Goal: Task Accomplishment & Management: Use online tool/utility

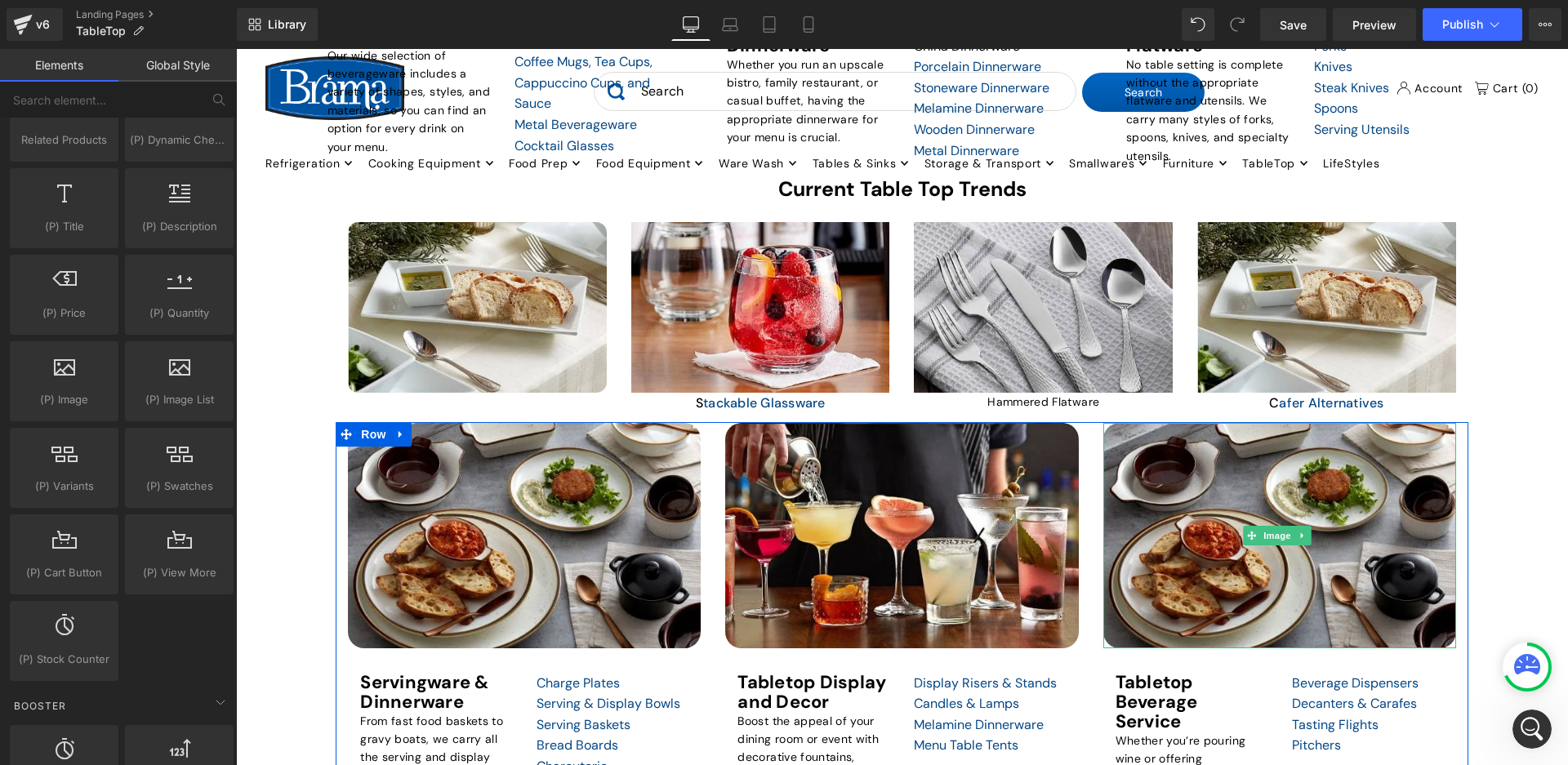
scroll to position [787, 0]
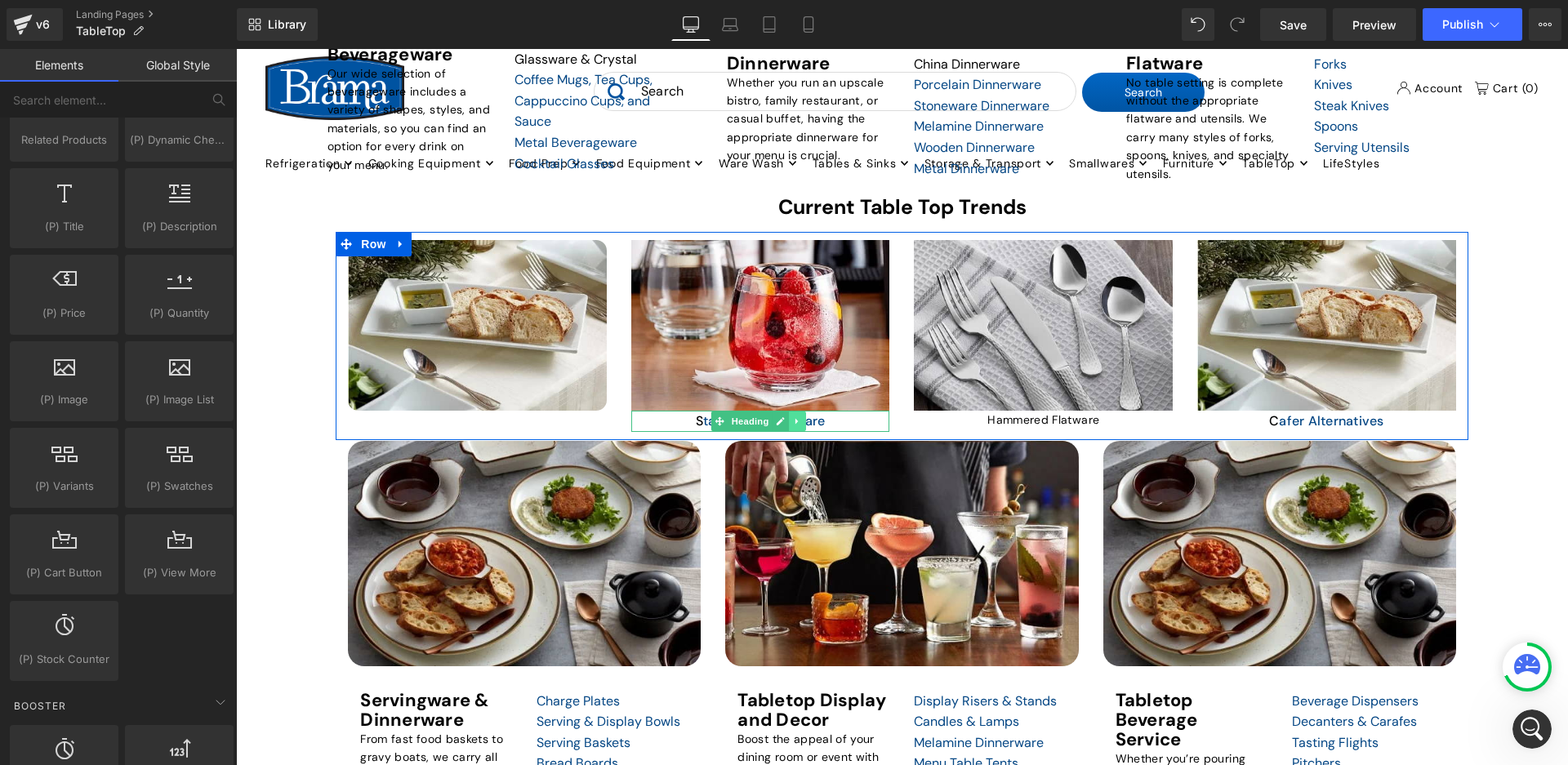
click at [791, 419] on link at bounding box center [798, 421] width 17 height 19
click at [791, 416] on icon at bounding box center [789, 421] width 9 height 10
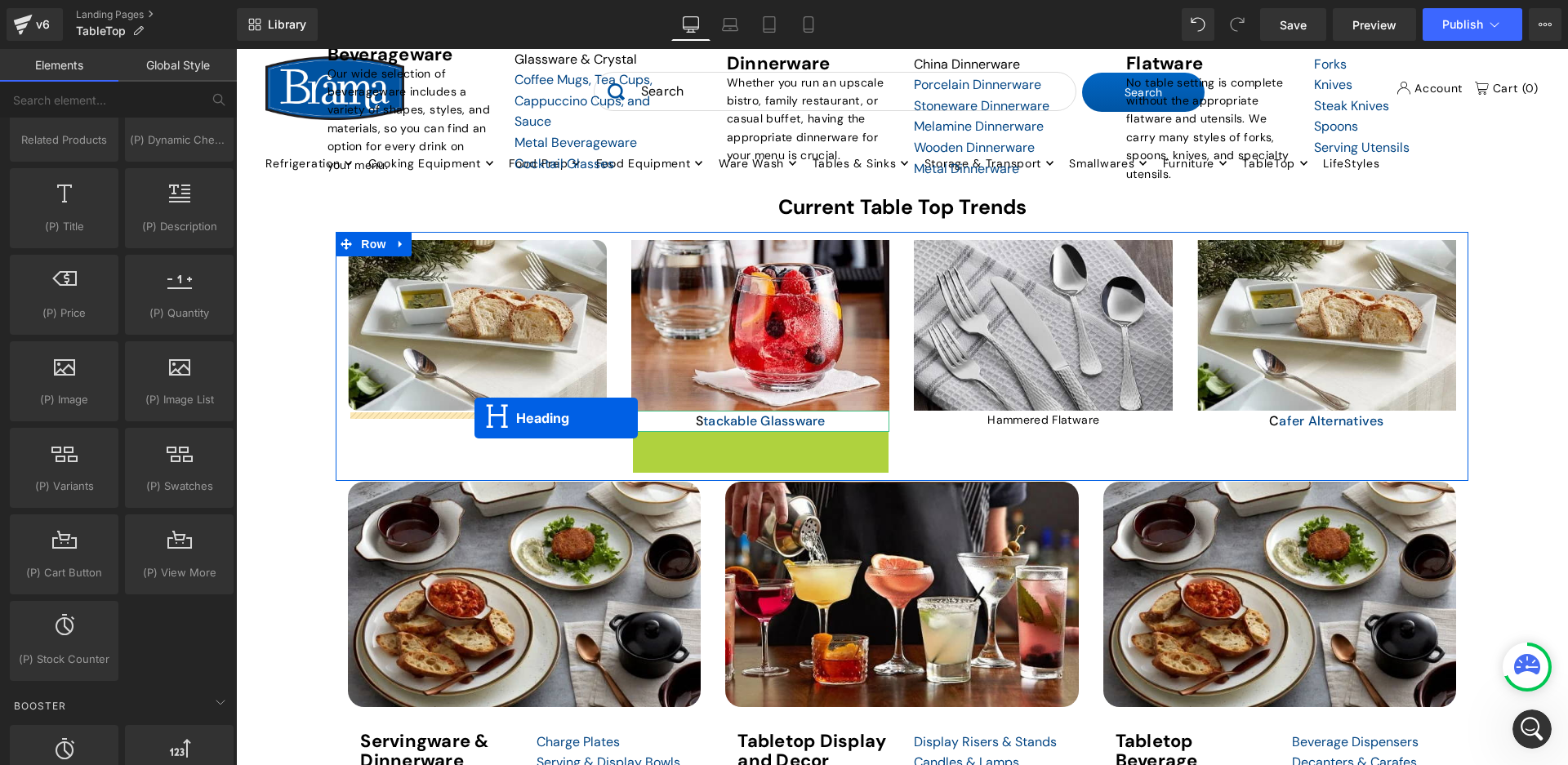
drag, startPoint x: 713, startPoint y: 440, endPoint x: 474, endPoint y: 418, distance: 240.0
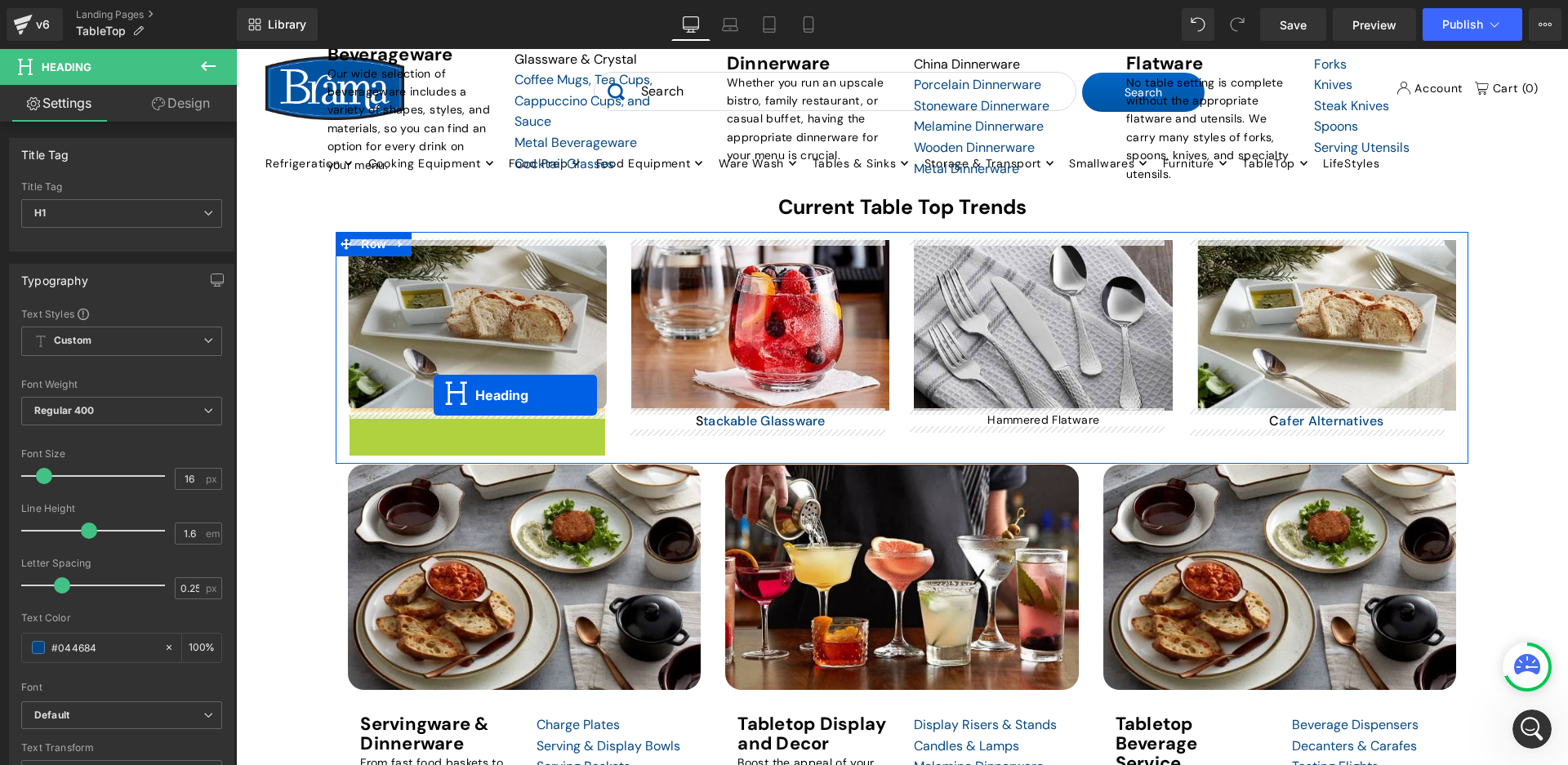
drag, startPoint x: 435, startPoint y: 420, endPoint x: 433, endPoint y: 394, distance: 26.1
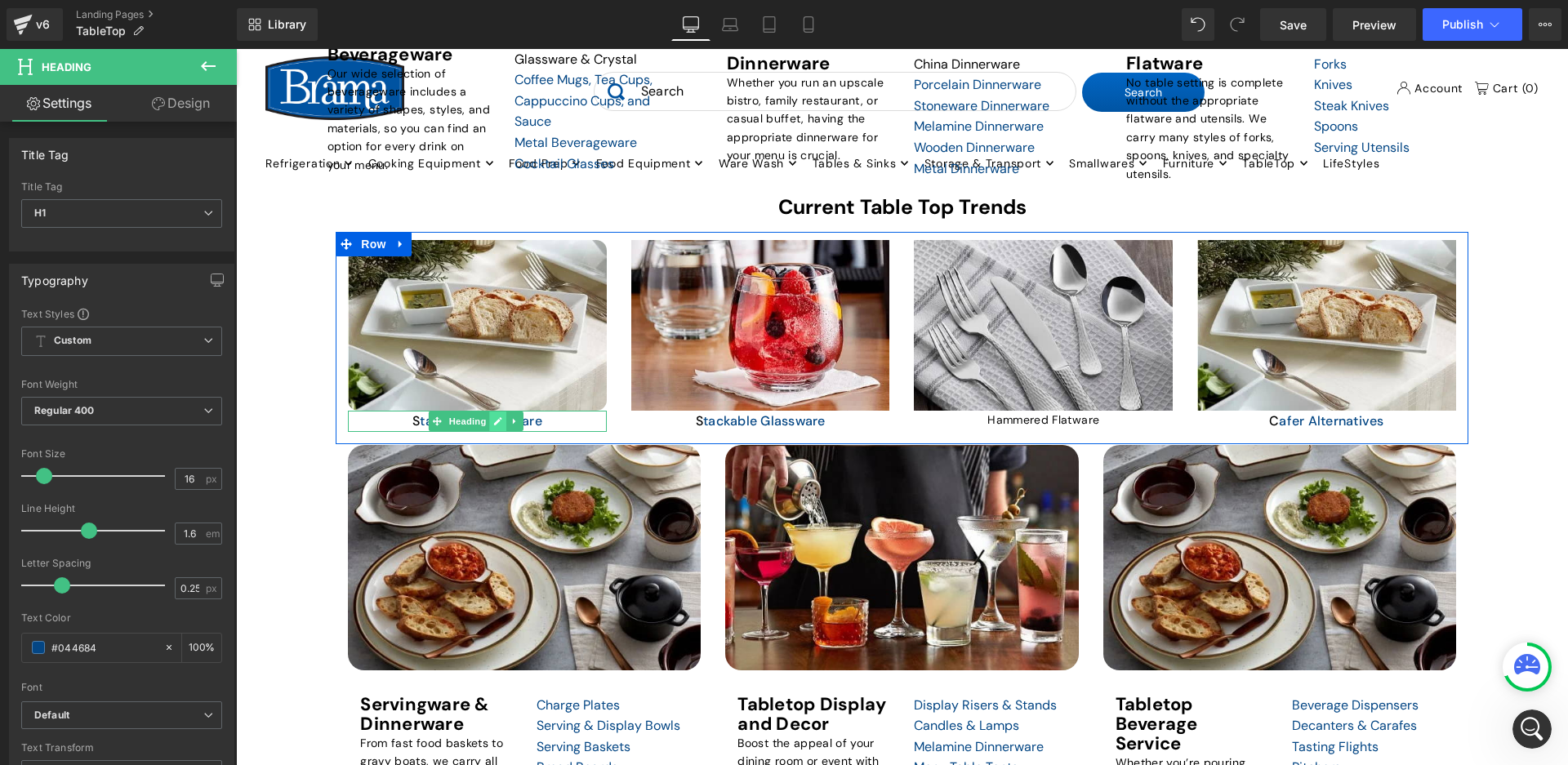
click at [499, 420] on icon at bounding box center [498, 421] width 9 height 10
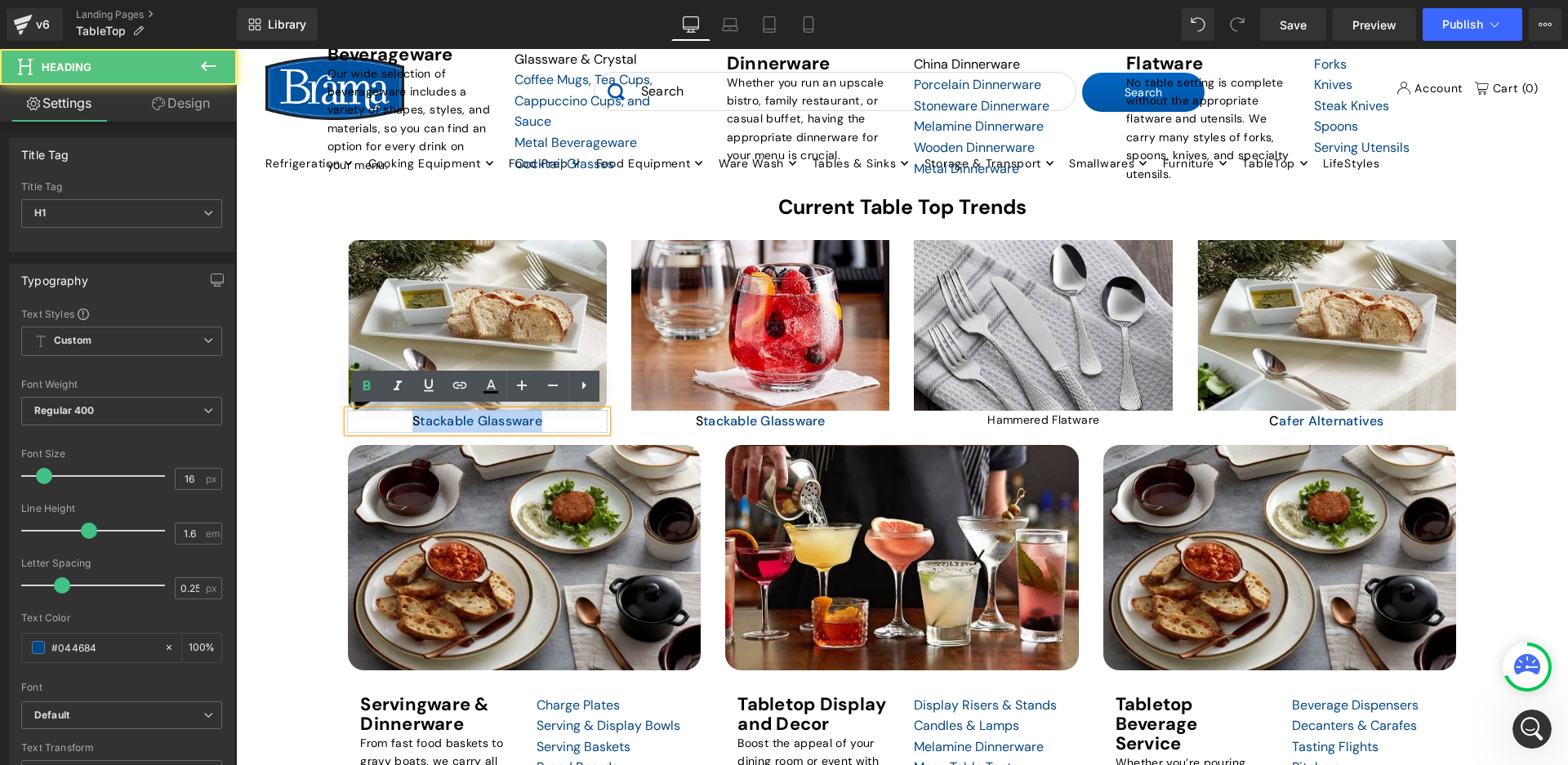
drag, startPoint x: 536, startPoint y: 419, endPoint x: 402, endPoint y: 419, distance: 134.0
click at [402, 419] on h1 "S tackable Glassware" at bounding box center [477, 421] width 259 height 21
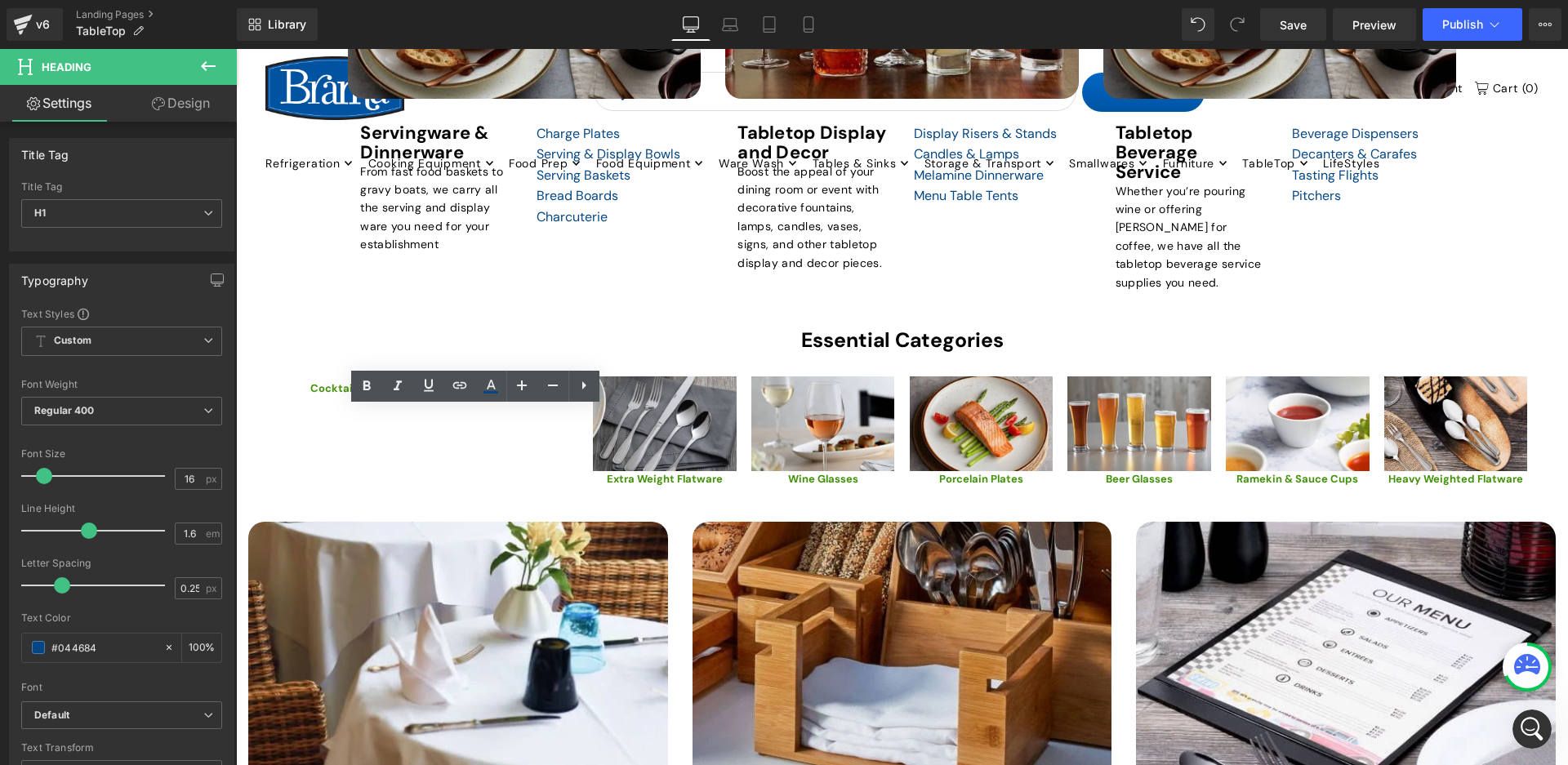
scroll to position [950, 0]
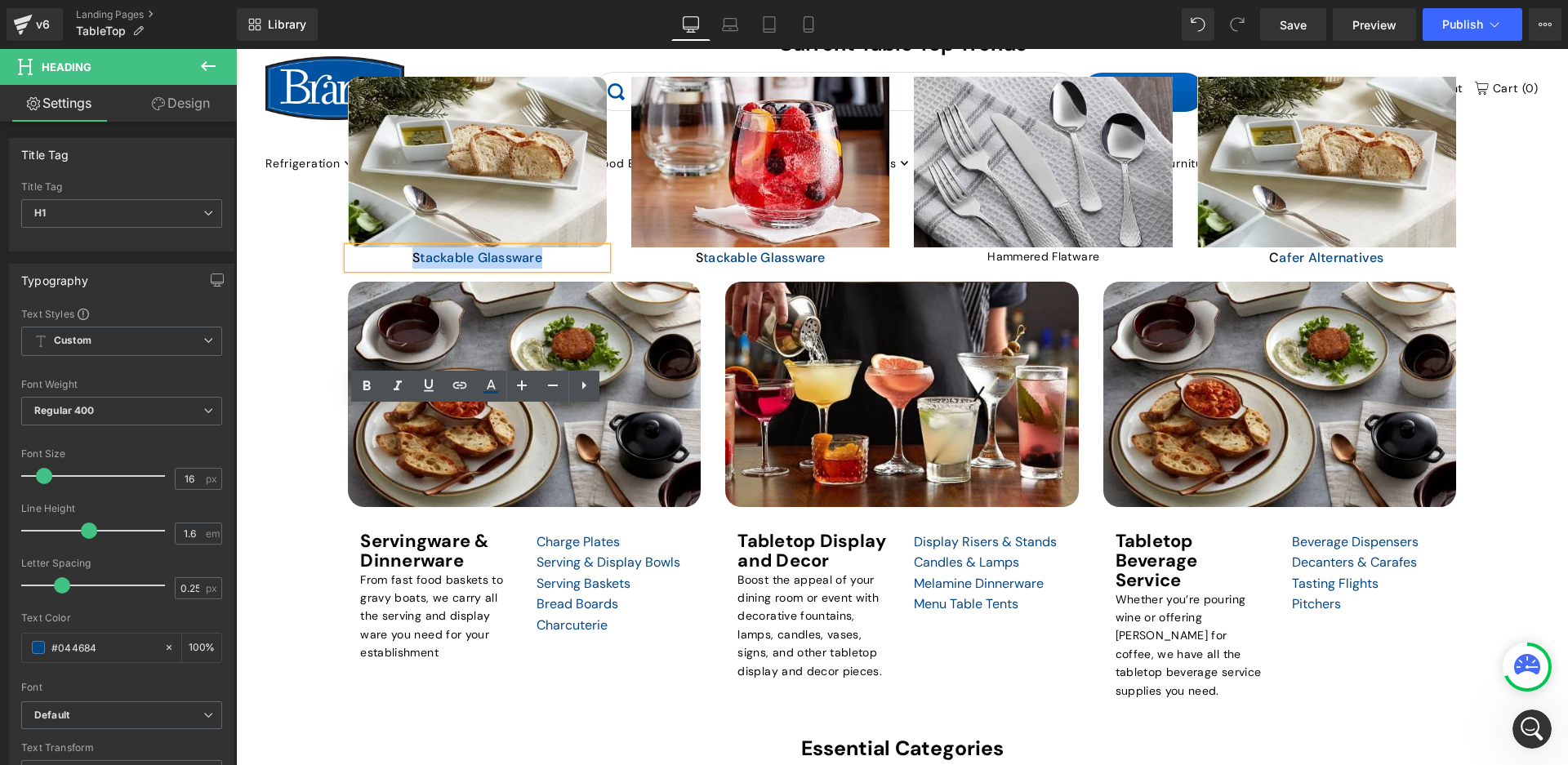
click at [305, 228] on div "TABLETOP Heading Elevate Your Dining Experience with Our Restaurant Tabletop Es…" at bounding box center [902, 468] width 1332 height 2218
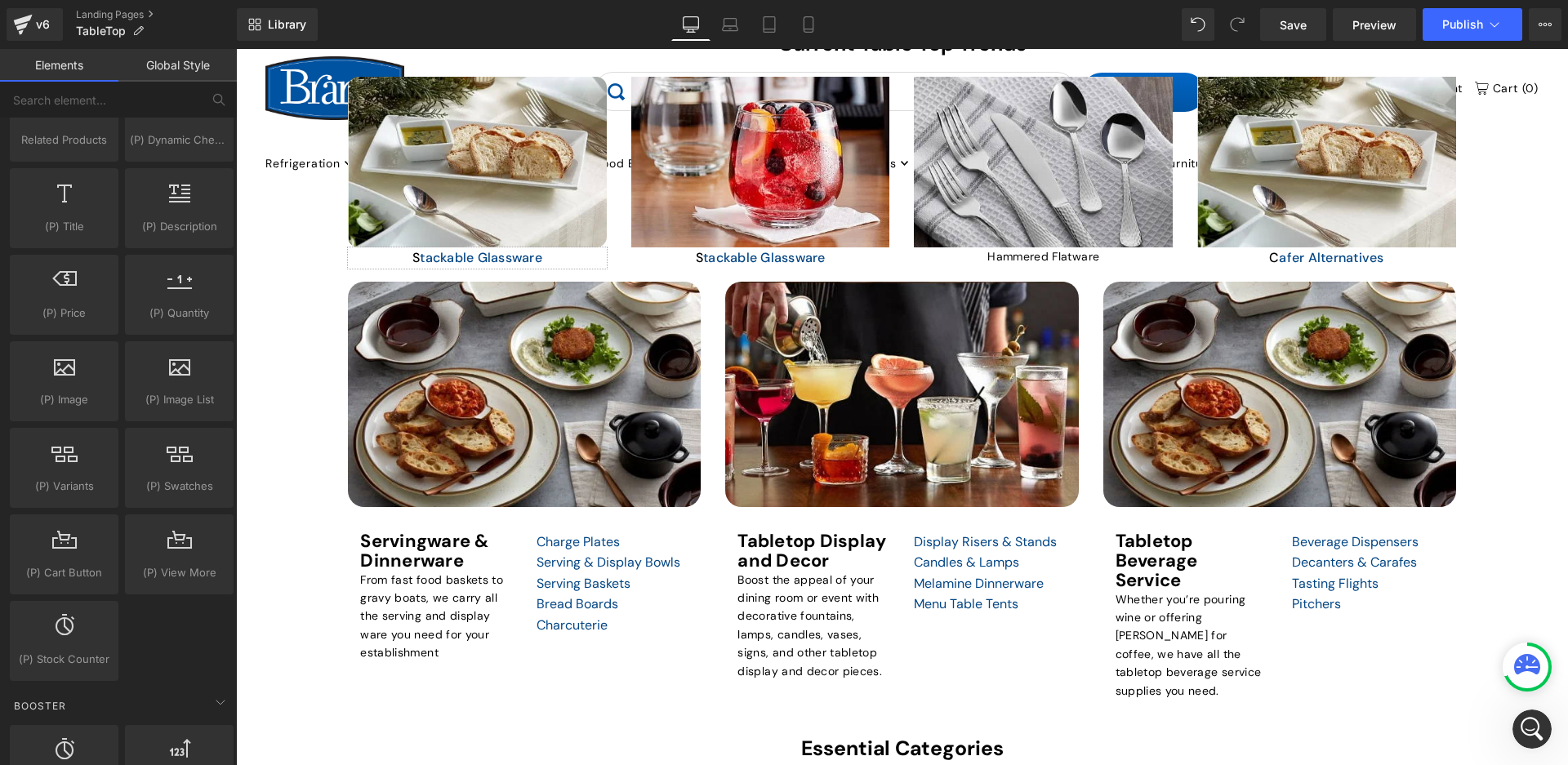
click at [556, 253] on h1 "S tackable Glassware" at bounding box center [477, 258] width 259 height 21
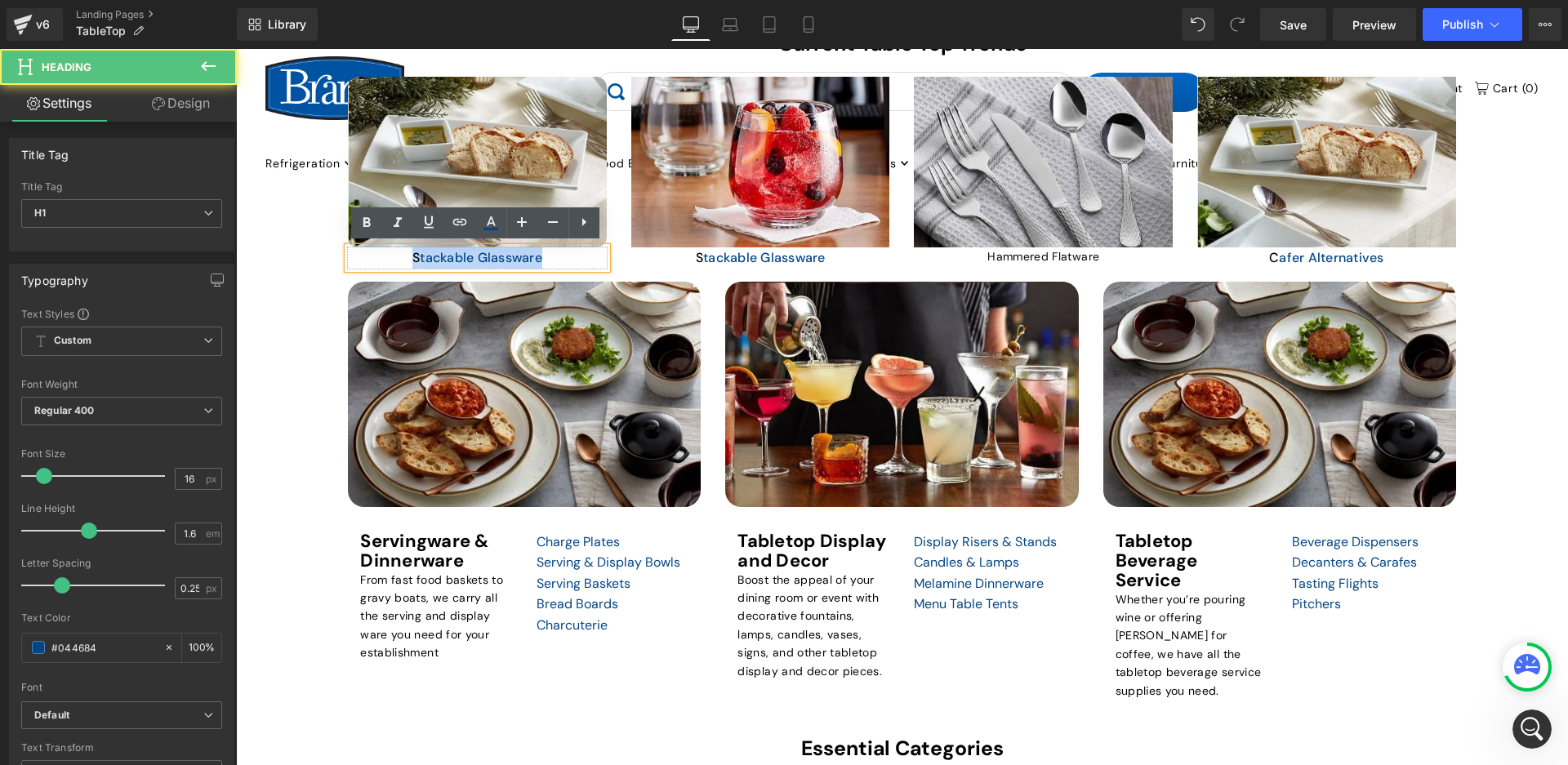
drag, startPoint x: 549, startPoint y: 256, endPoint x: 412, endPoint y: 262, distance: 137.1
click at [412, 262] on h1 "S tackable Glassware" at bounding box center [477, 258] width 259 height 21
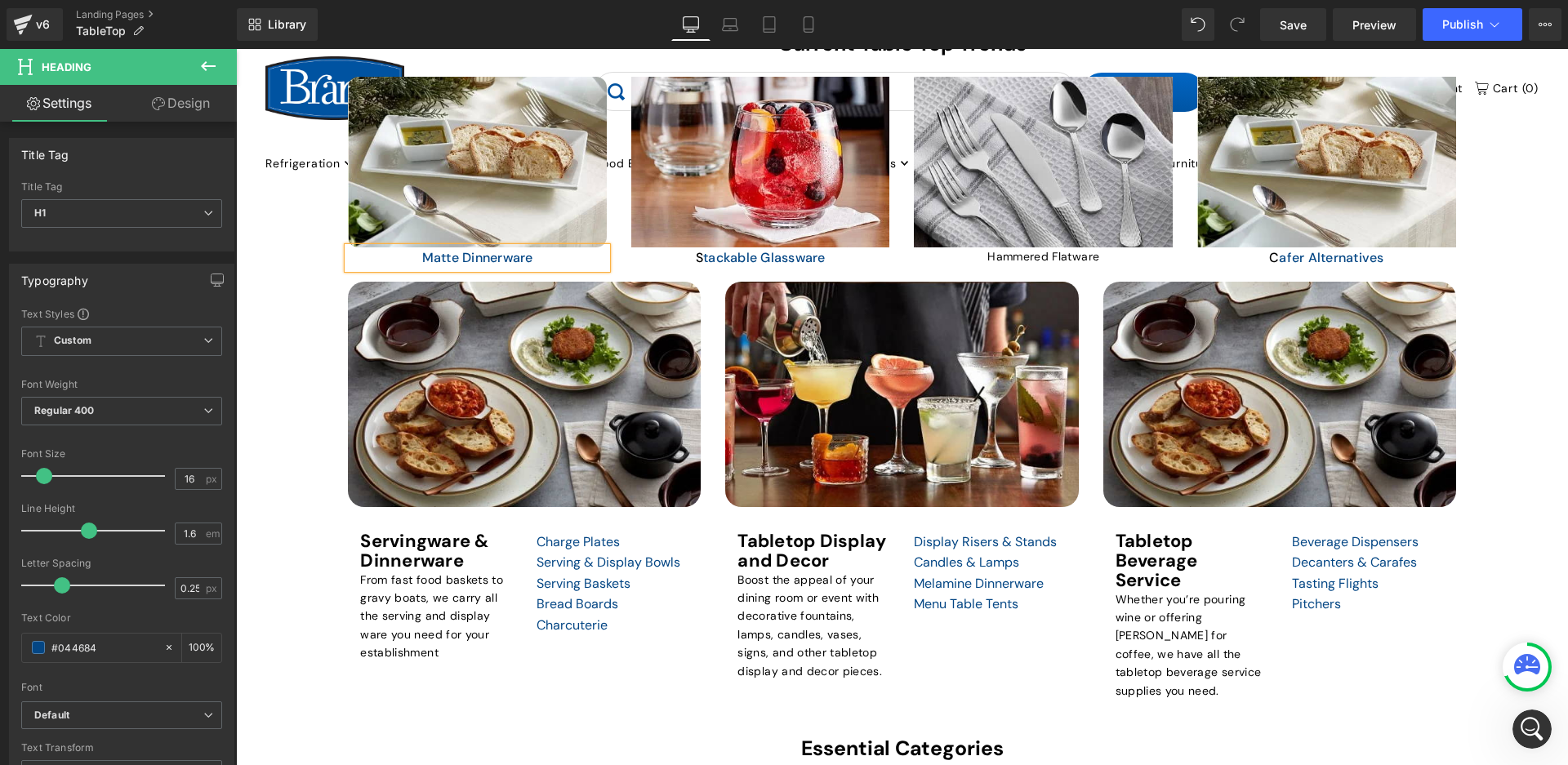
click at [1481, 270] on div "TABLETOP Heading Elevate Your Dining Experience with Our Restaurant Tabletop Es…" at bounding box center [902, 468] width 1332 height 2218
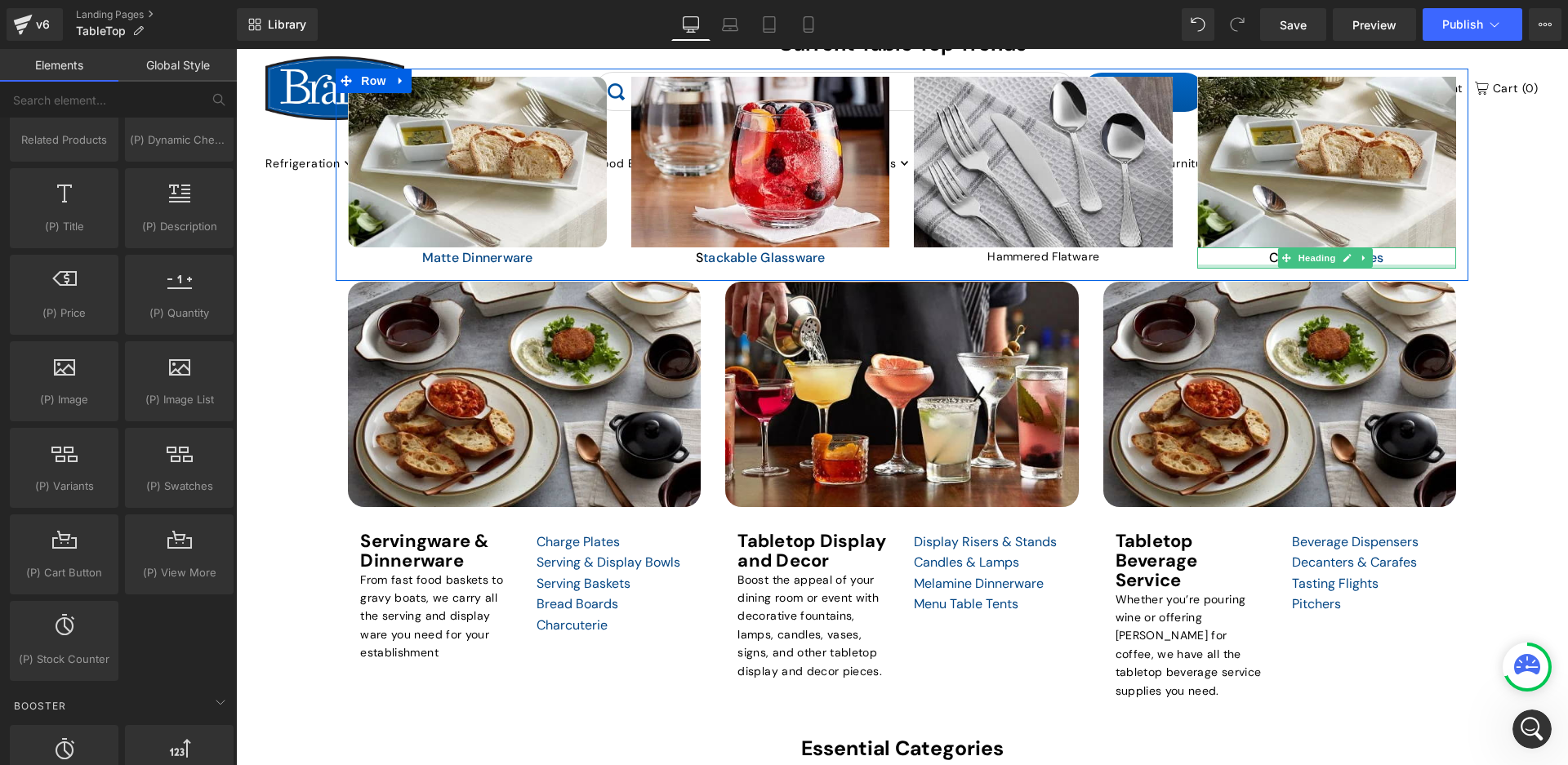
click at [1380, 261] on h1 "C afer Alternatives" at bounding box center [1327, 258] width 259 height 21
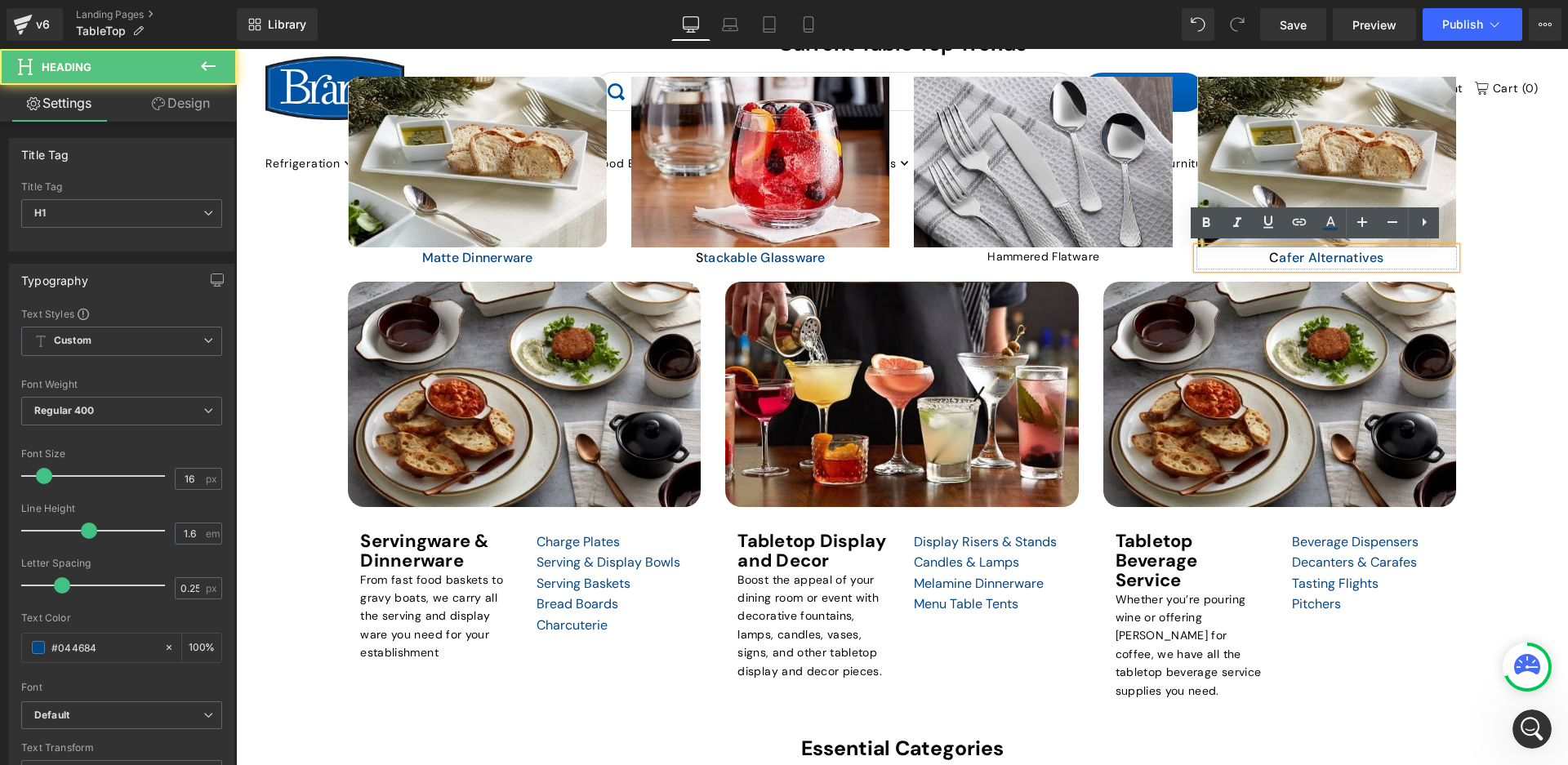
click at [1398, 253] on h1 "C afer Alternatives" at bounding box center [1327, 258] width 259 height 21
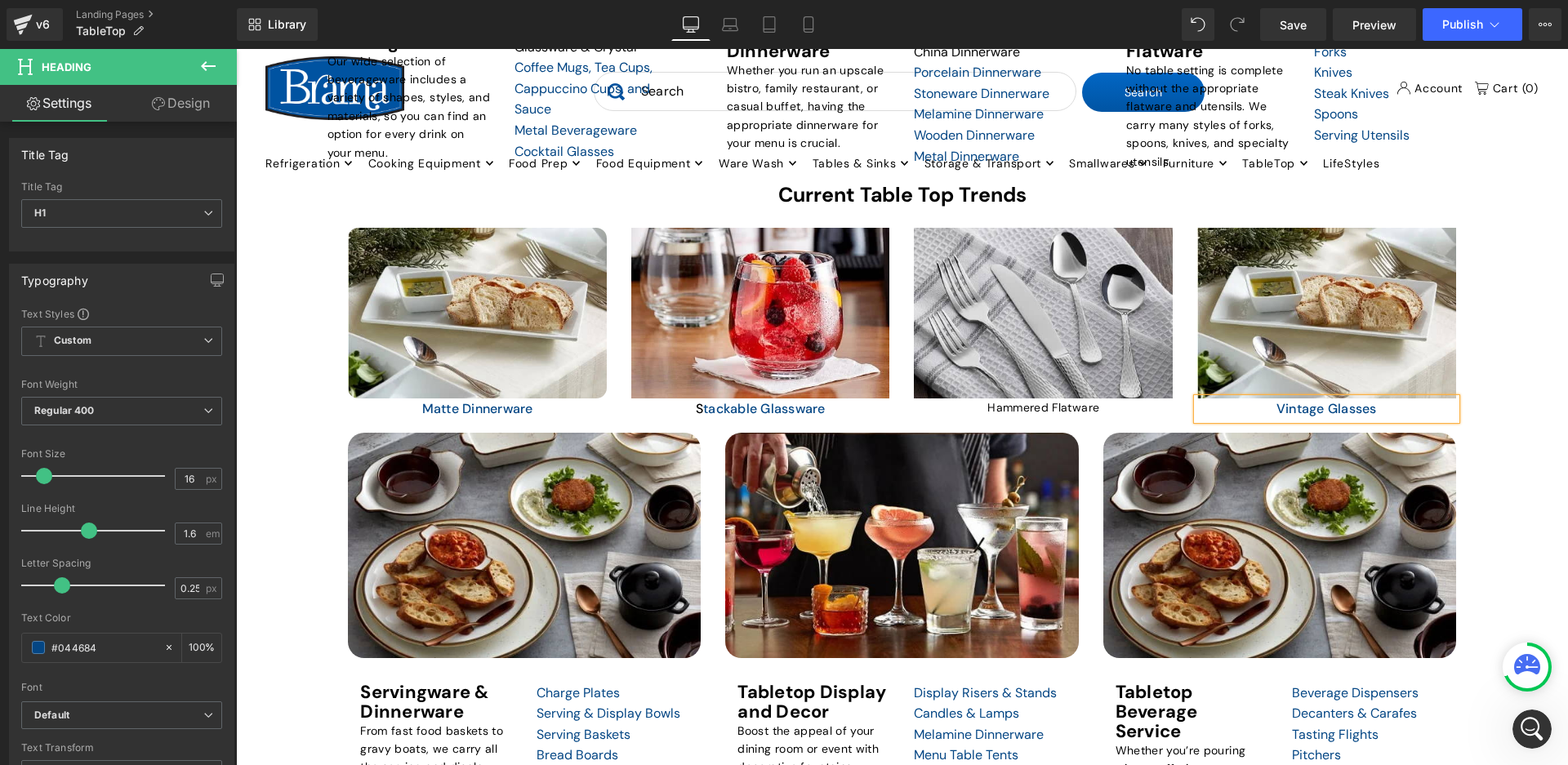
scroll to position [705, 0]
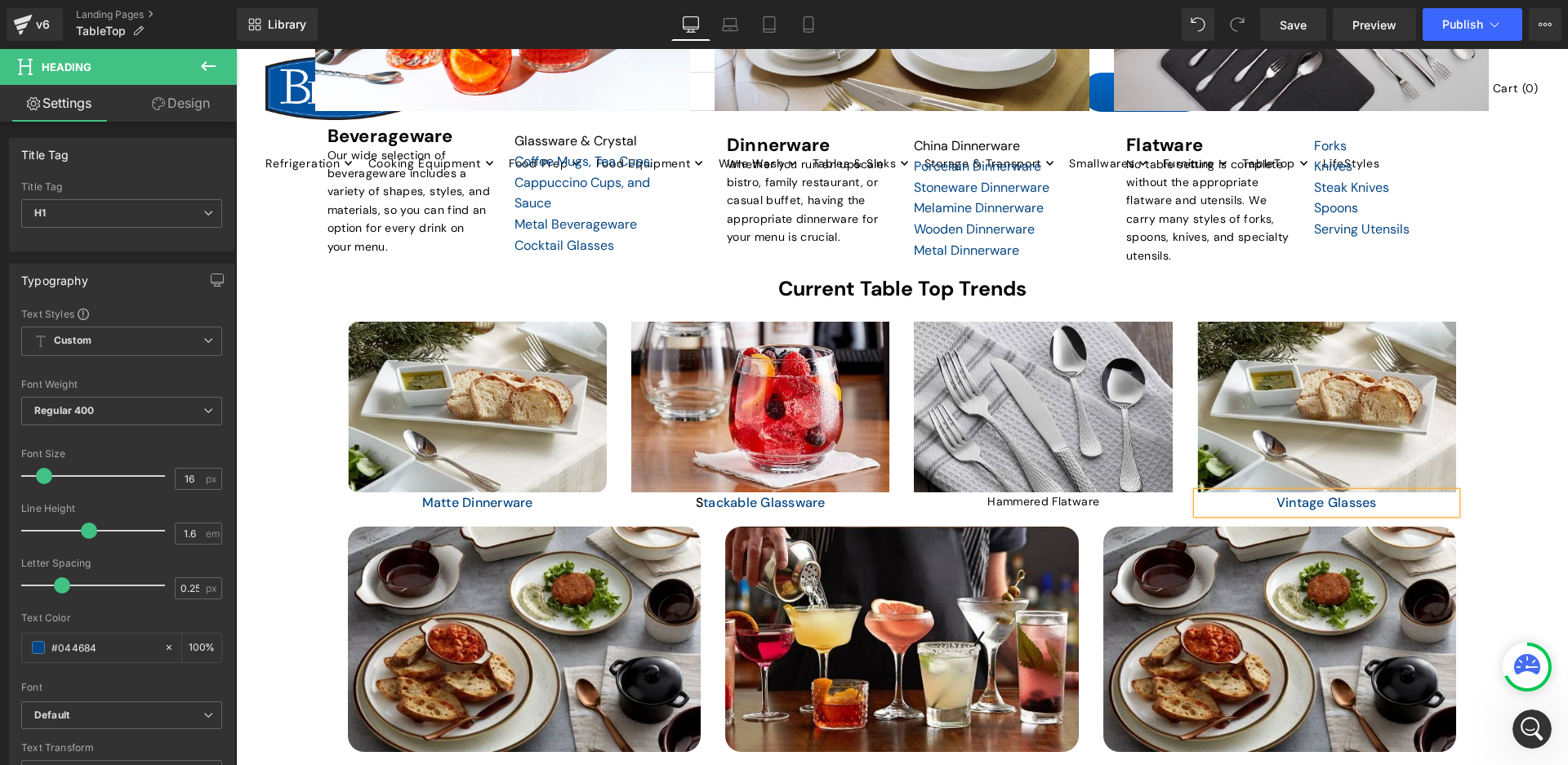
click at [1460, 376] on div "TABLETOP Heading Elevate Your Dining Experience with Our Restaurant Tabletop Es…" at bounding box center [902, 713] width 1332 height 2218
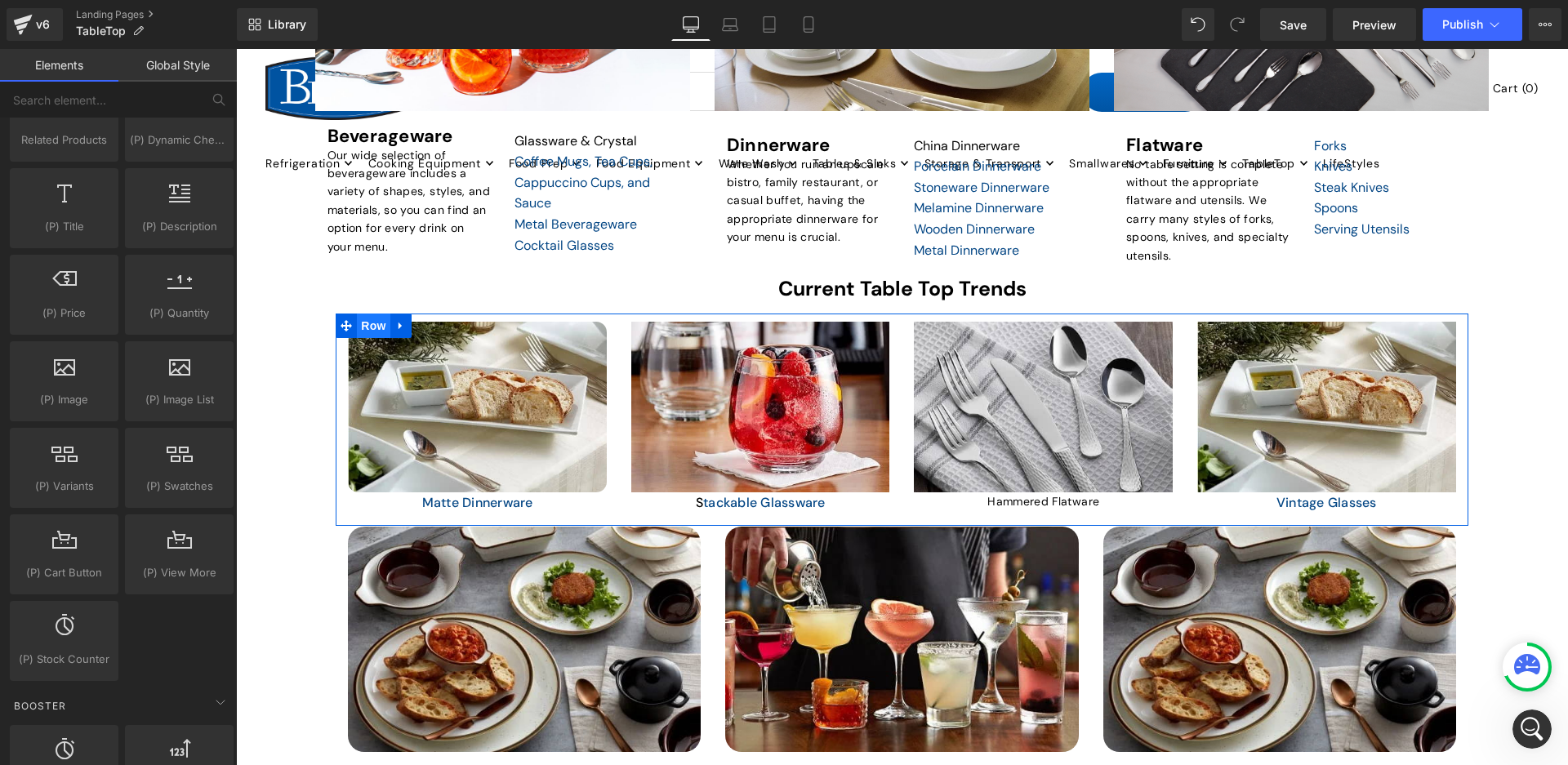
click at [387, 323] on span "Row" at bounding box center [373, 326] width 33 height 25
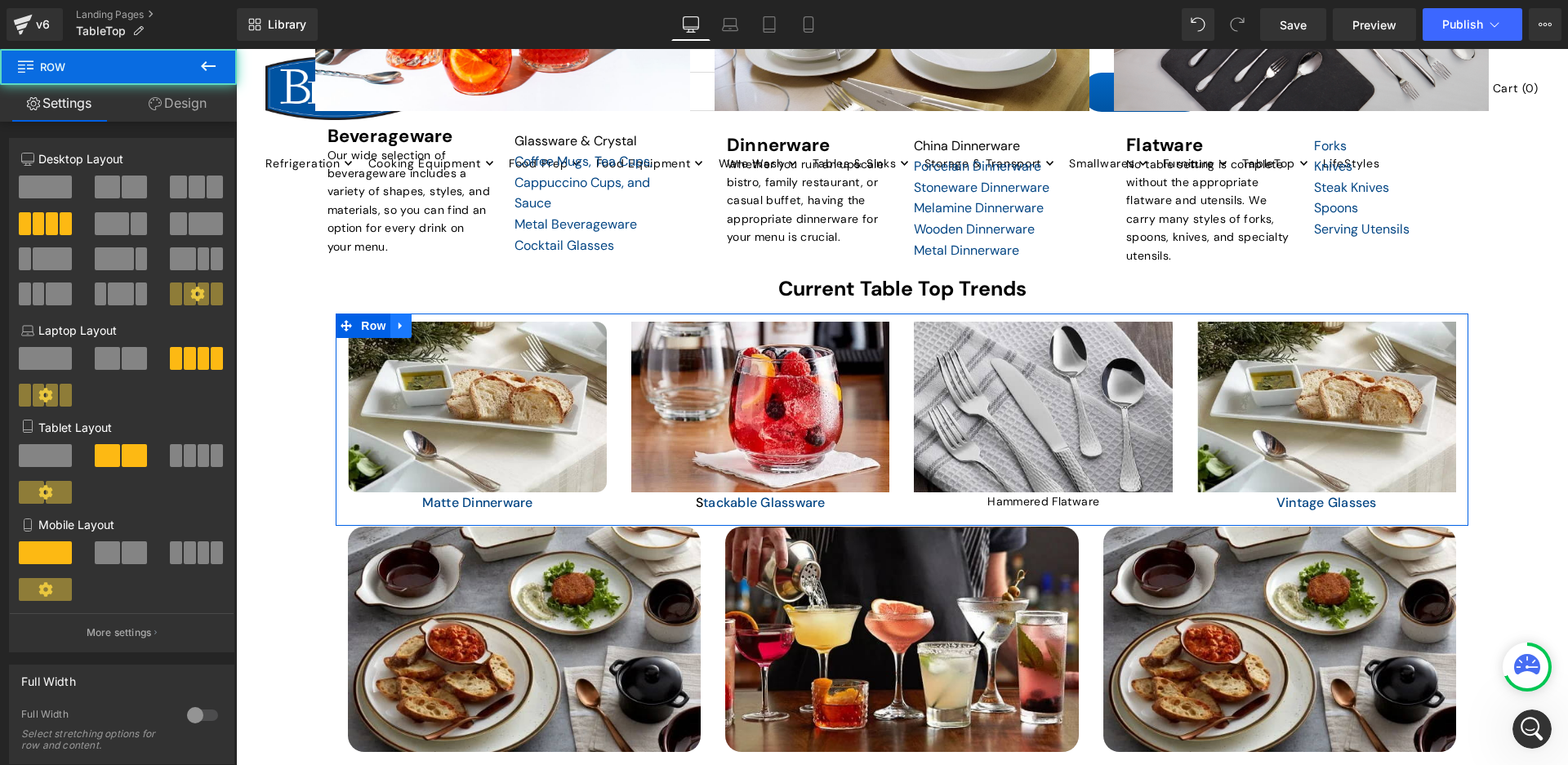
click at [407, 331] on link at bounding box center [400, 326] width 21 height 25
click at [417, 326] on icon at bounding box center [422, 326] width 11 height 11
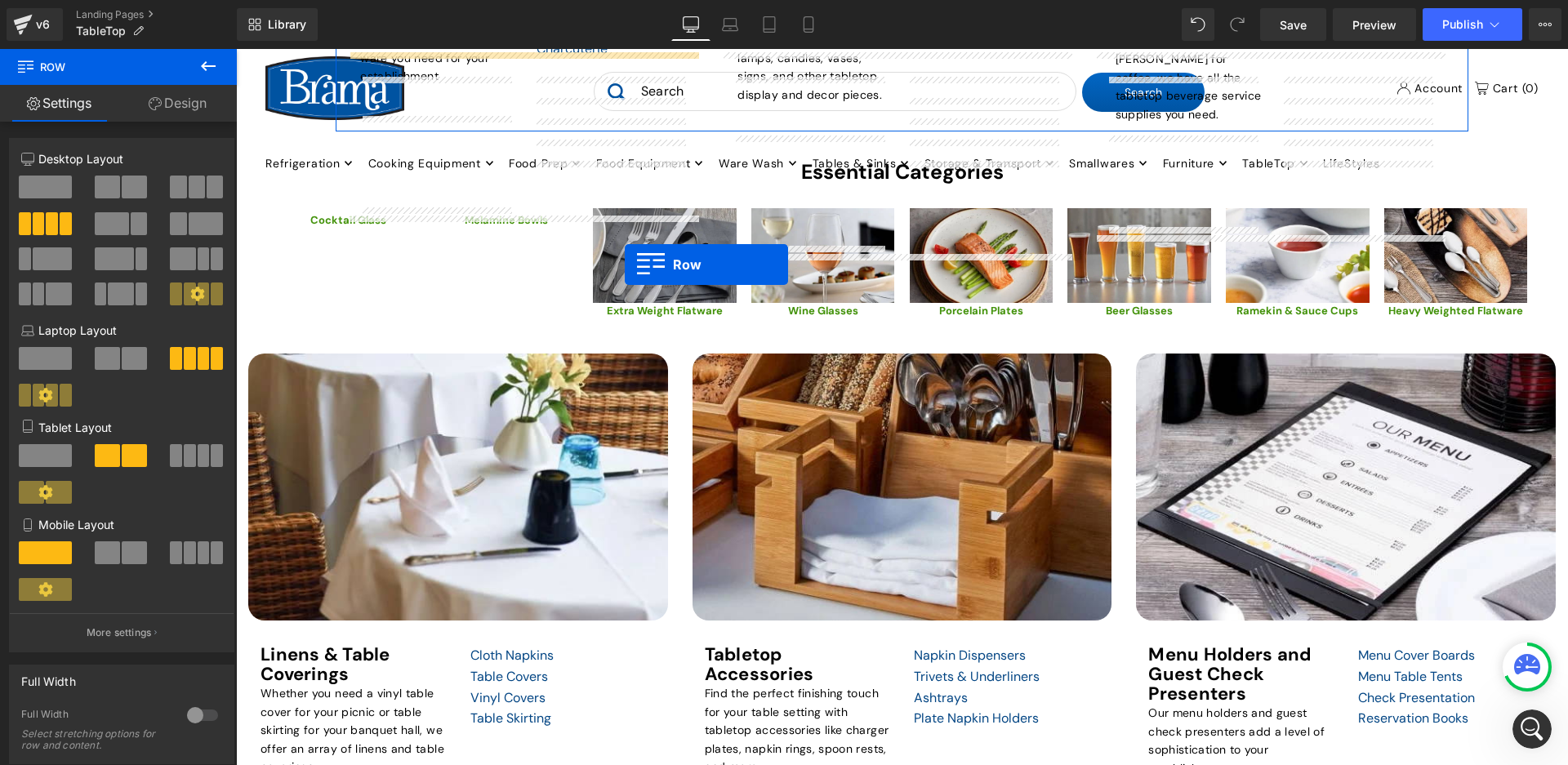
scroll to position [17, 0]
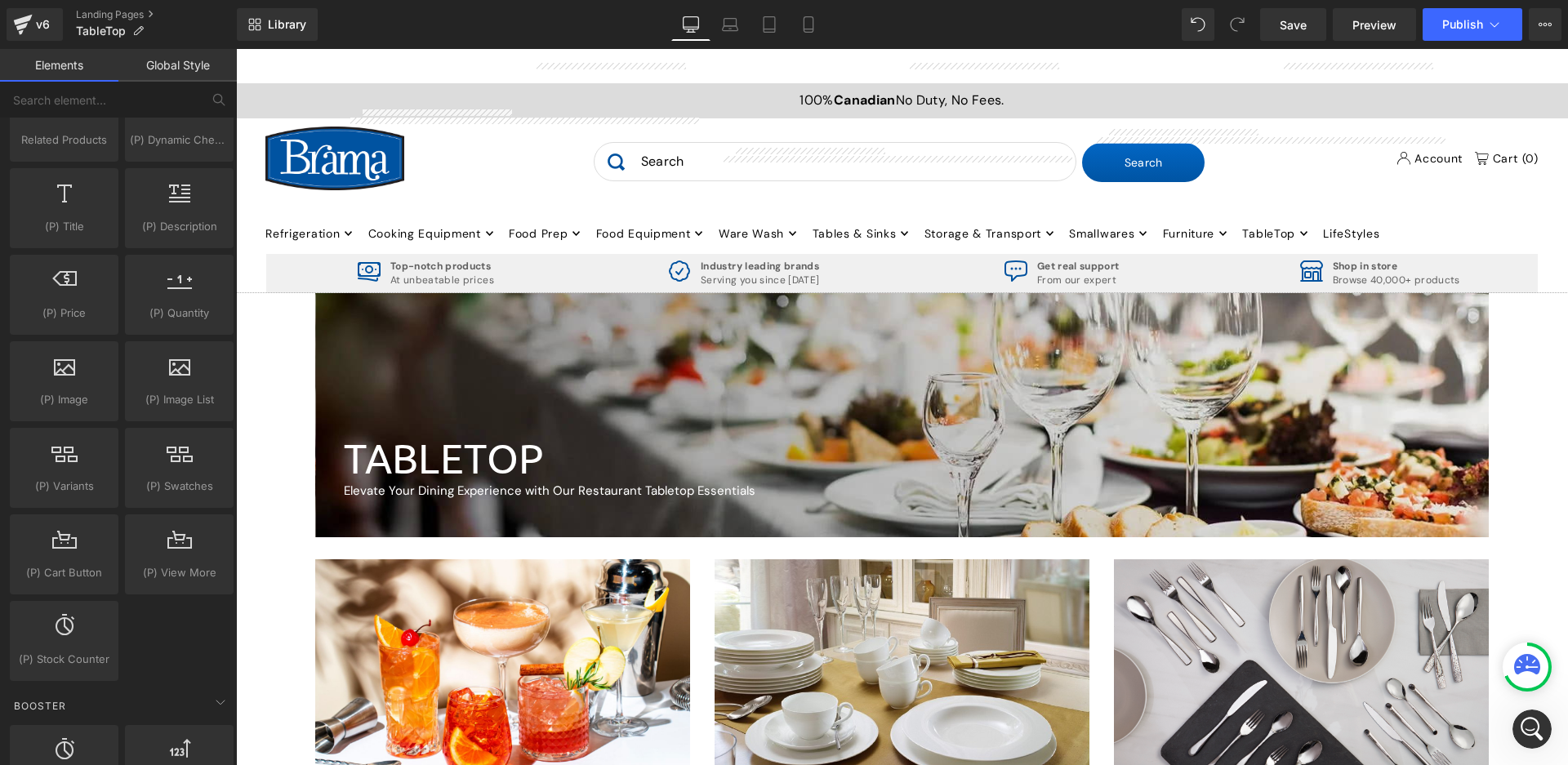
drag, startPoint x: 345, startPoint y: 286, endPoint x: 571, endPoint y: 305, distance: 226.8
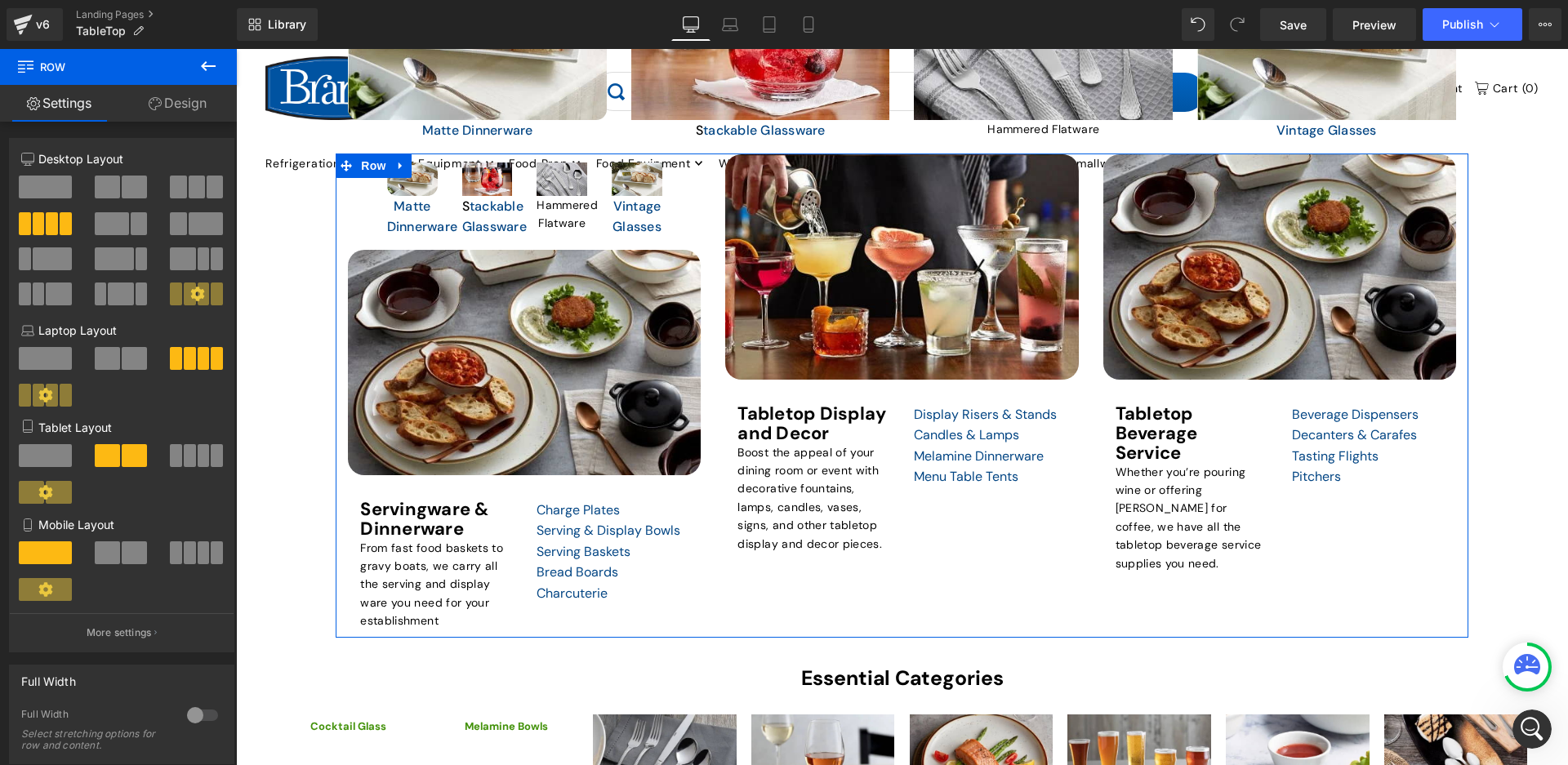
scroll to position [996, 0]
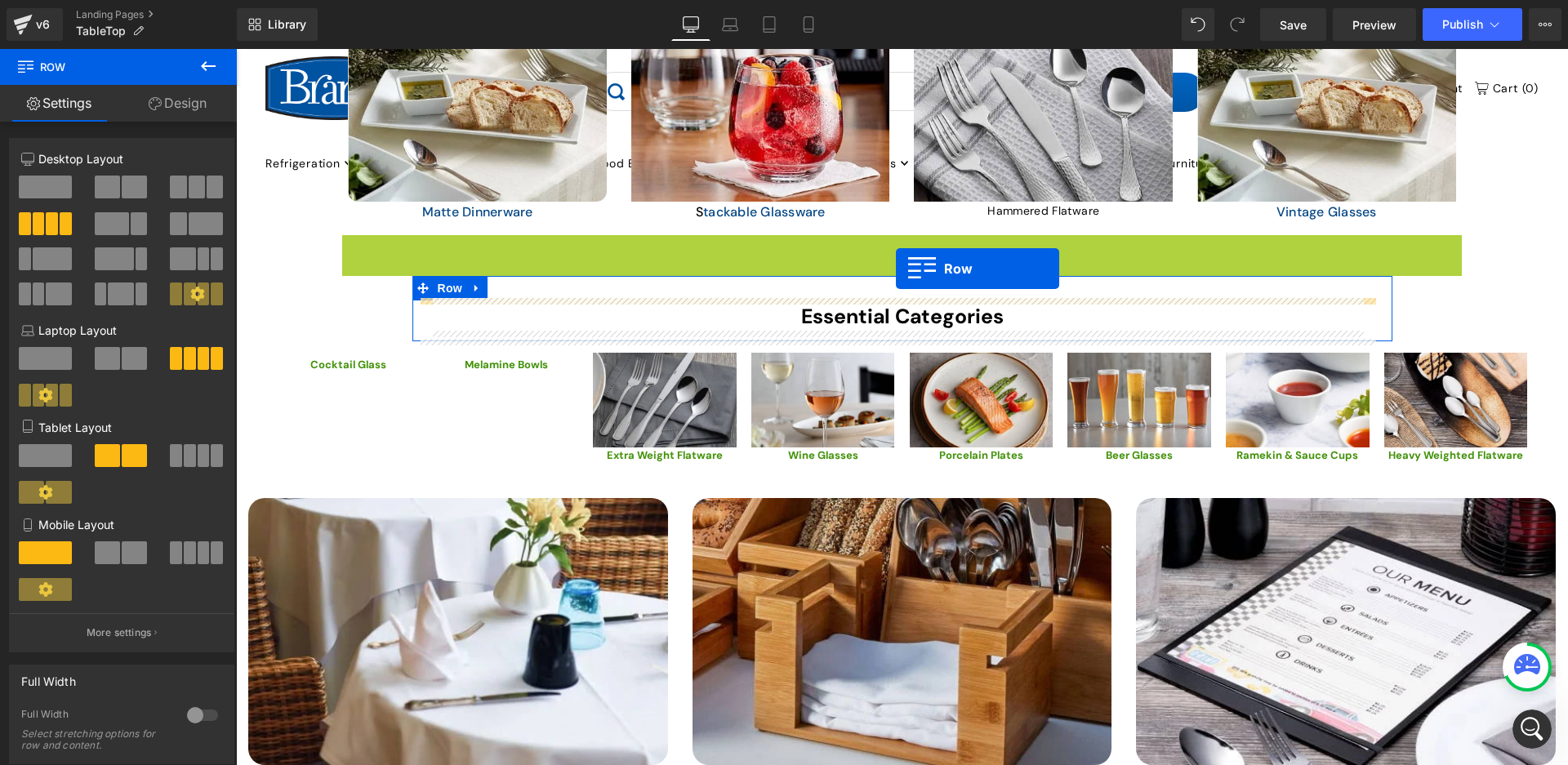
drag, startPoint x: 344, startPoint y: 243, endPoint x: 865, endPoint y: 260, distance: 521.3
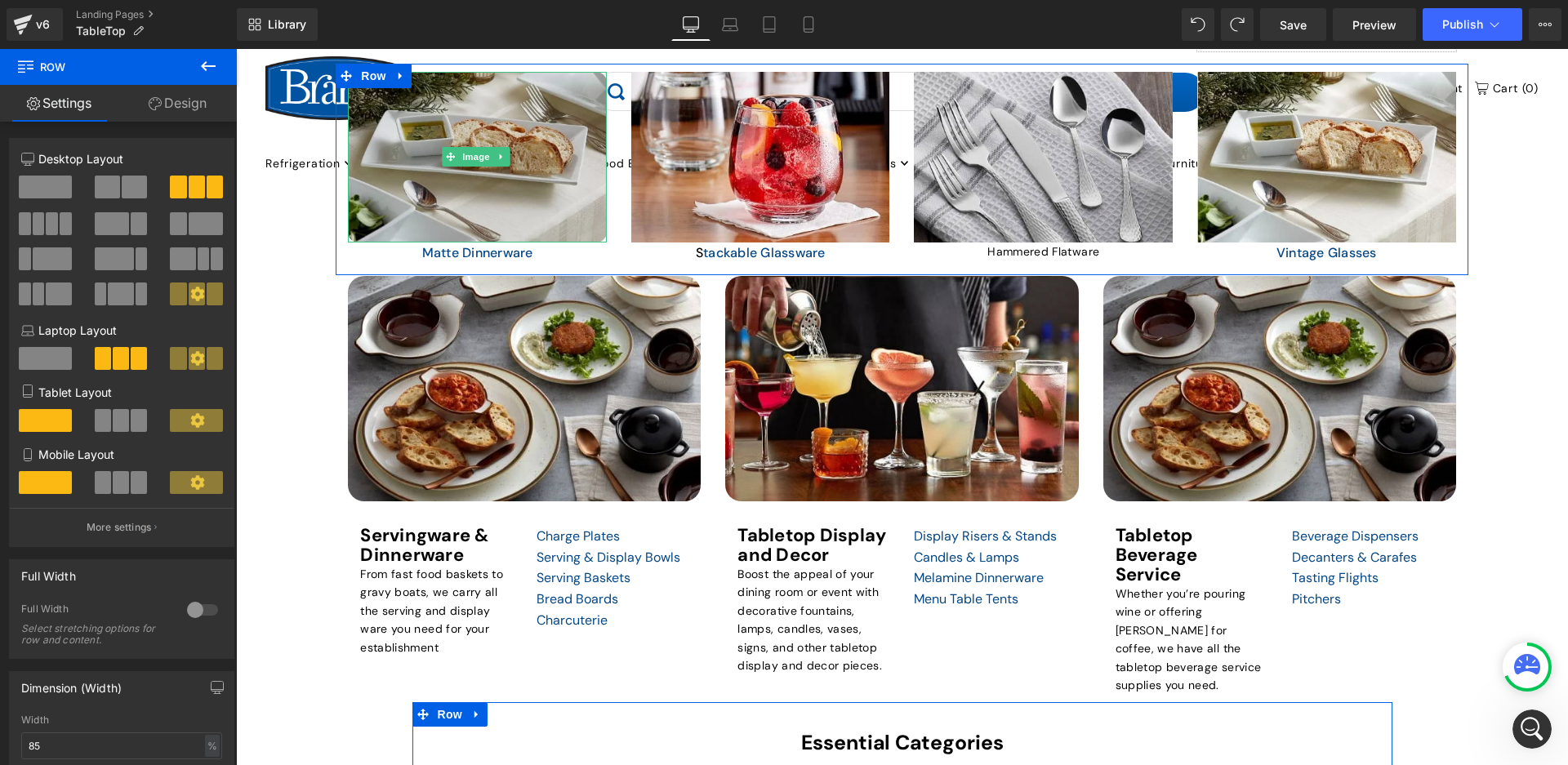
scroll to position [1159, 0]
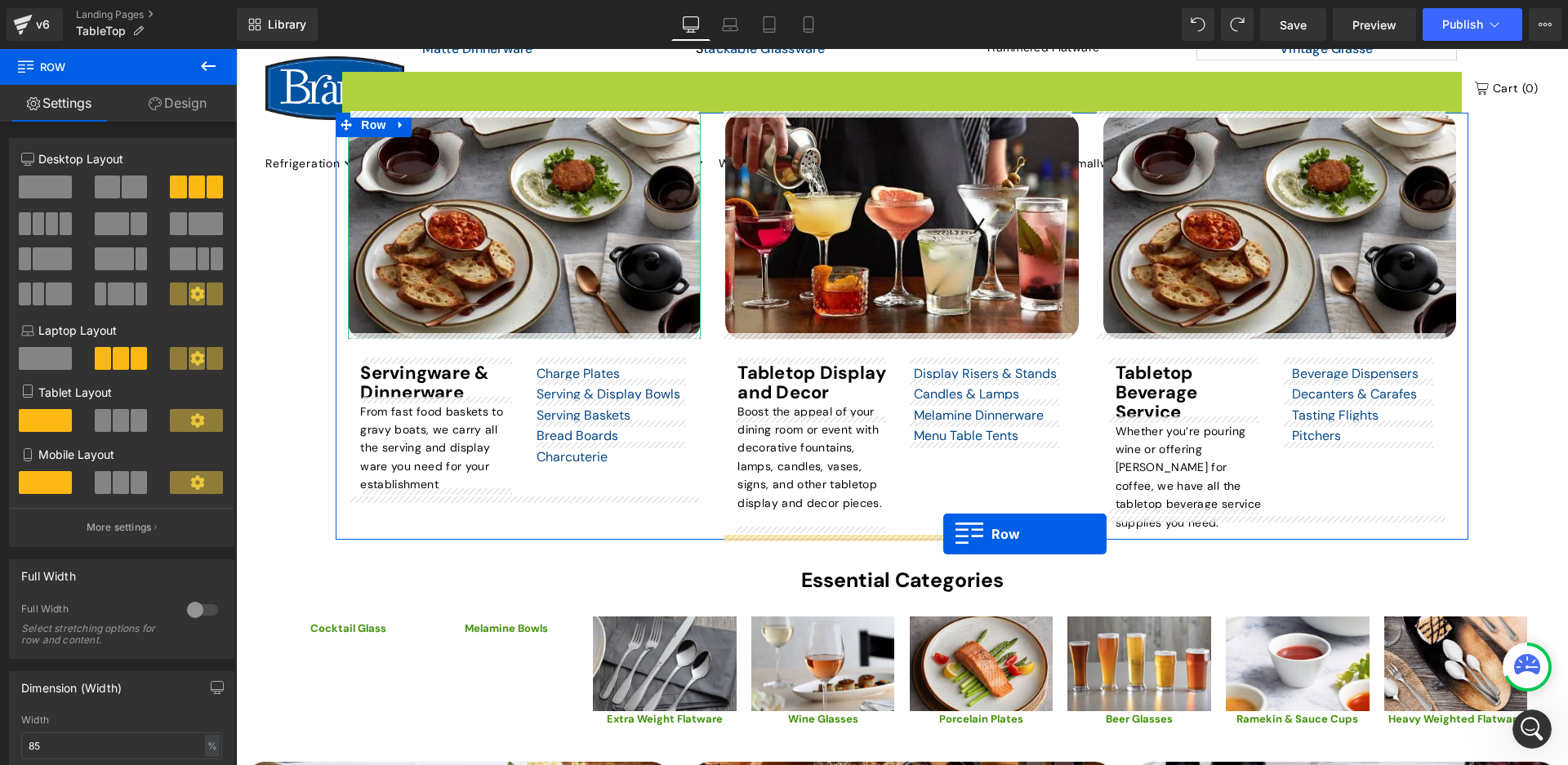
drag, startPoint x: 344, startPoint y: 86, endPoint x: 943, endPoint y: 534, distance: 748.0
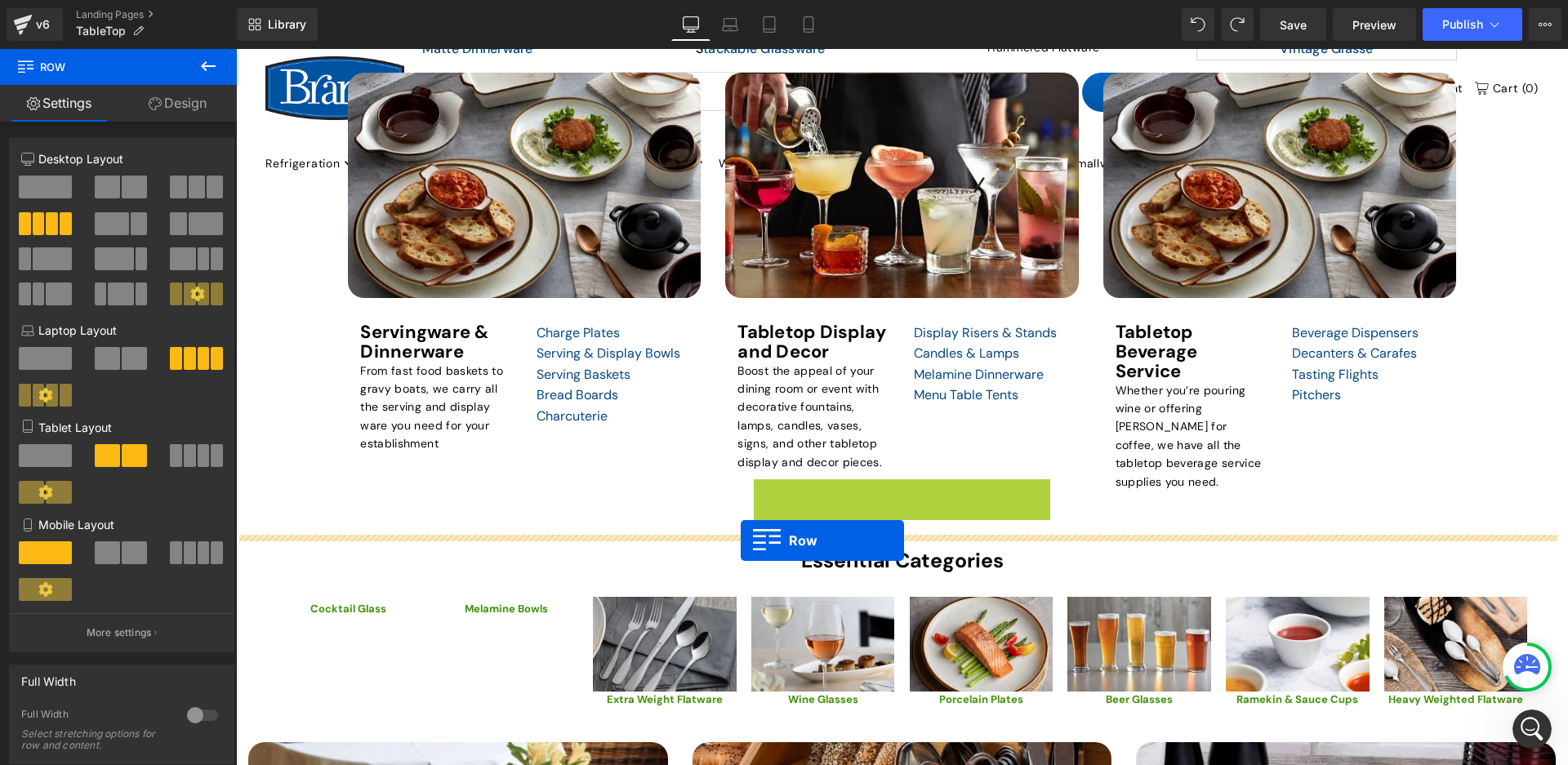
drag, startPoint x: 757, startPoint y: 506, endPoint x: 740, endPoint y: 540, distance: 38.0
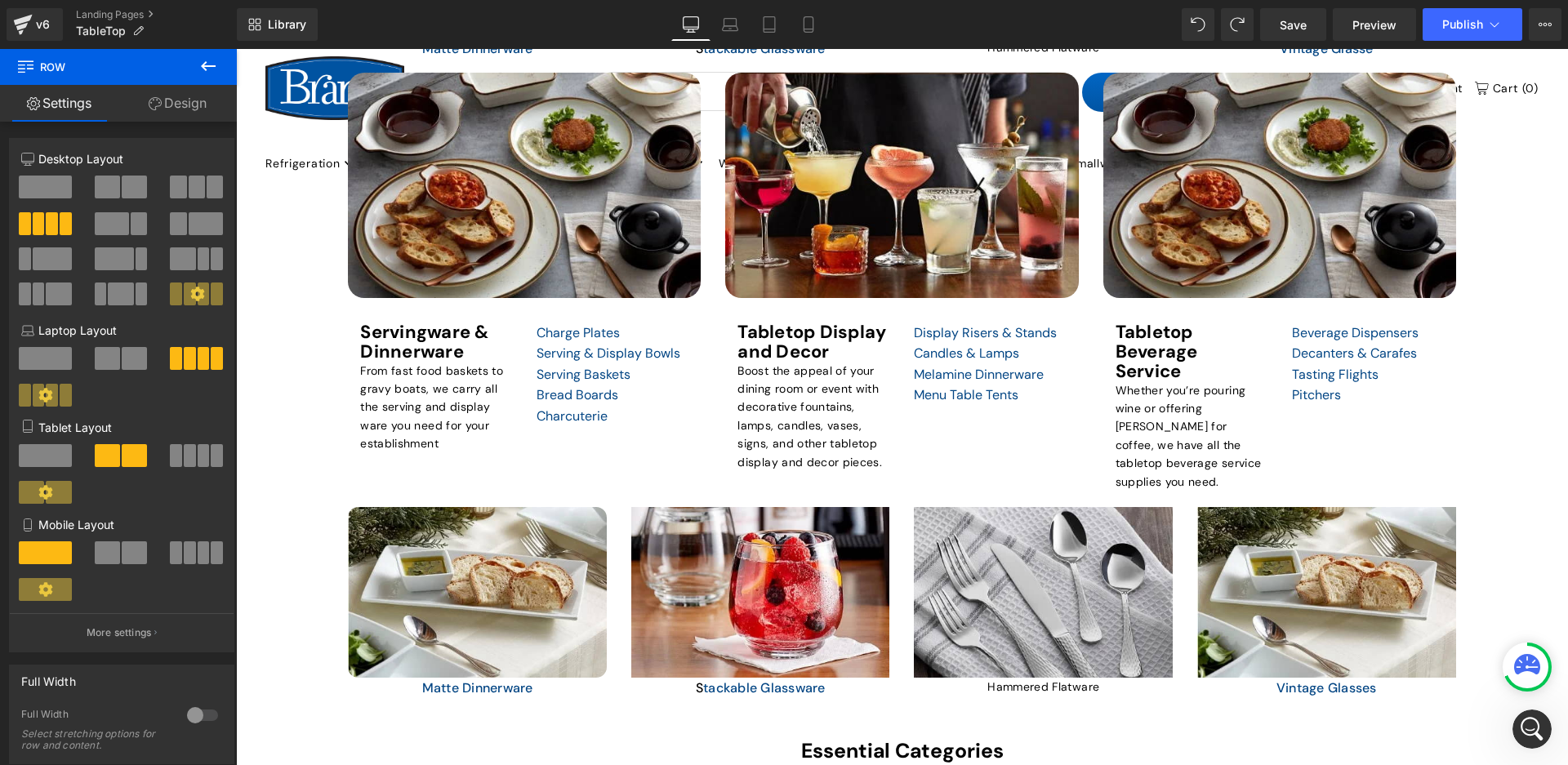
click at [1507, 372] on div "TABLETOP Heading Elevate Your Dining Experience with Our Restaurant Tabletop Es…" at bounding box center [902, 364] width 1332 height 2430
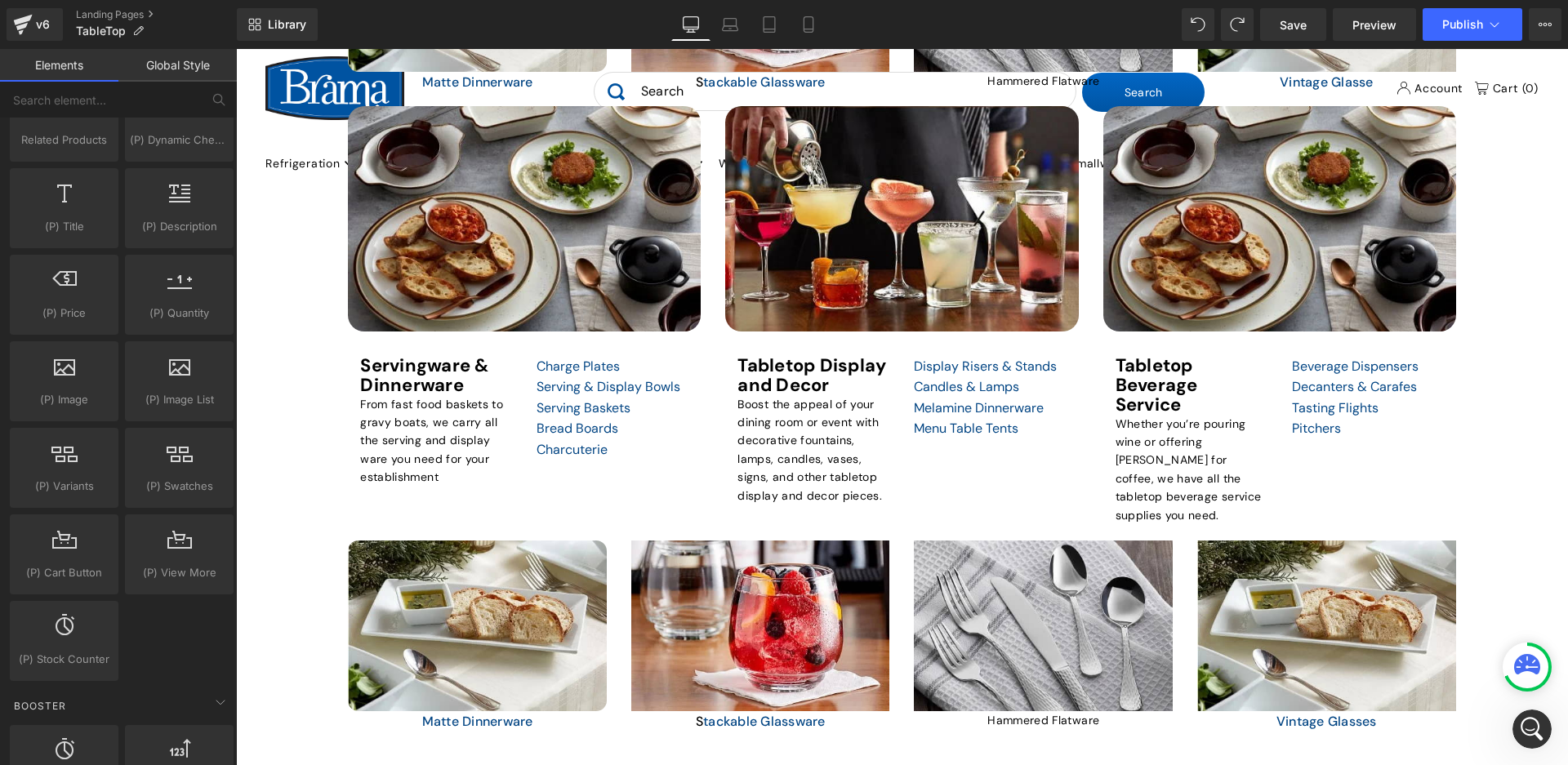
scroll to position [1241, 0]
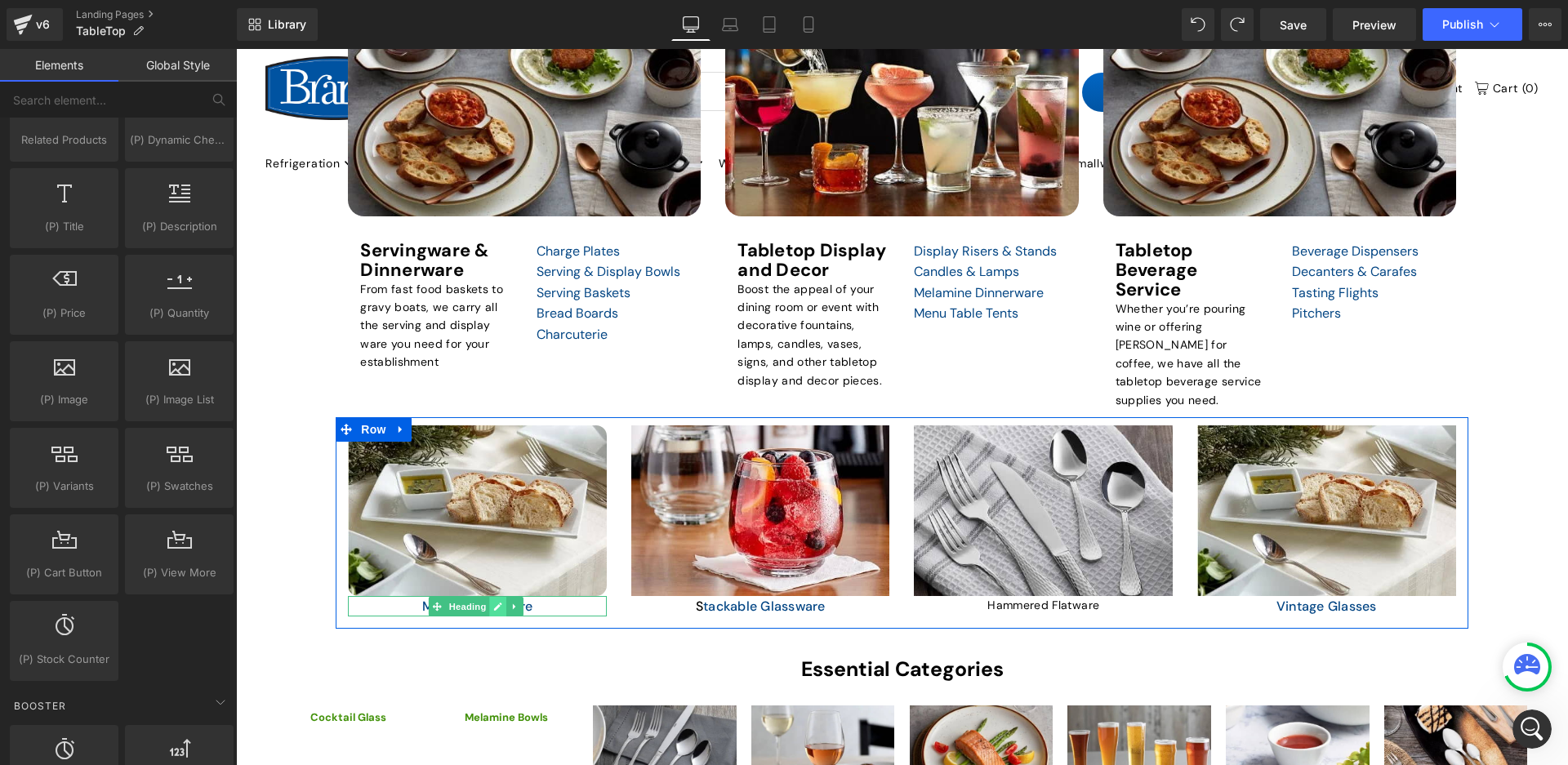
click at [497, 603] on icon at bounding box center [497, 606] width 8 height 8
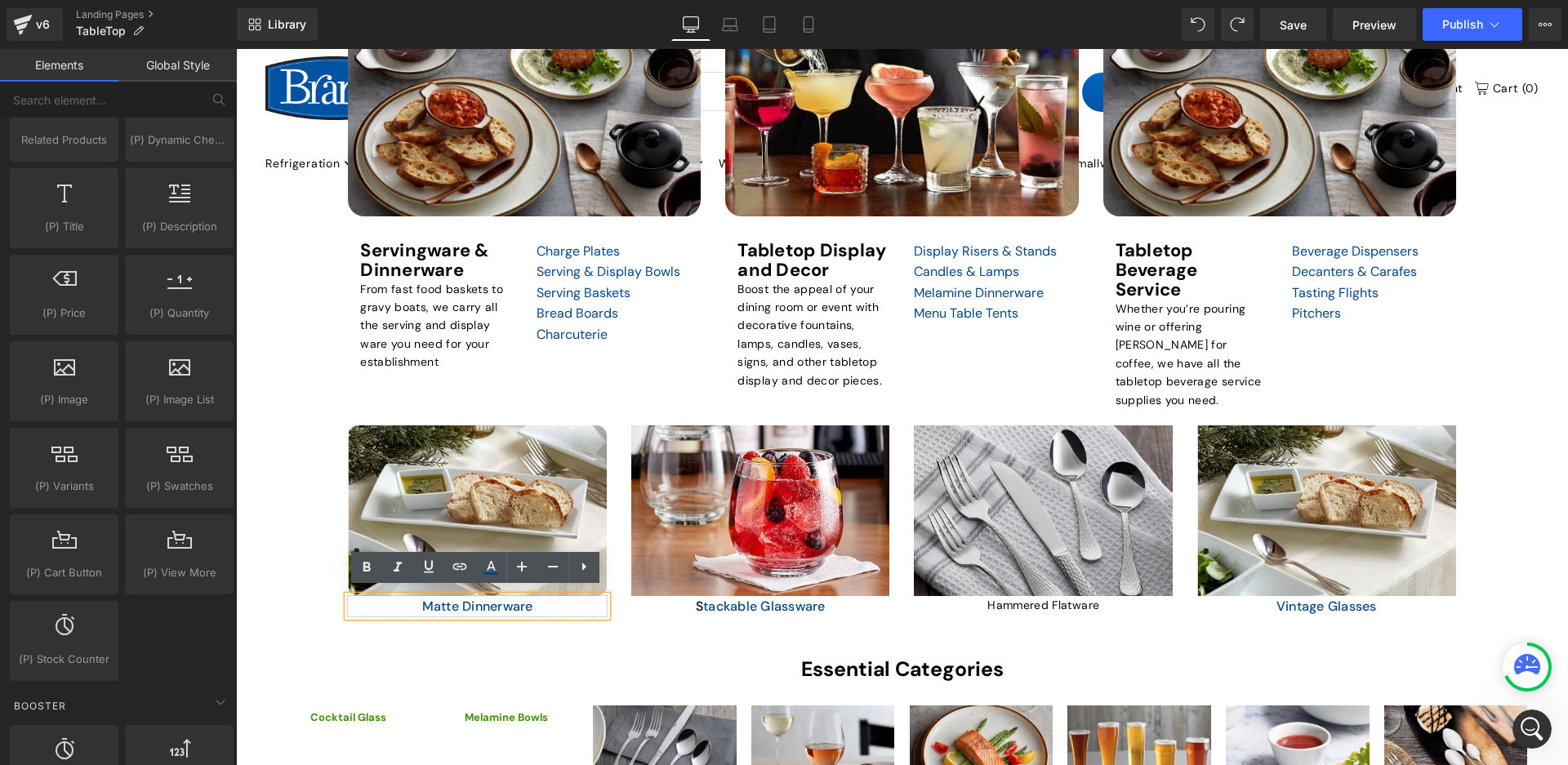
click at [414, 598] on h1 "Matte Dinnerware" at bounding box center [477, 606] width 259 height 21
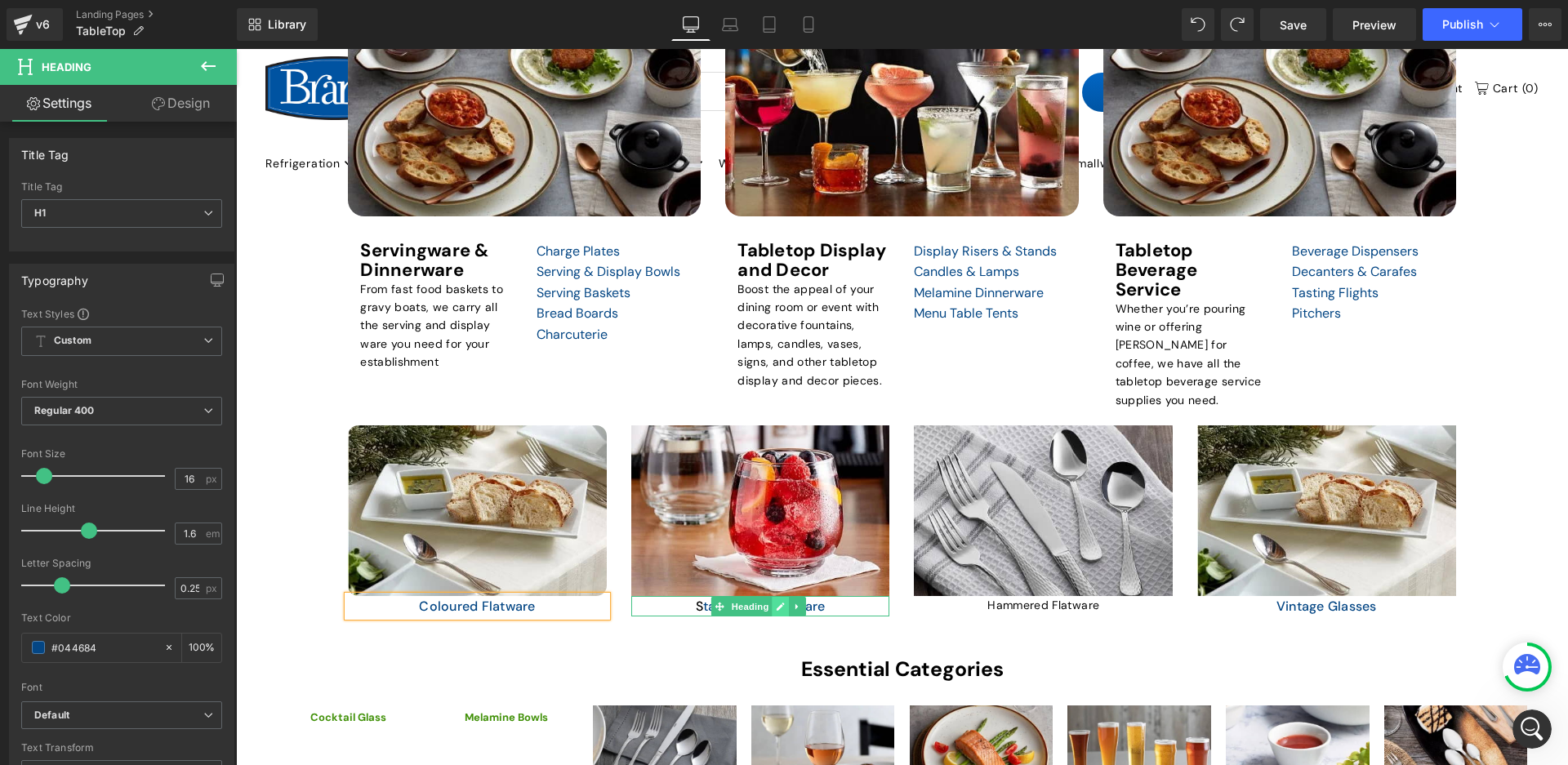
click at [776, 602] on icon at bounding box center [781, 606] width 9 height 10
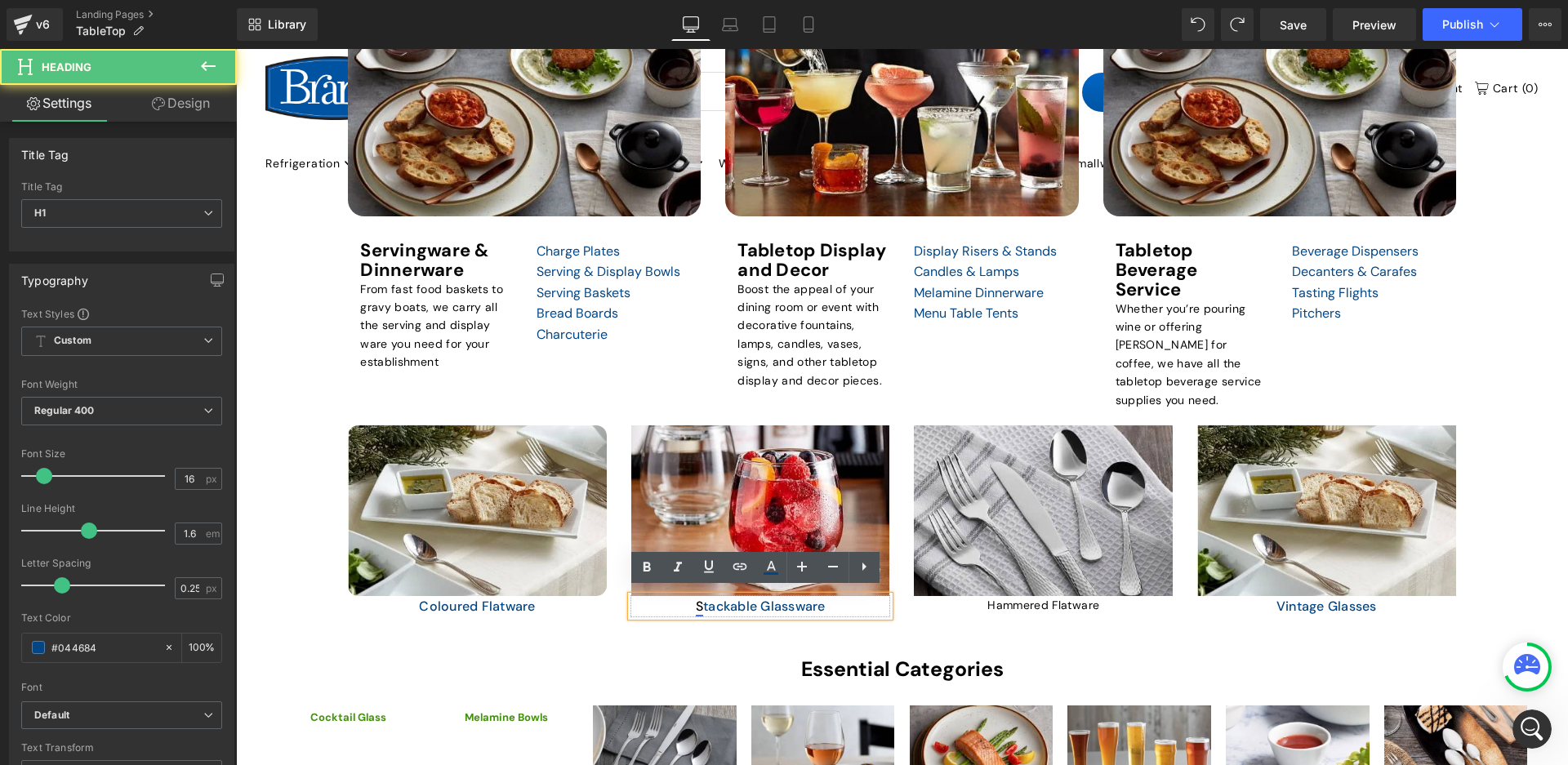
click at [695, 596] on h1 "S tackable Glassware" at bounding box center [761, 606] width 259 height 21
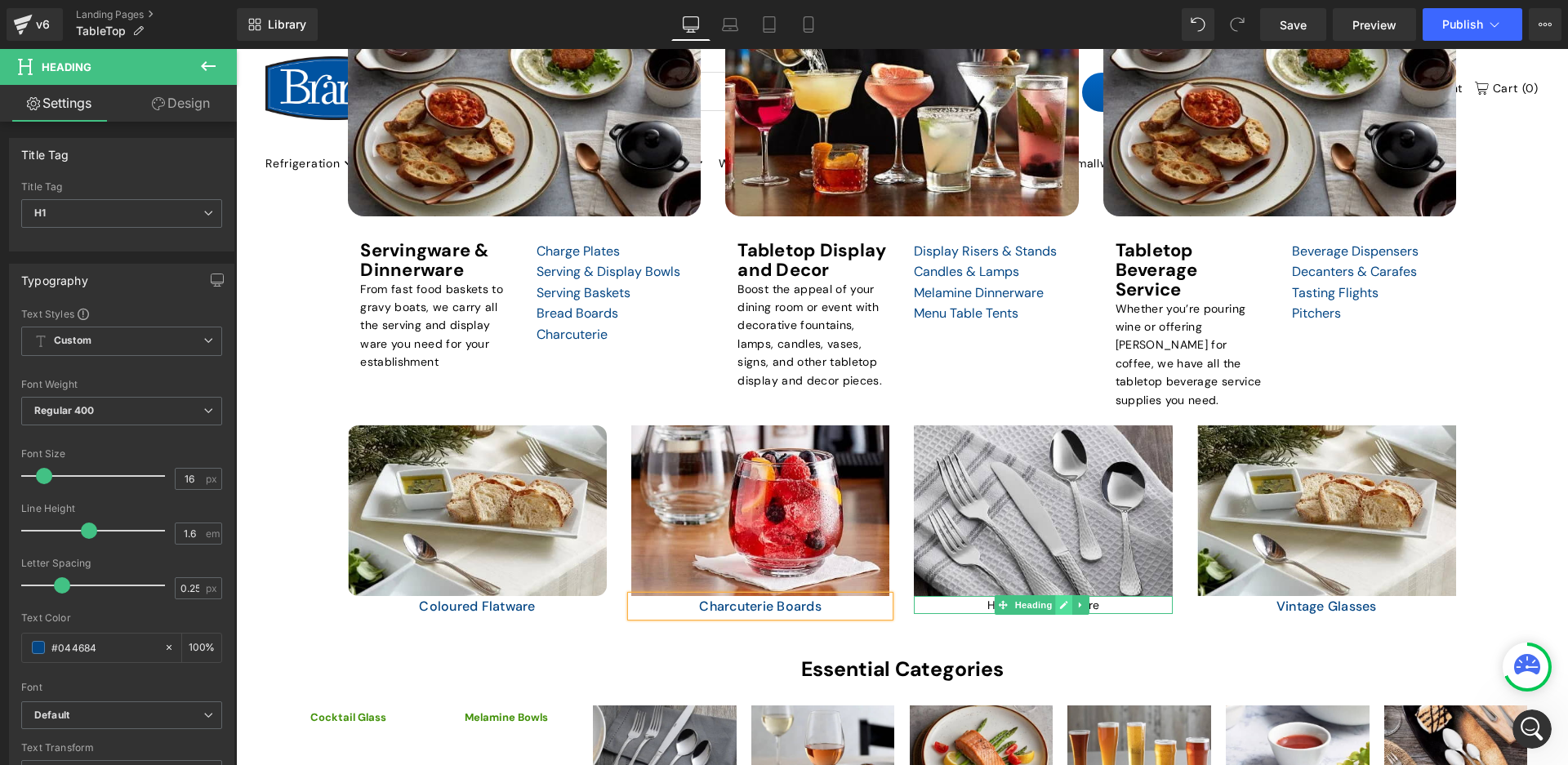
click at [1058, 605] on link at bounding box center [1063, 604] width 17 height 19
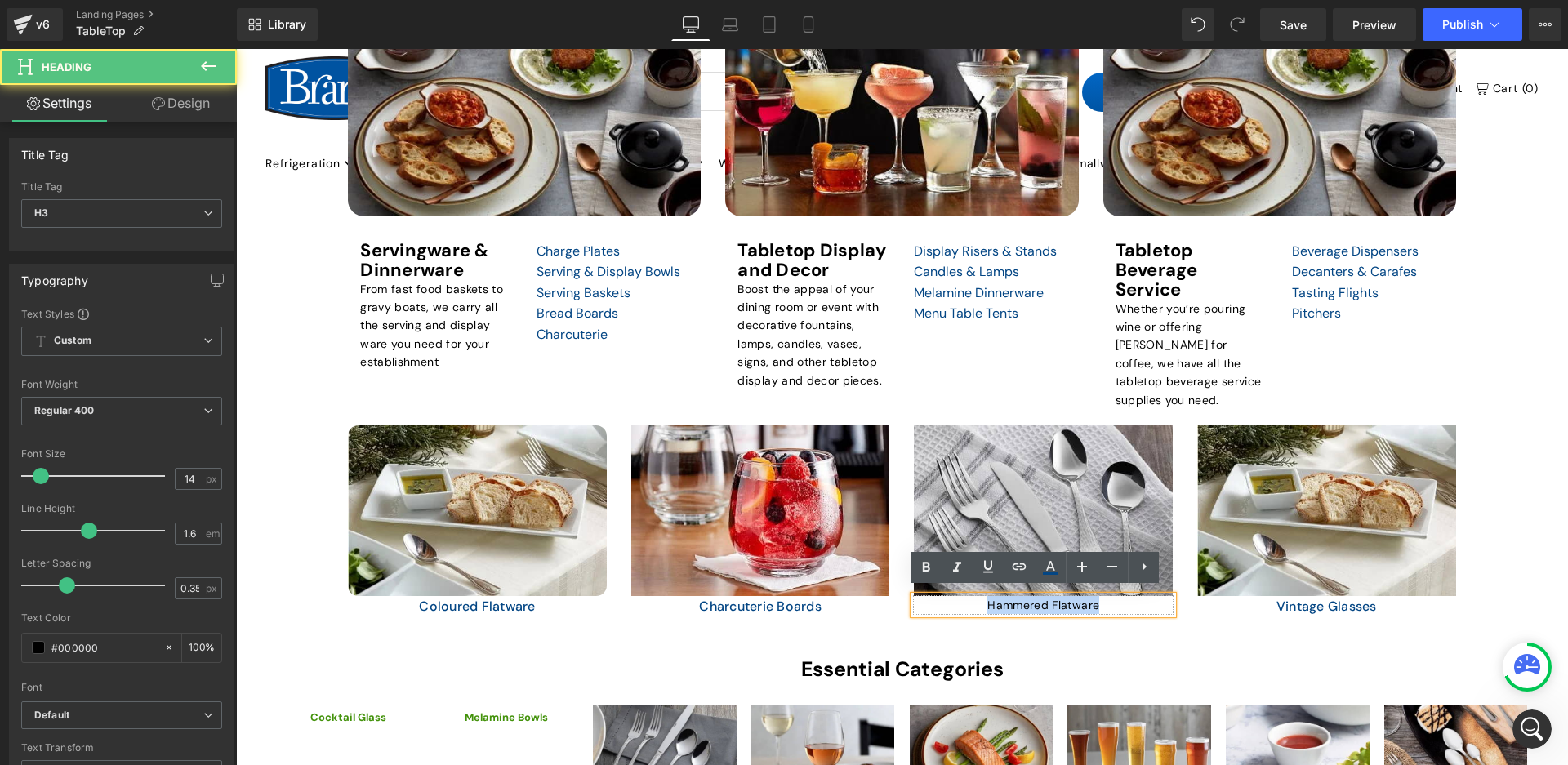
click at [938, 596] on div "Hammered Flatware" at bounding box center [1043, 605] width 259 height 18
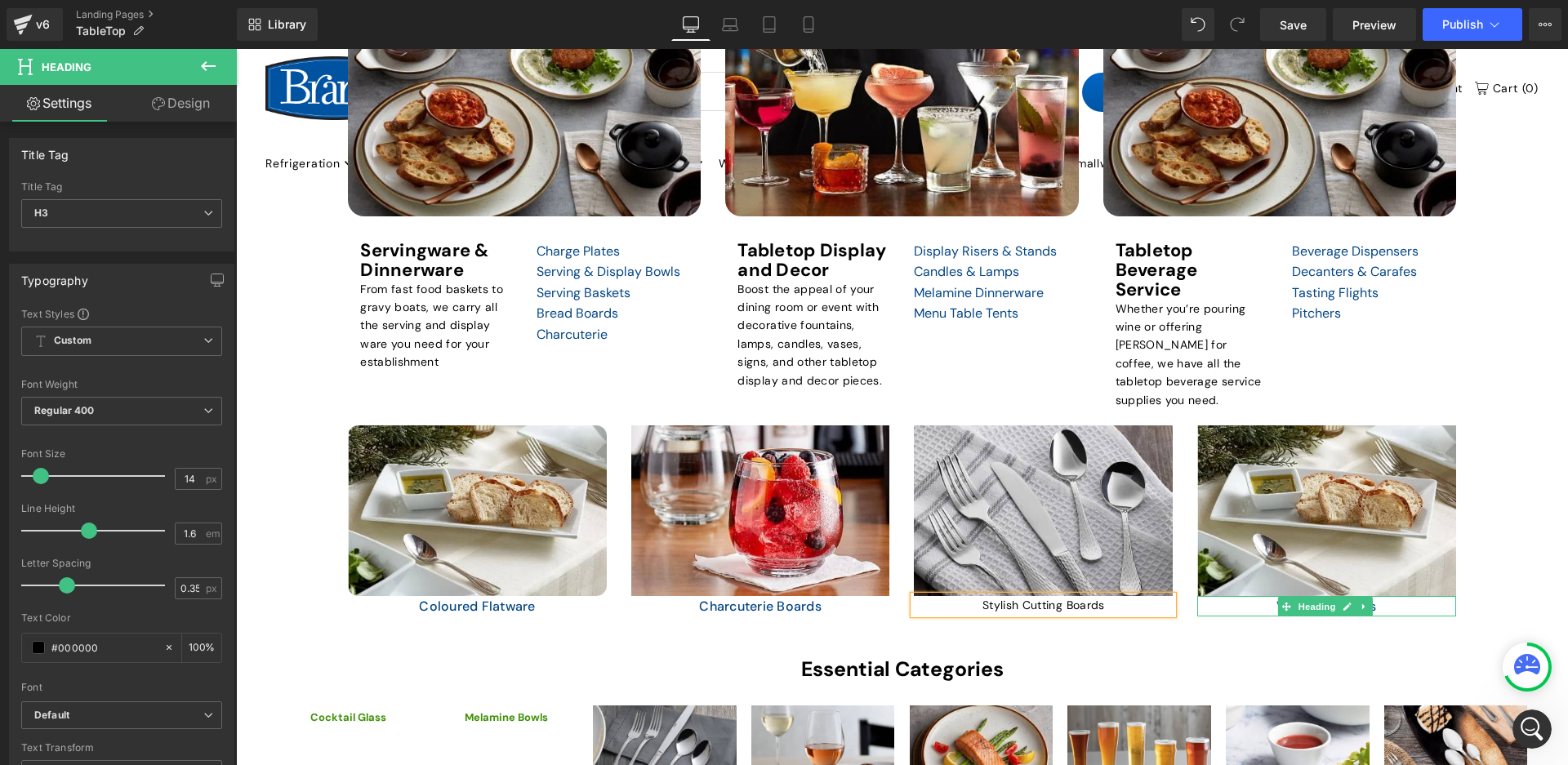
click at [1382, 600] on h1 "Vintage Glasses" at bounding box center [1327, 606] width 259 height 21
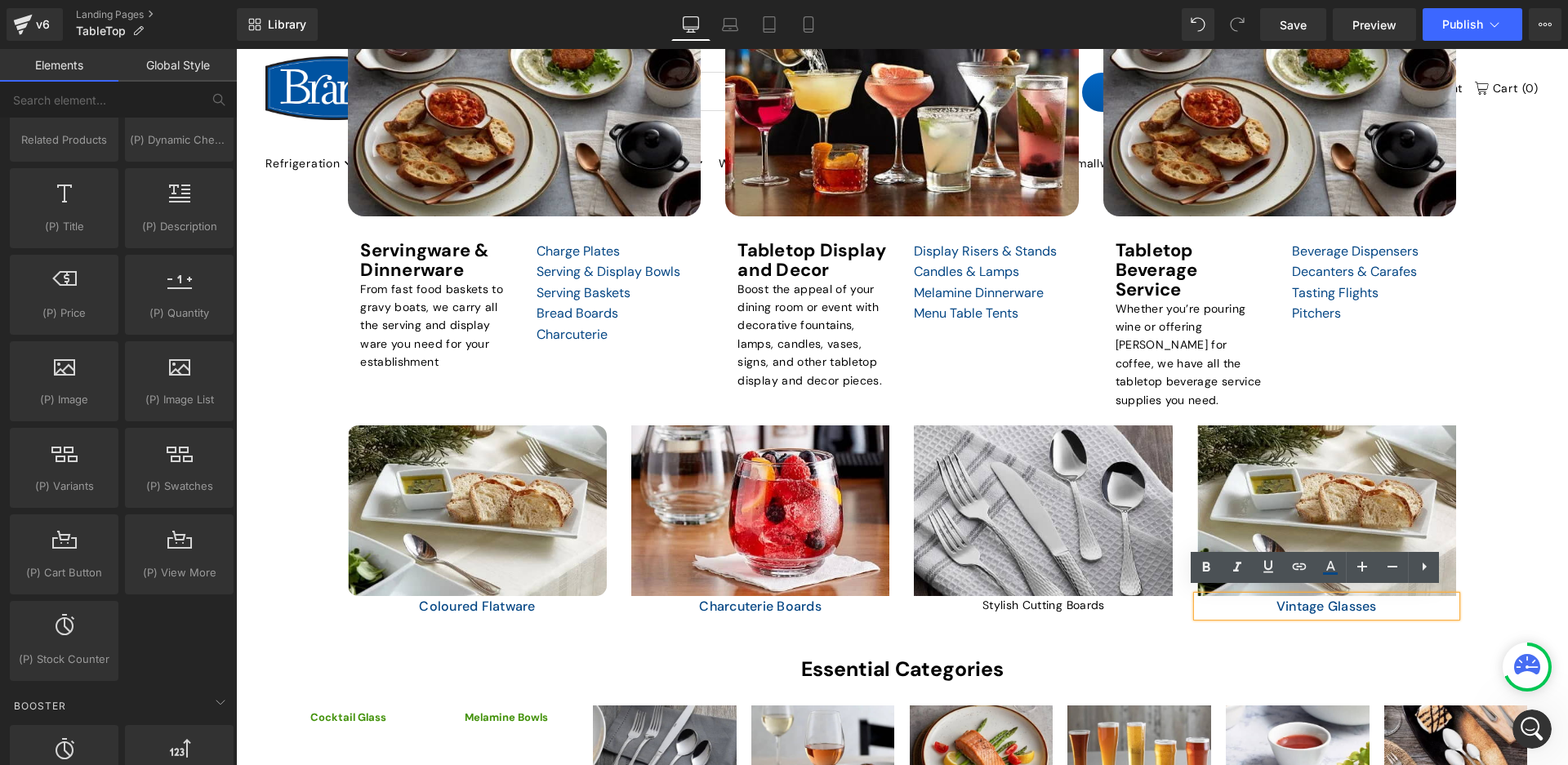
click at [1466, 534] on div "TABLETOP Heading Elevate Your Dining Experience with Our Restaurant Tabletop Es…" at bounding box center [902, 283] width 1332 height 2430
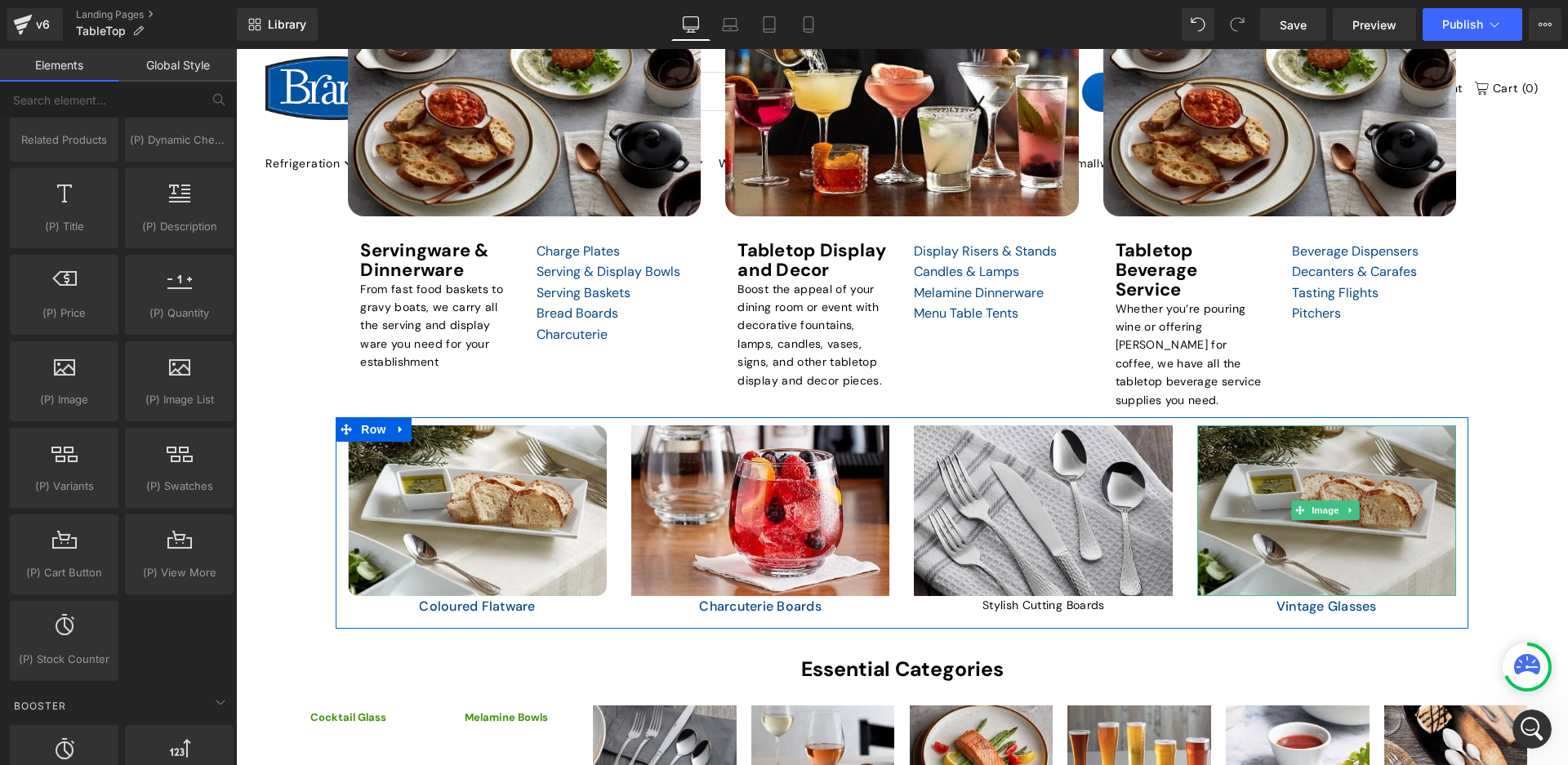
click at [1345, 467] on img at bounding box center [1327, 511] width 259 height 171
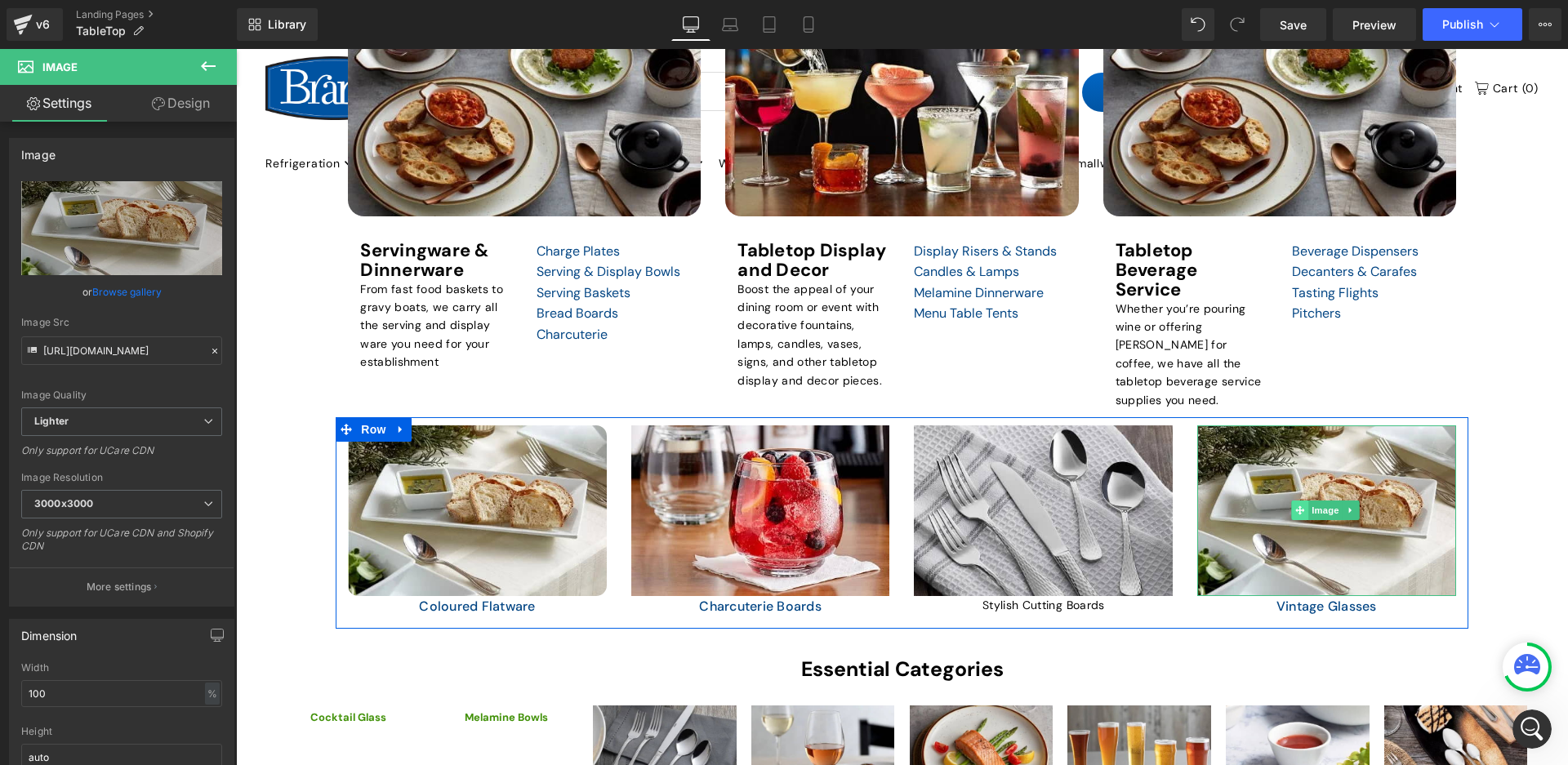
click at [1296, 506] on icon at bounding box center [1300, 510] width 9 height 10
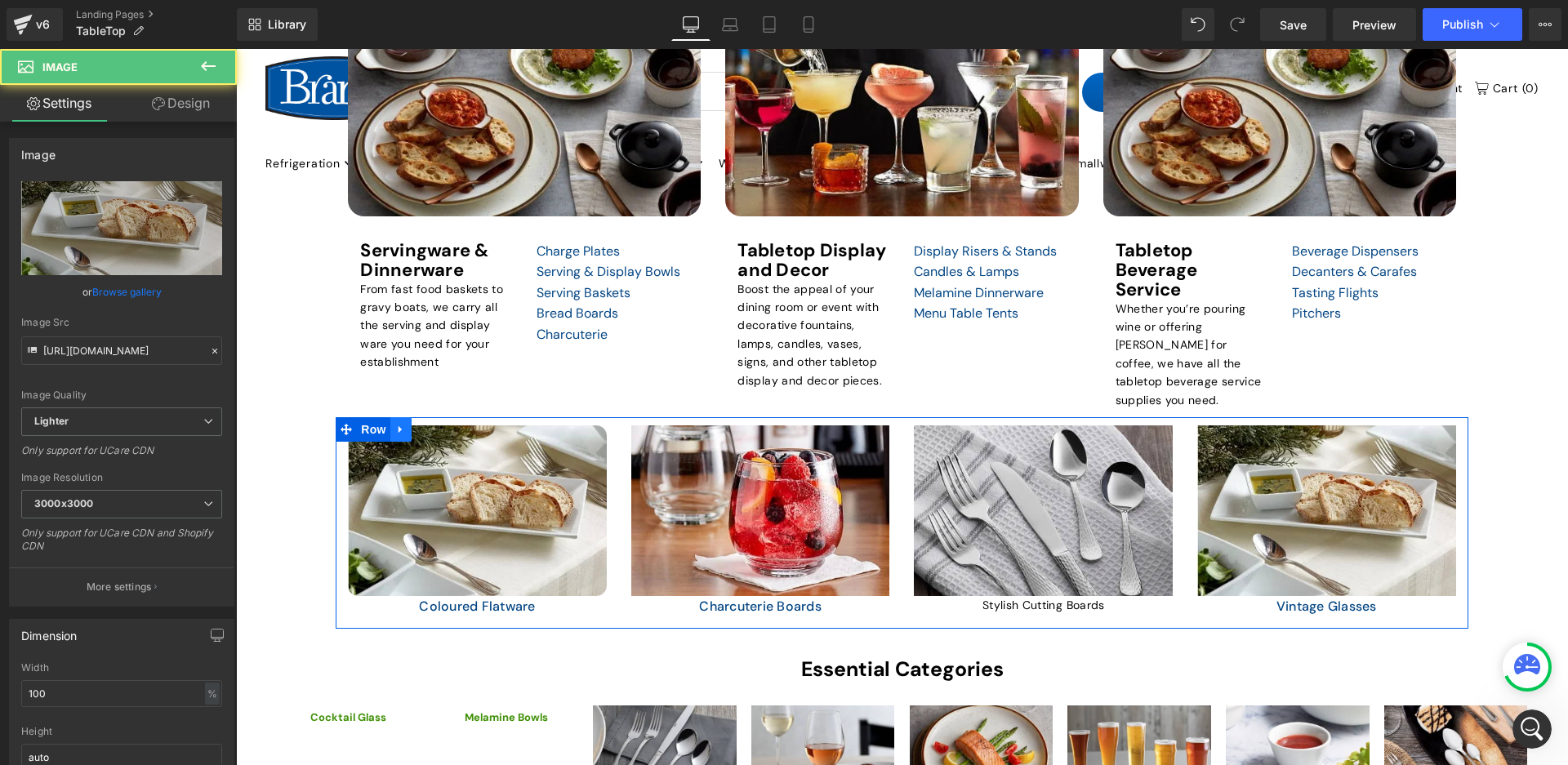
click at [402, 427] on icon at bounding box center [401, 428] width 11 height 12
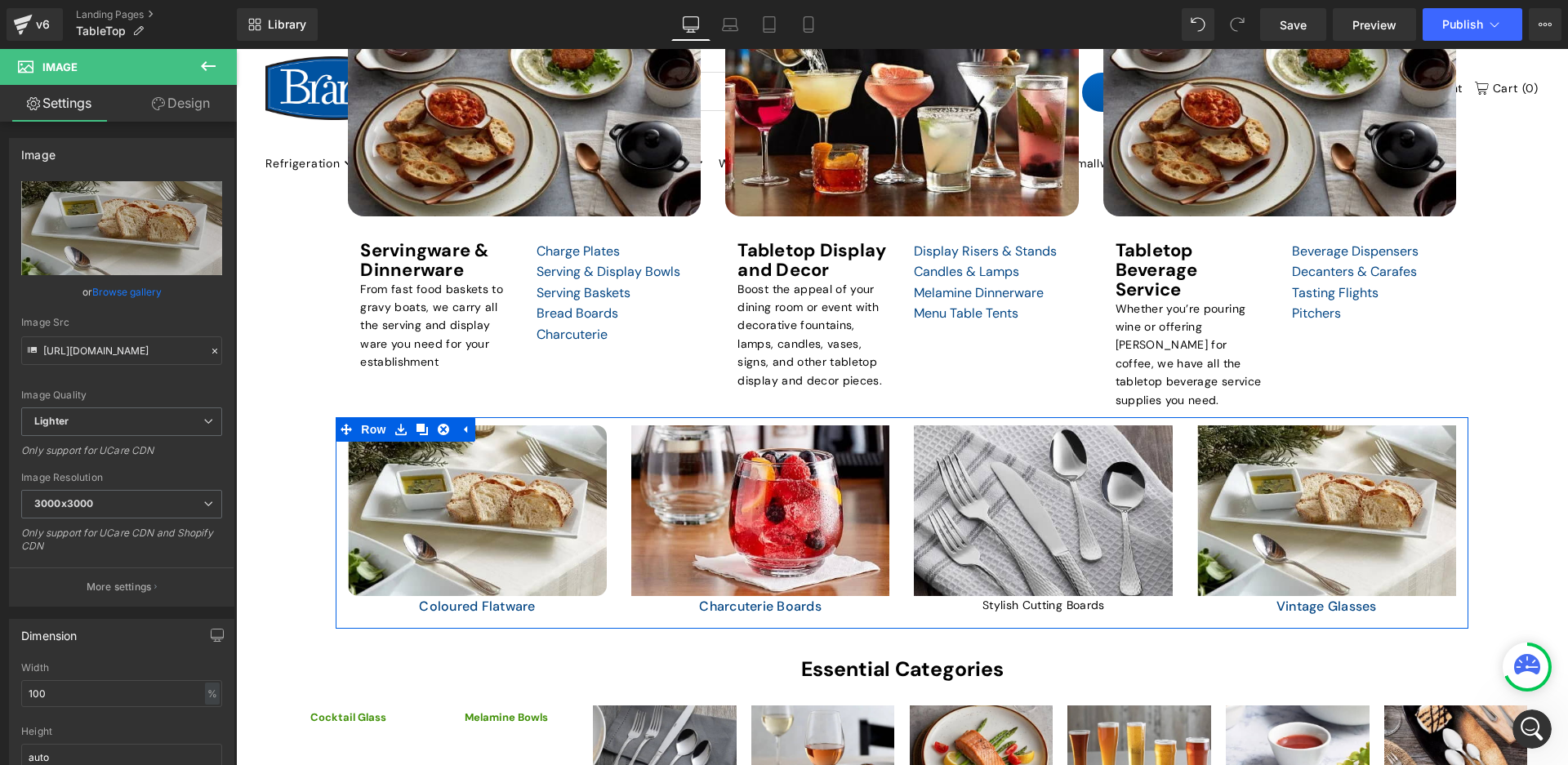
click at [342, 464] on div "Image Coloured Flatware Heading Heading" at bounding box center [477, 524] width 284 height 196
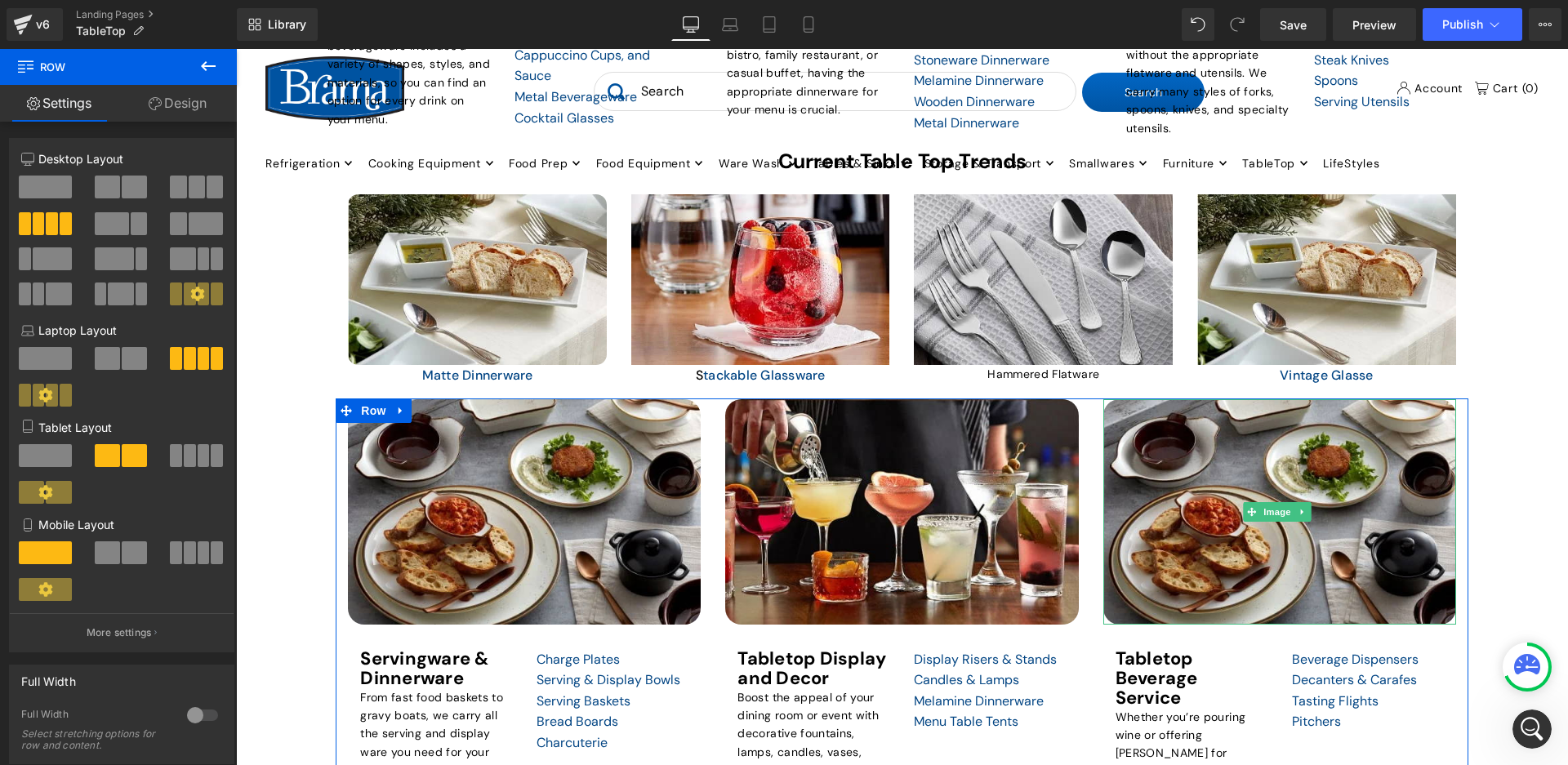
scroll to position [1159, 0]
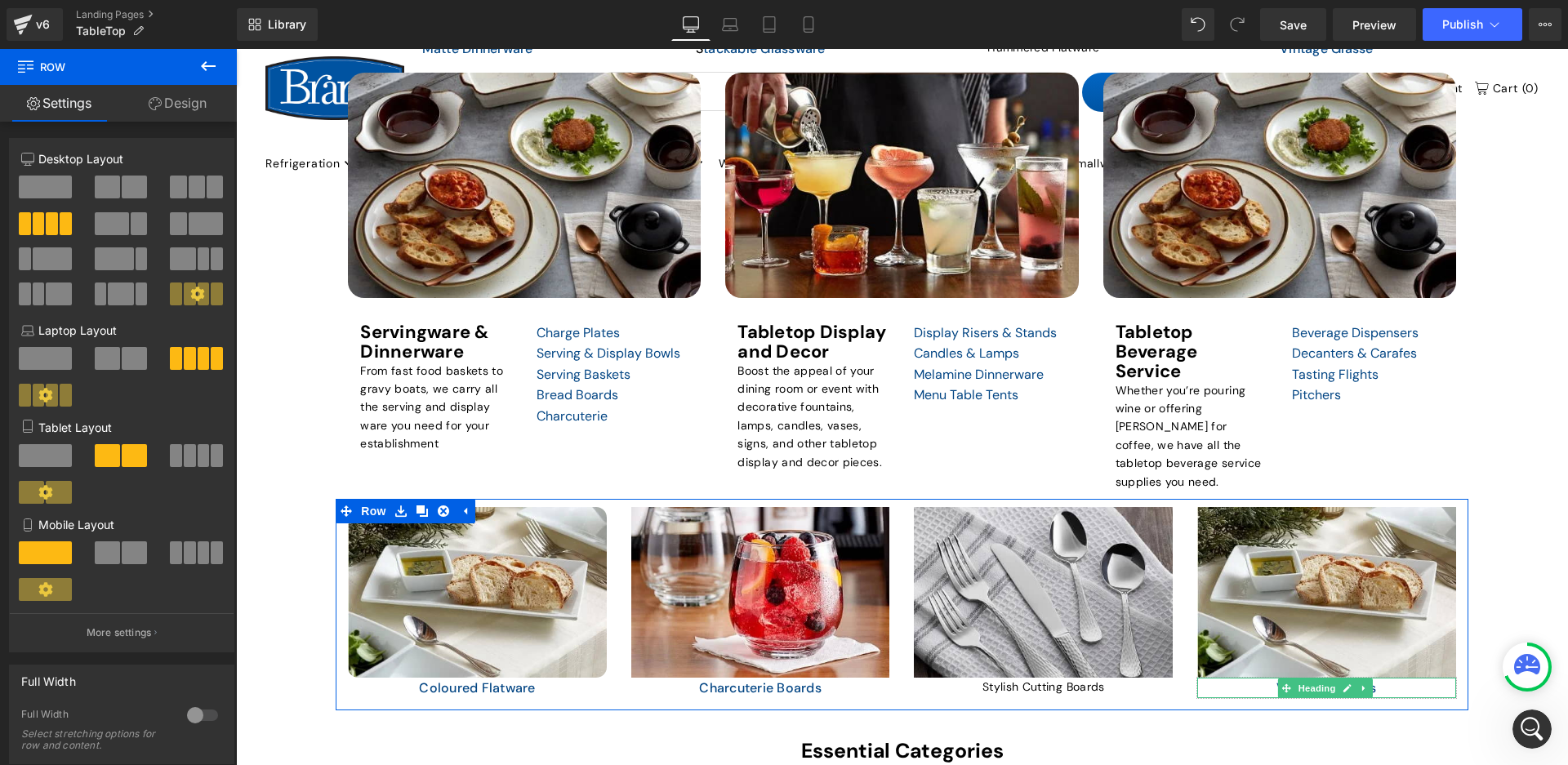
click at [1381, 686] on h1 "Vintage Glasses" at bounding box center [1327, 688] width 259 height 21
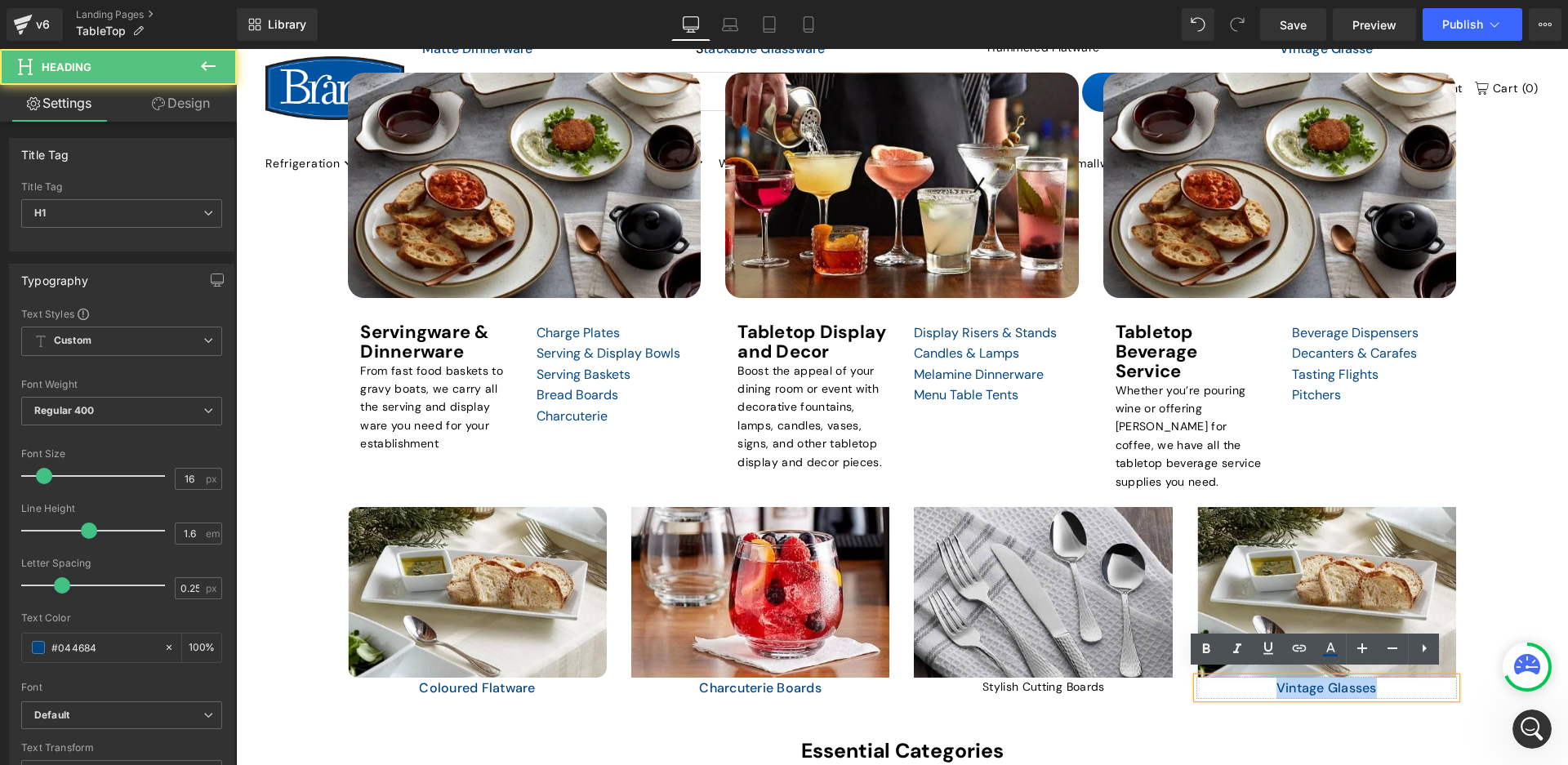
drag, startPoint x: 1379, startPoint y: 686, endPoint x: 1255, endPoint y: 673, distance: 124.7
click at [1255, 678] on h1 "Vintage Glasses" at bounding box center [1327, 688] width 259 height 21
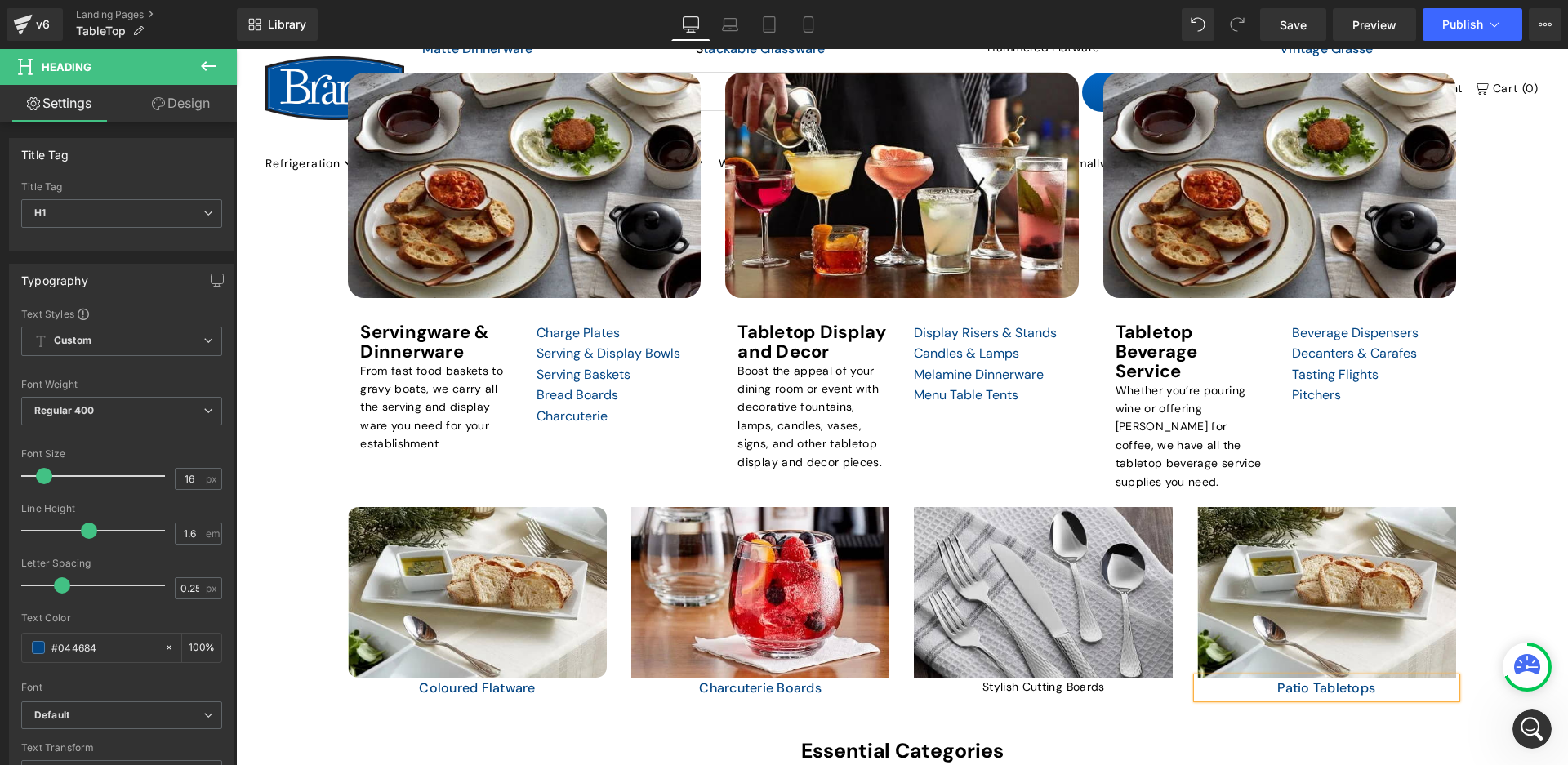
click at [1493, 485] on div "TABLETOP Heading Elevate Your Dining Experience with Our Restaurant Tabletop Es…" at bounding box center [902, 364] width 1332 height 2430
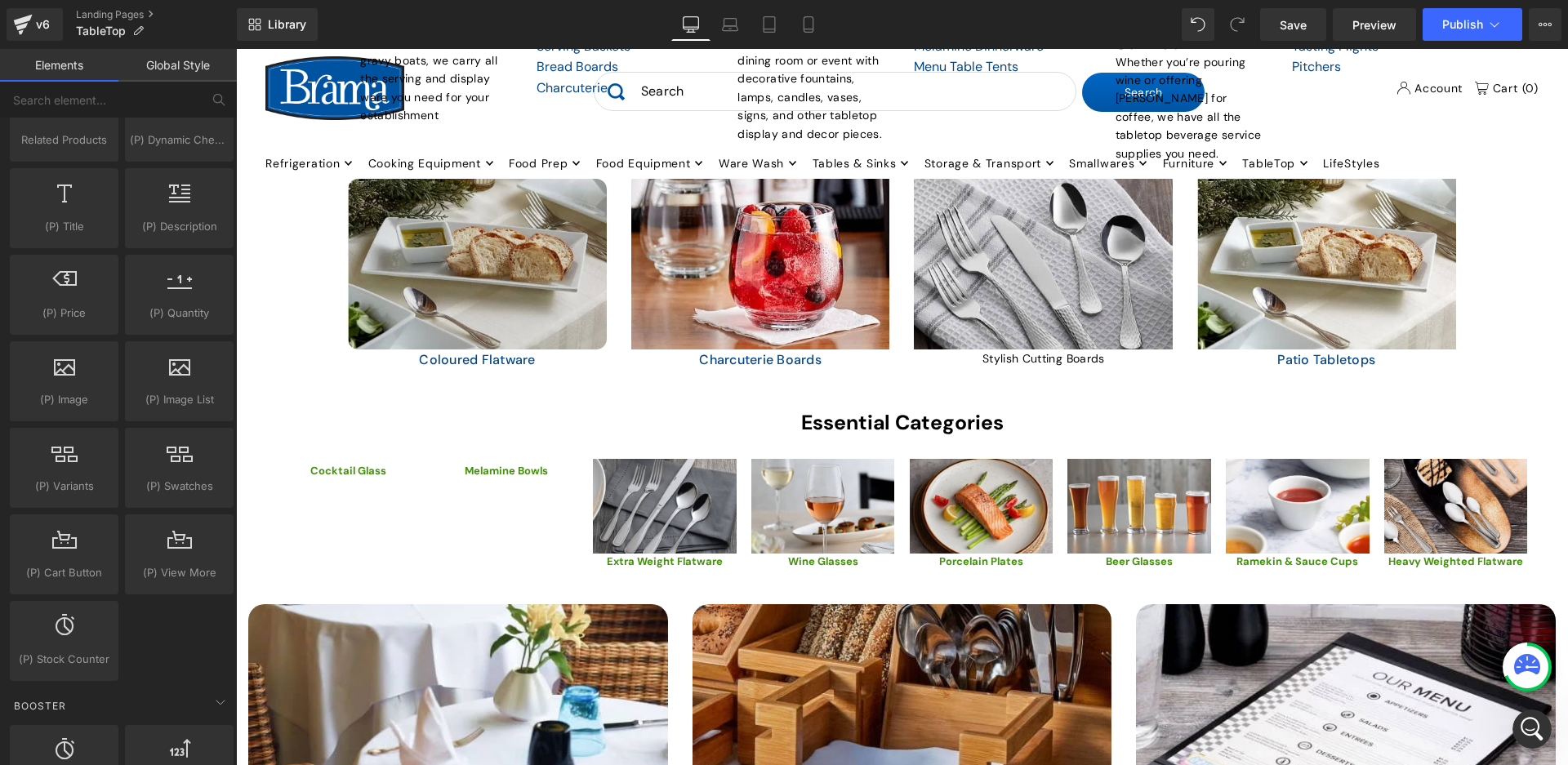
scroll to position [1486, 0]
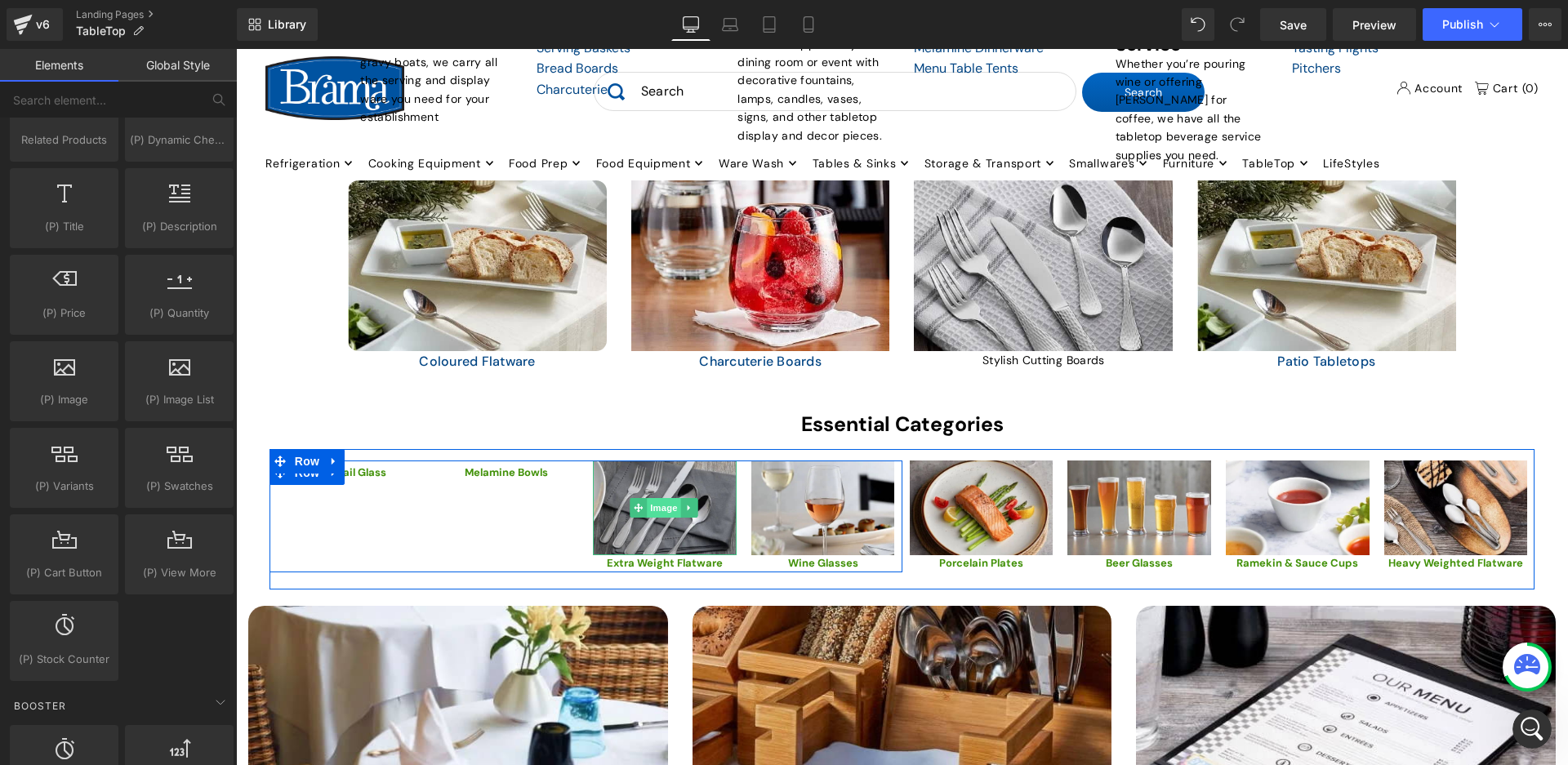
click at [676, 498] on span "Image" at bounding box center [663, 507] width 34 height 19
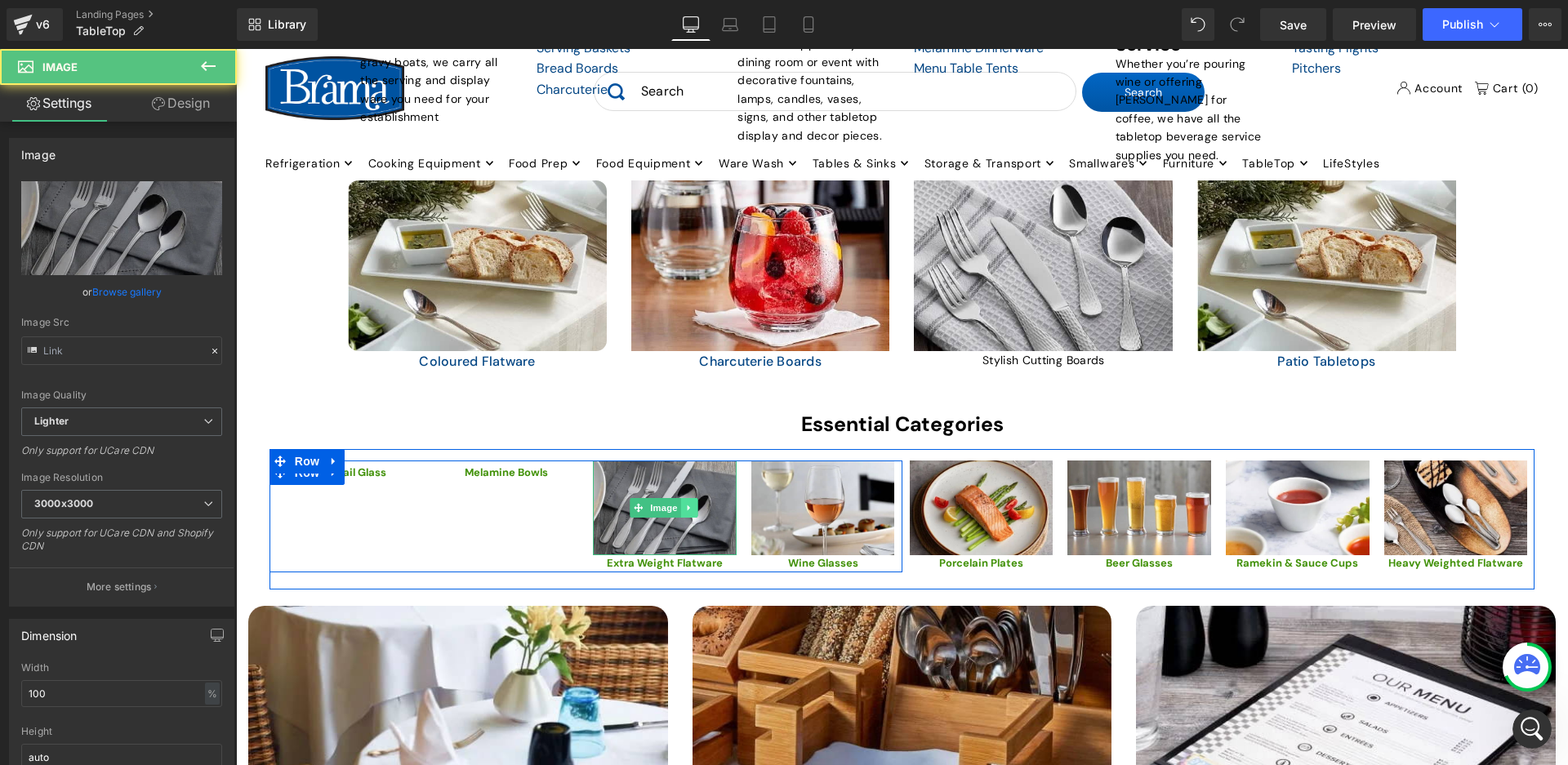
type input "[URL][DOMAIN_NAME]"
click at [692, 501] on link at bounding box center [689, 507] width 17 height 19
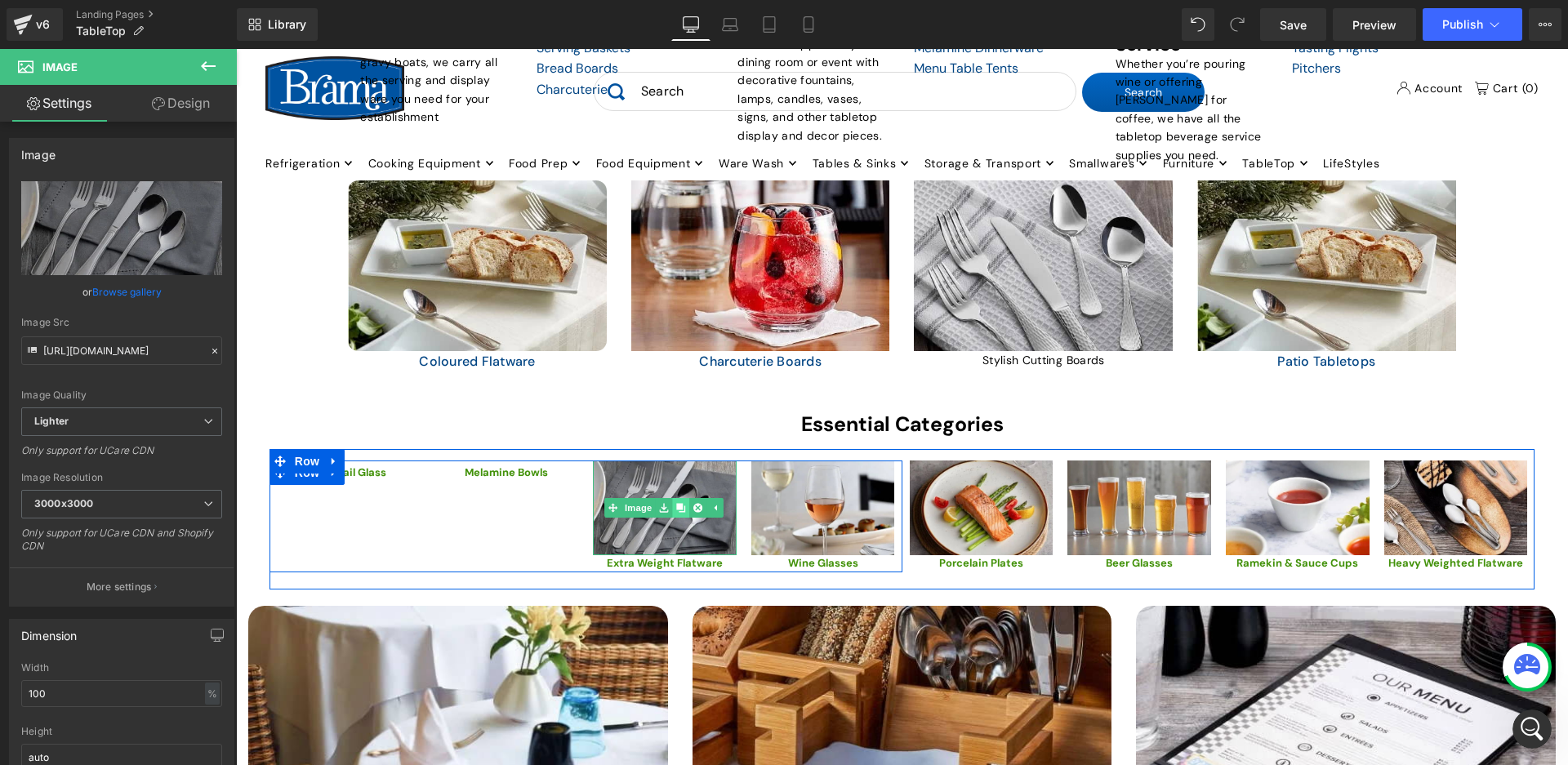
click at [673, 503] on link at bounding box center [680, 507] width 17 height 19
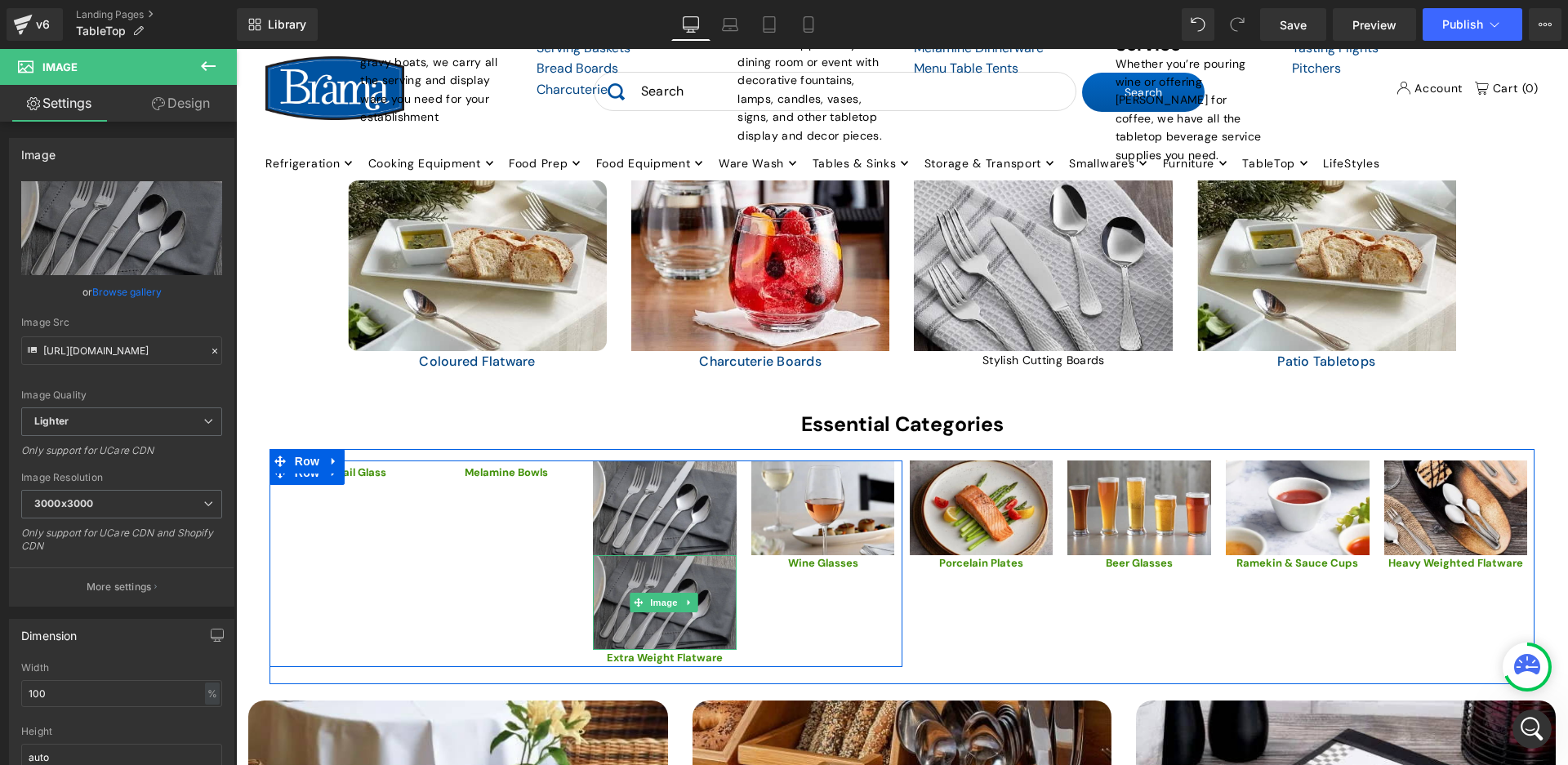
drag, startPoint x: 685, startPoint y: 589, endPoint x: 648, endPoint y: 567, distance: 43.0
click at [648, 567] on div "Image" at bounding box center [664, 602] width 144 height 94
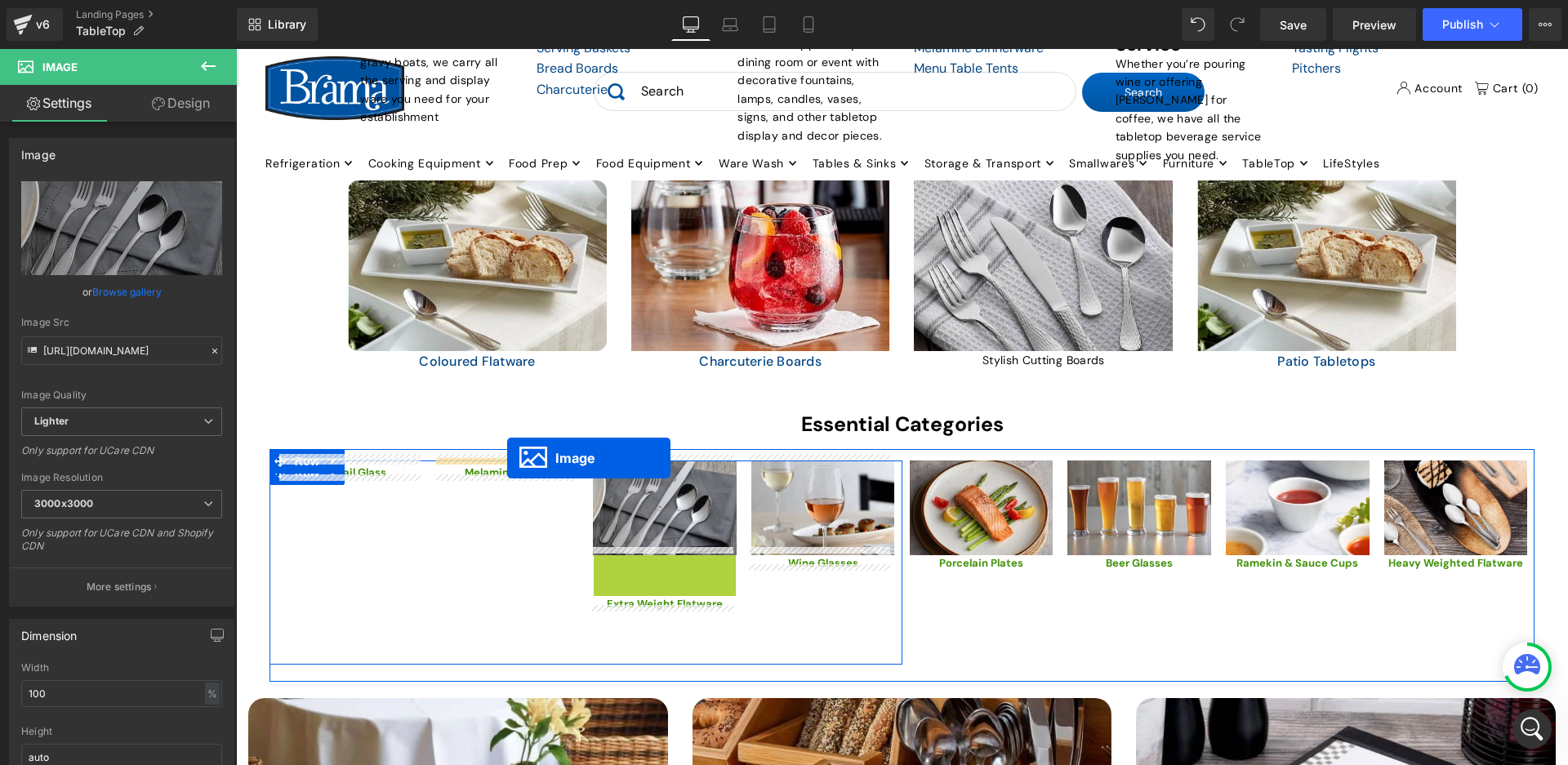
drag, startPoint x: 633, startPoint y: 593, endPoint x: 507, endPoint y: 458, distance: 184.7
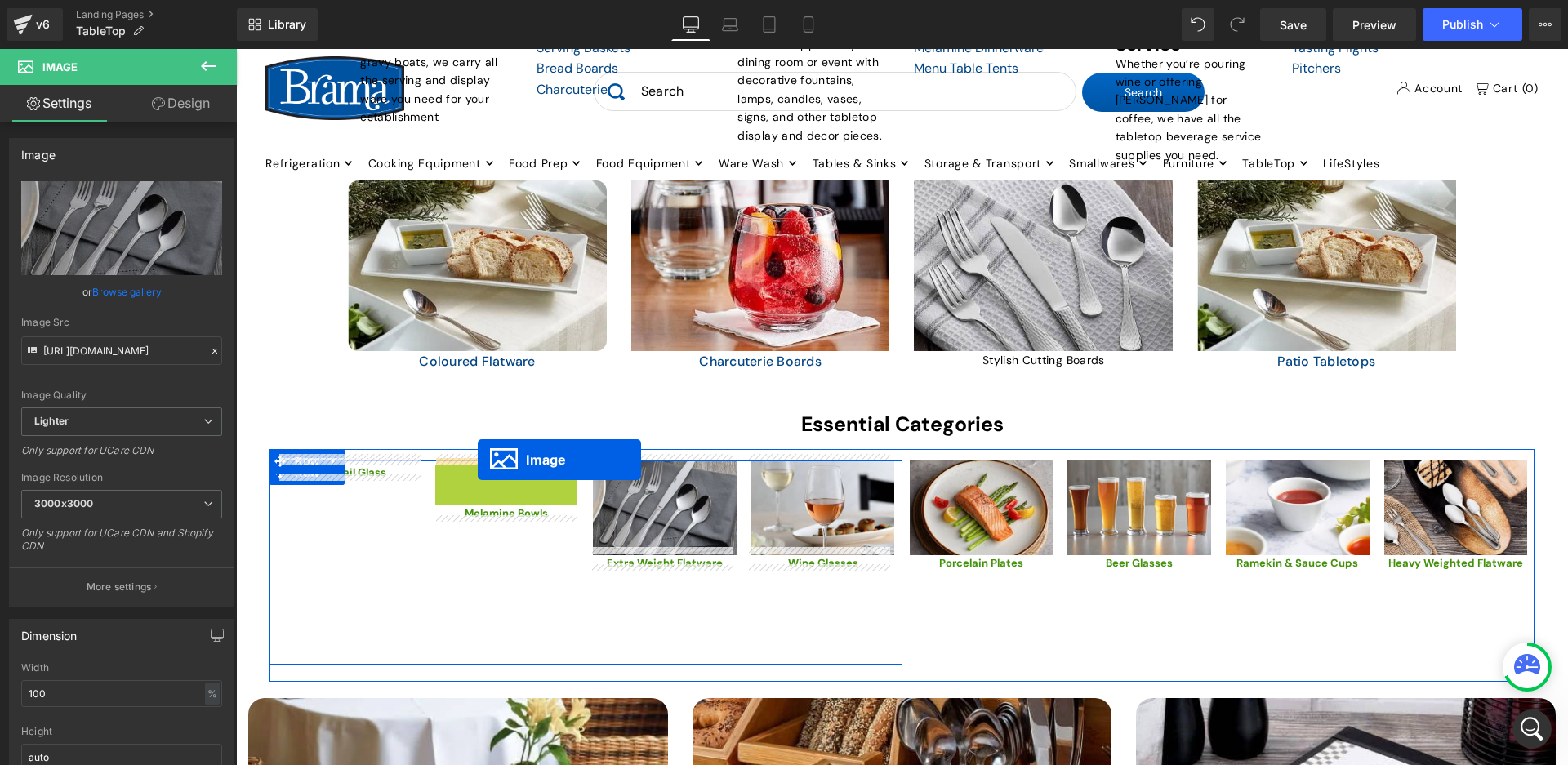
drag, startPoint x: 483, startPoint y: 501, endPoint x: 478, endPoint y: 460, distance: 41.3
drag, startPoint x: 472, startPoint y: 498, endPoint x: 473, endPoint y: 452, distance: 46.0
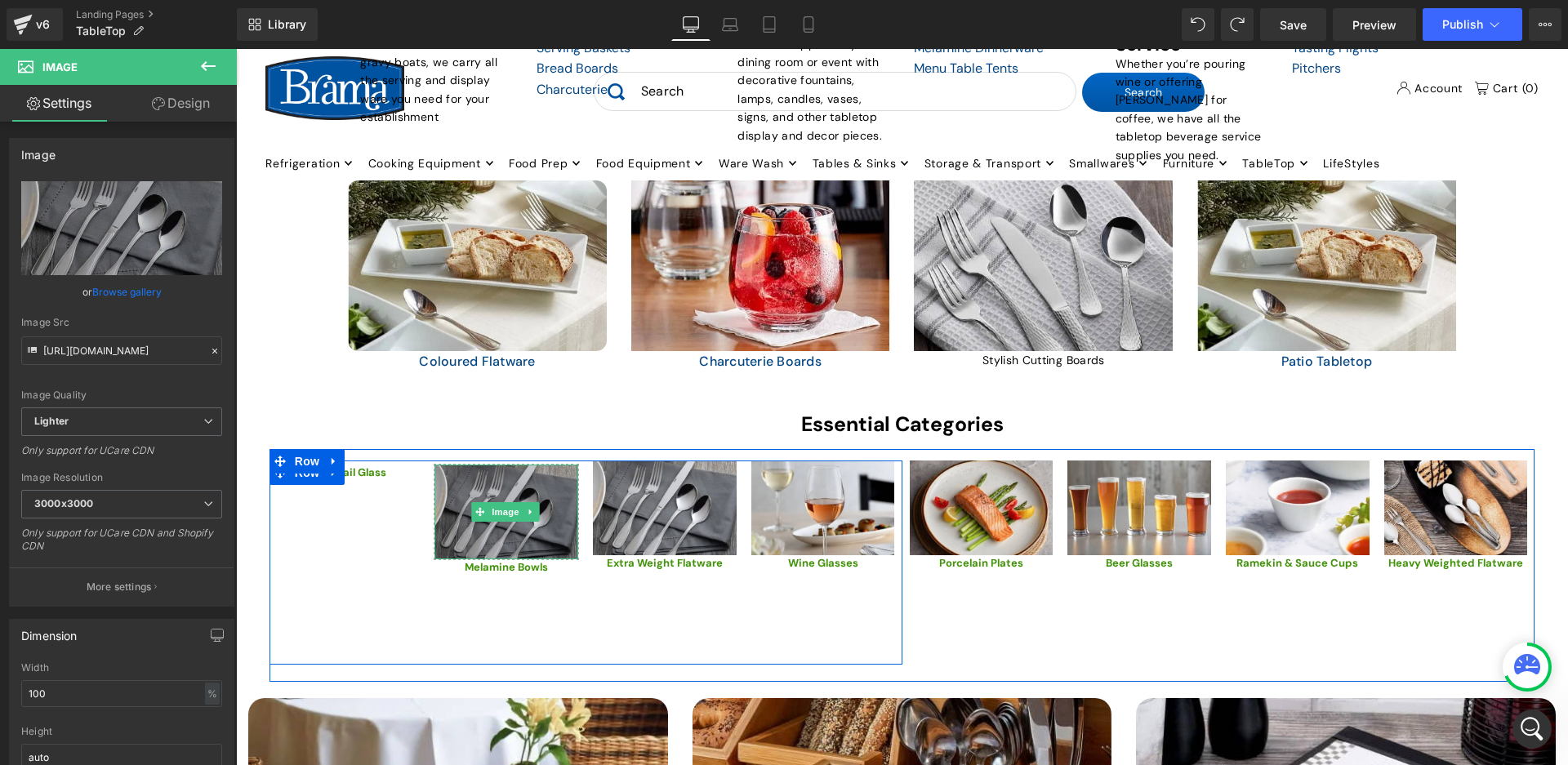
click at [546, 465] on img at bounding box center [506, 511] width 144 height 94
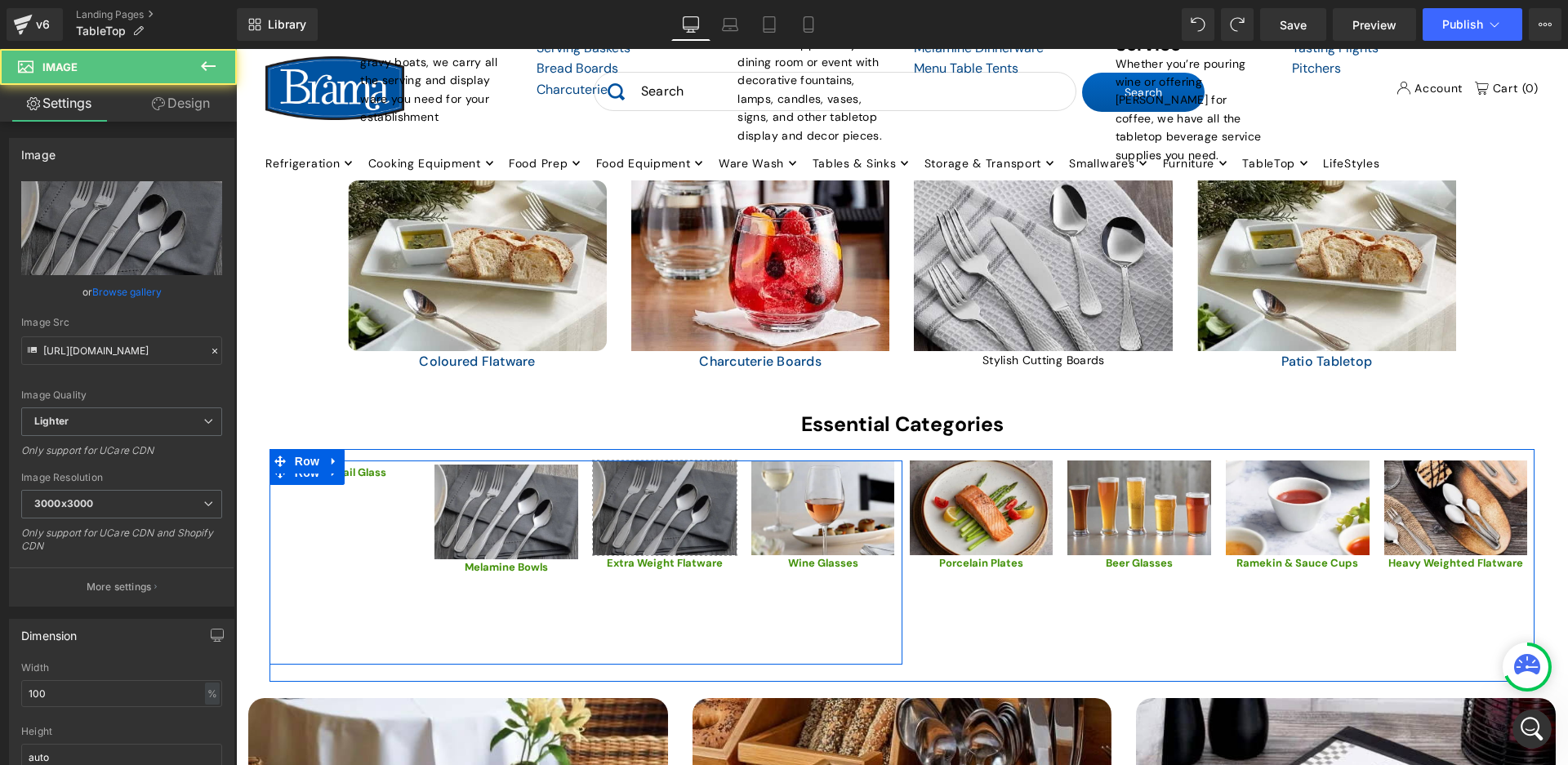
click at [620, 472] on img at bounding box center [664, 507] width 144 height 94
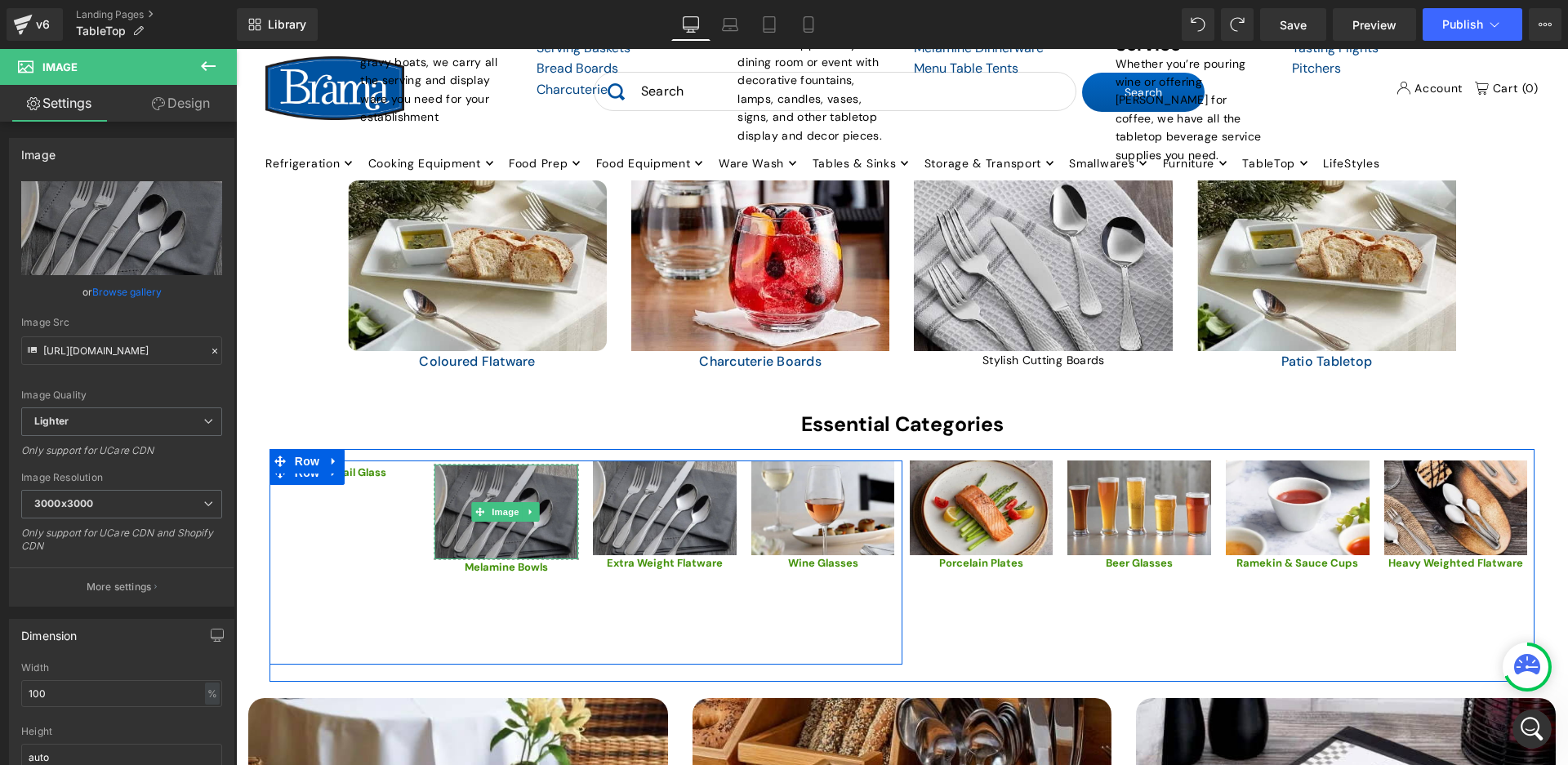
click at [557, 479] on img at bounding box center [506, 511] width 144 height 94
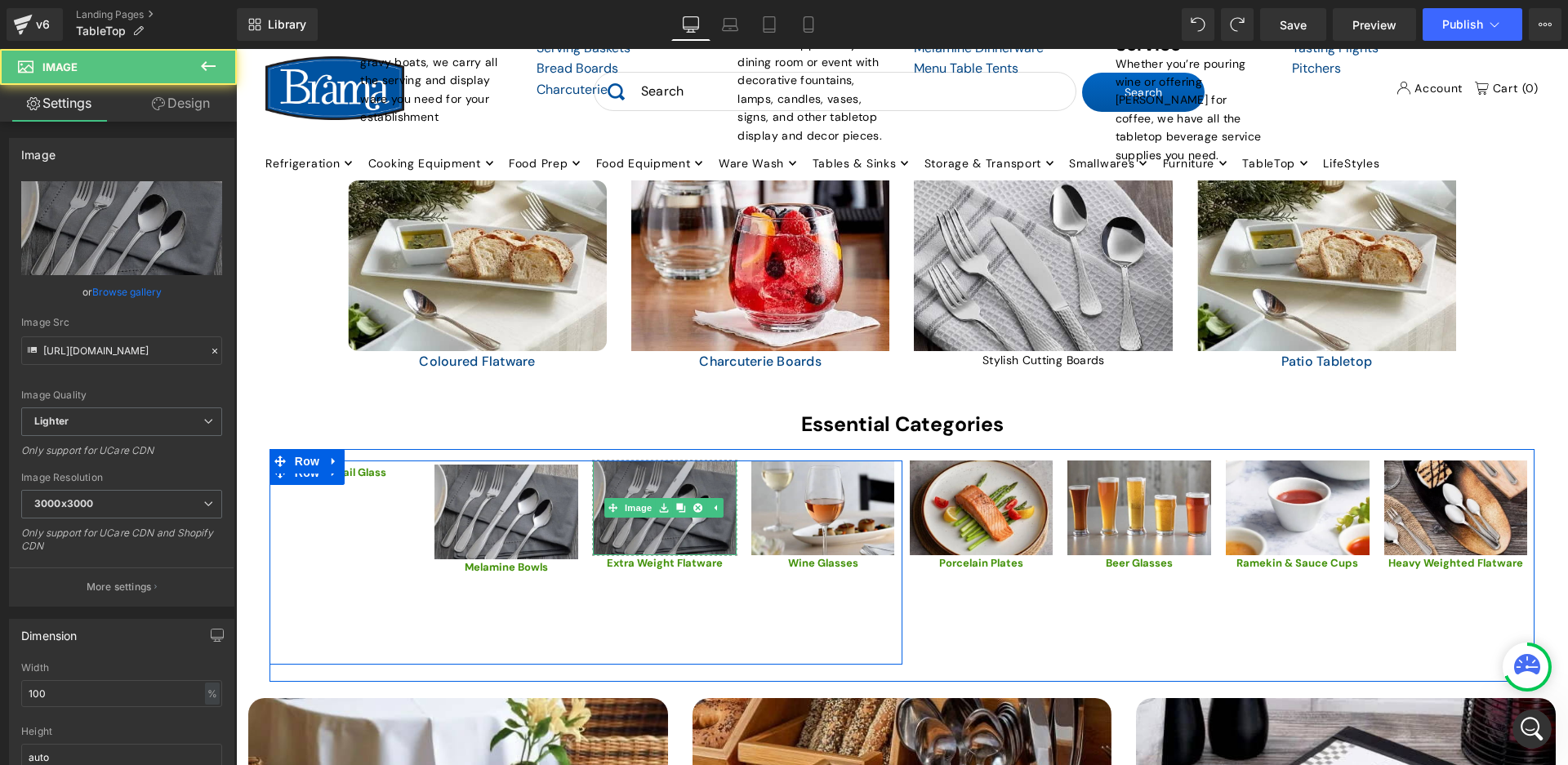
click at [642, 480] on img at bounding box center [664, 507] width 144 height 94
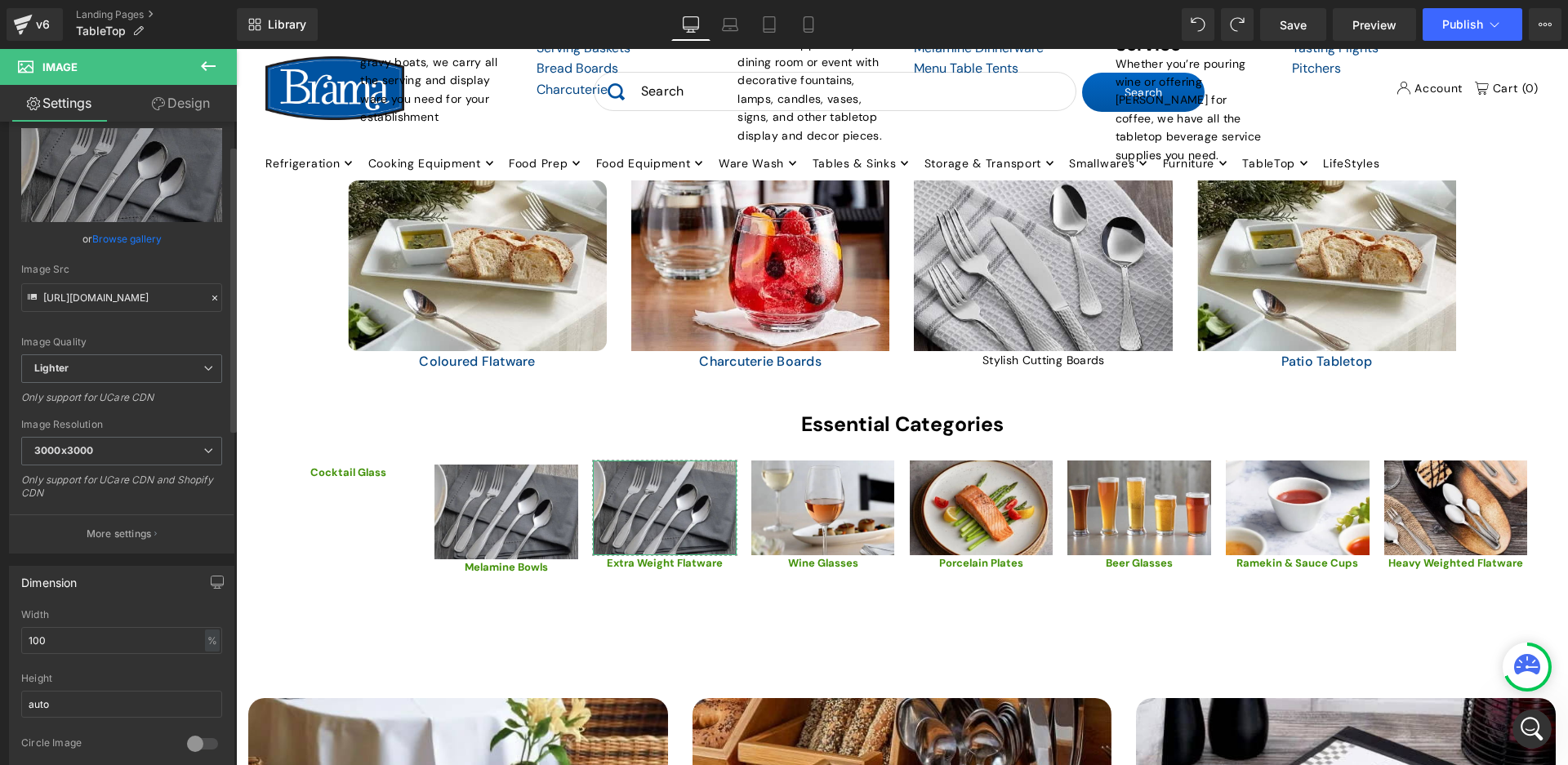
scroll to position [82, 0]
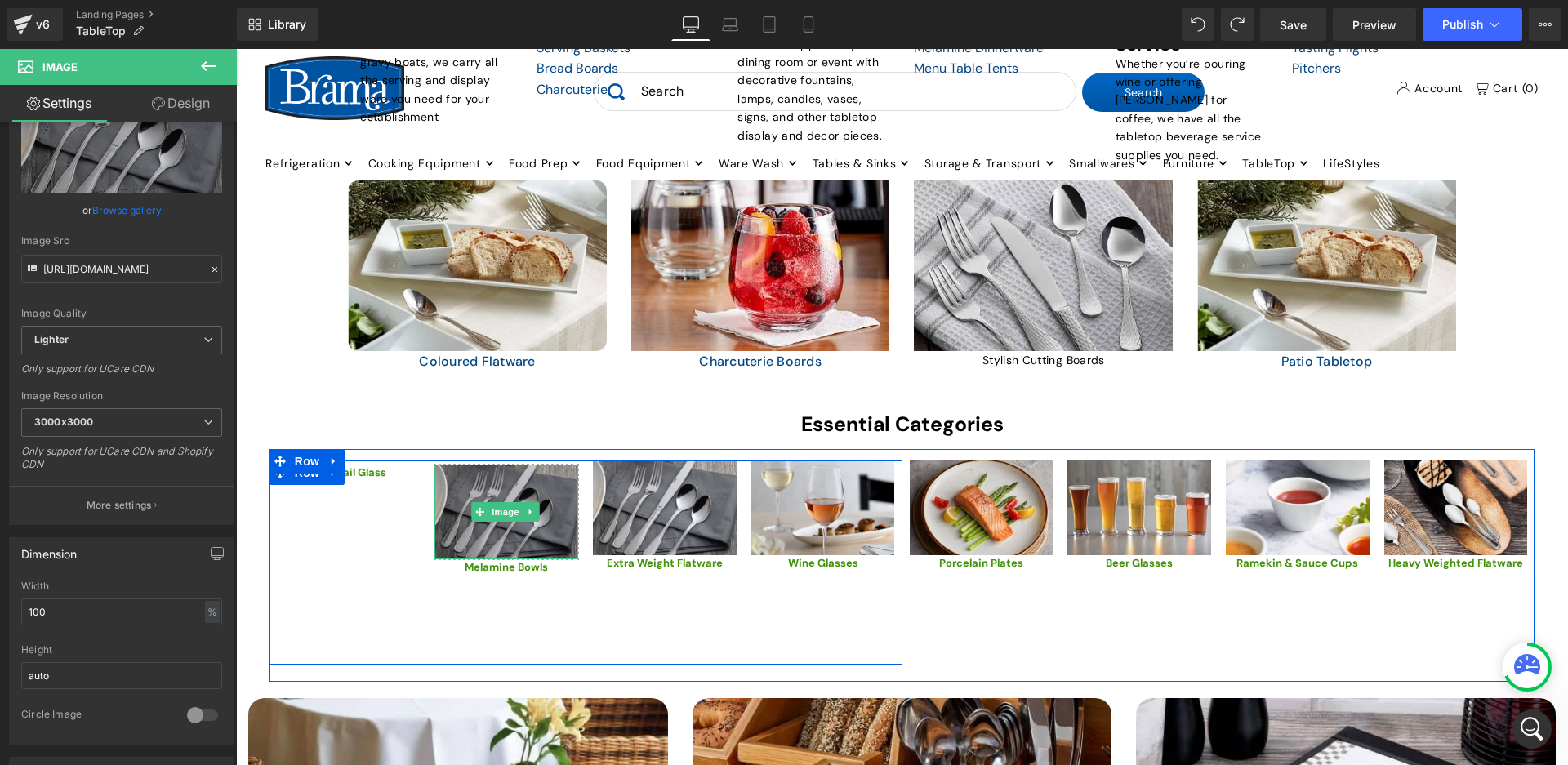
click at [547, 486] on img at bounding box center [506, 511] width 144 height 94
click at [400, 532] on div "Image Cocktail Glass Text Block" at bounding box center [349, 562] width 159 height 205
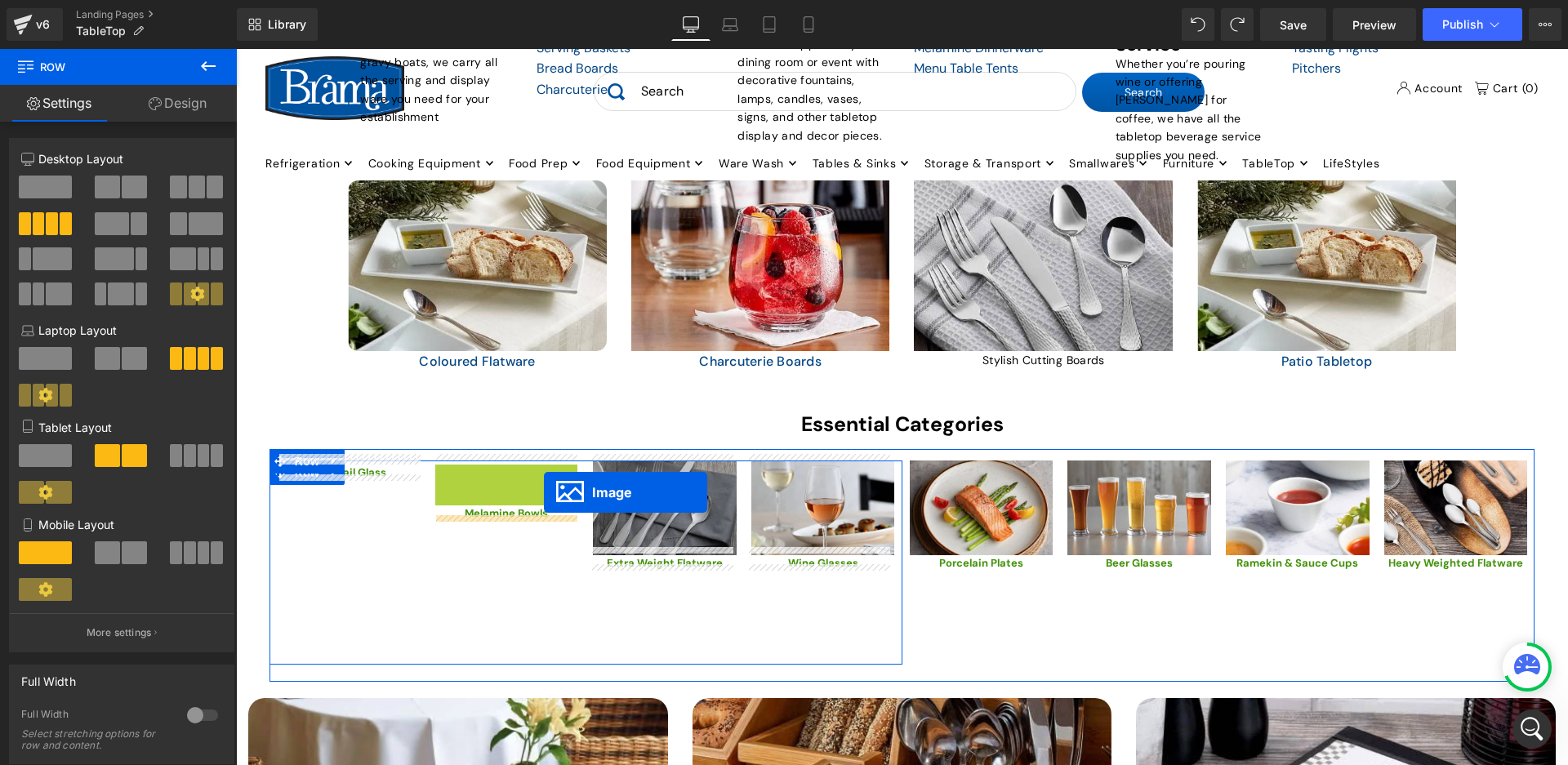
drag, startPoint x: 475, startPoint y: 504, endPoint x: 589, endPoint y: 471, distance: 118.7
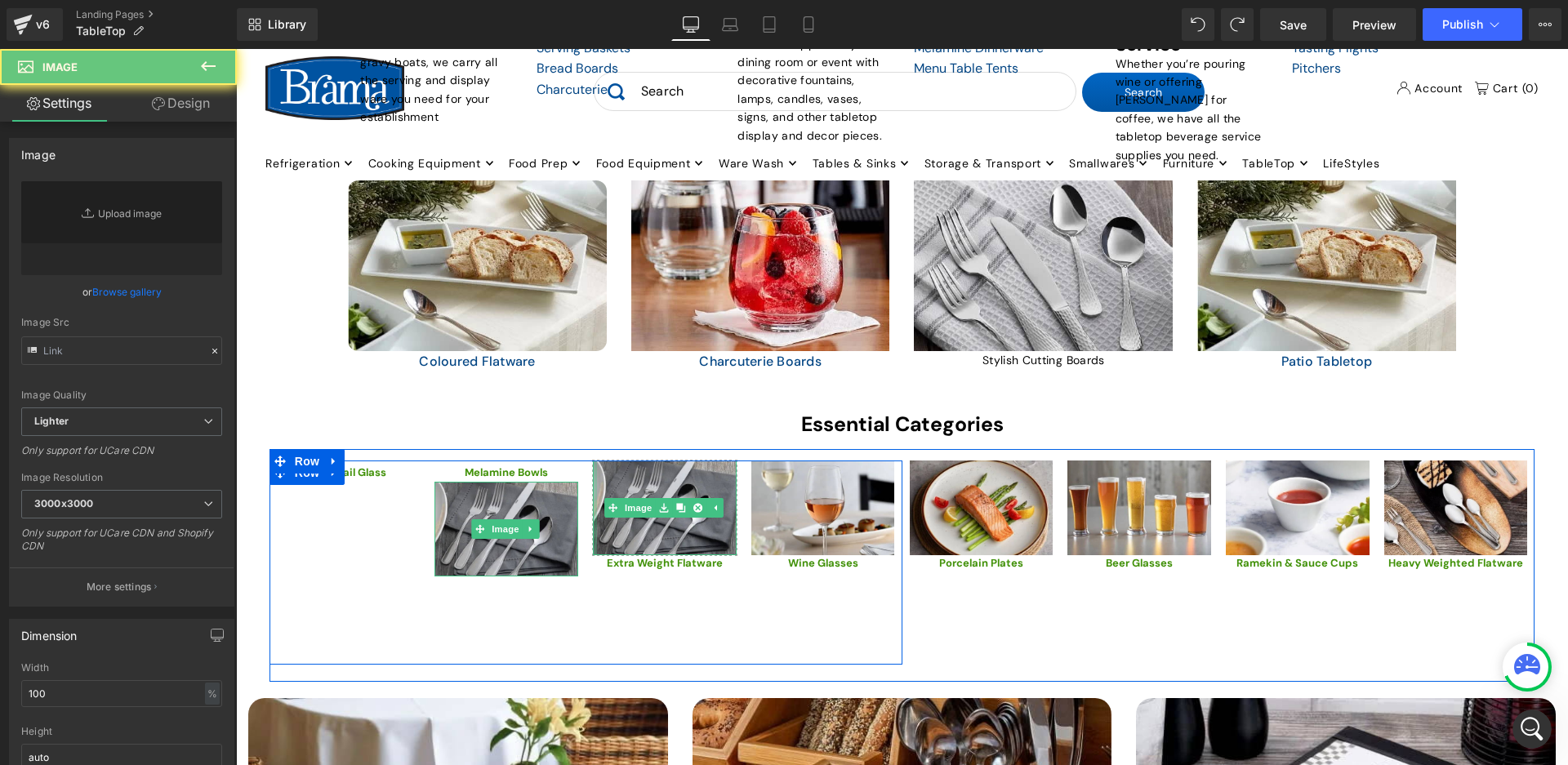
type input "[URL][DOMAIN_NAME]"
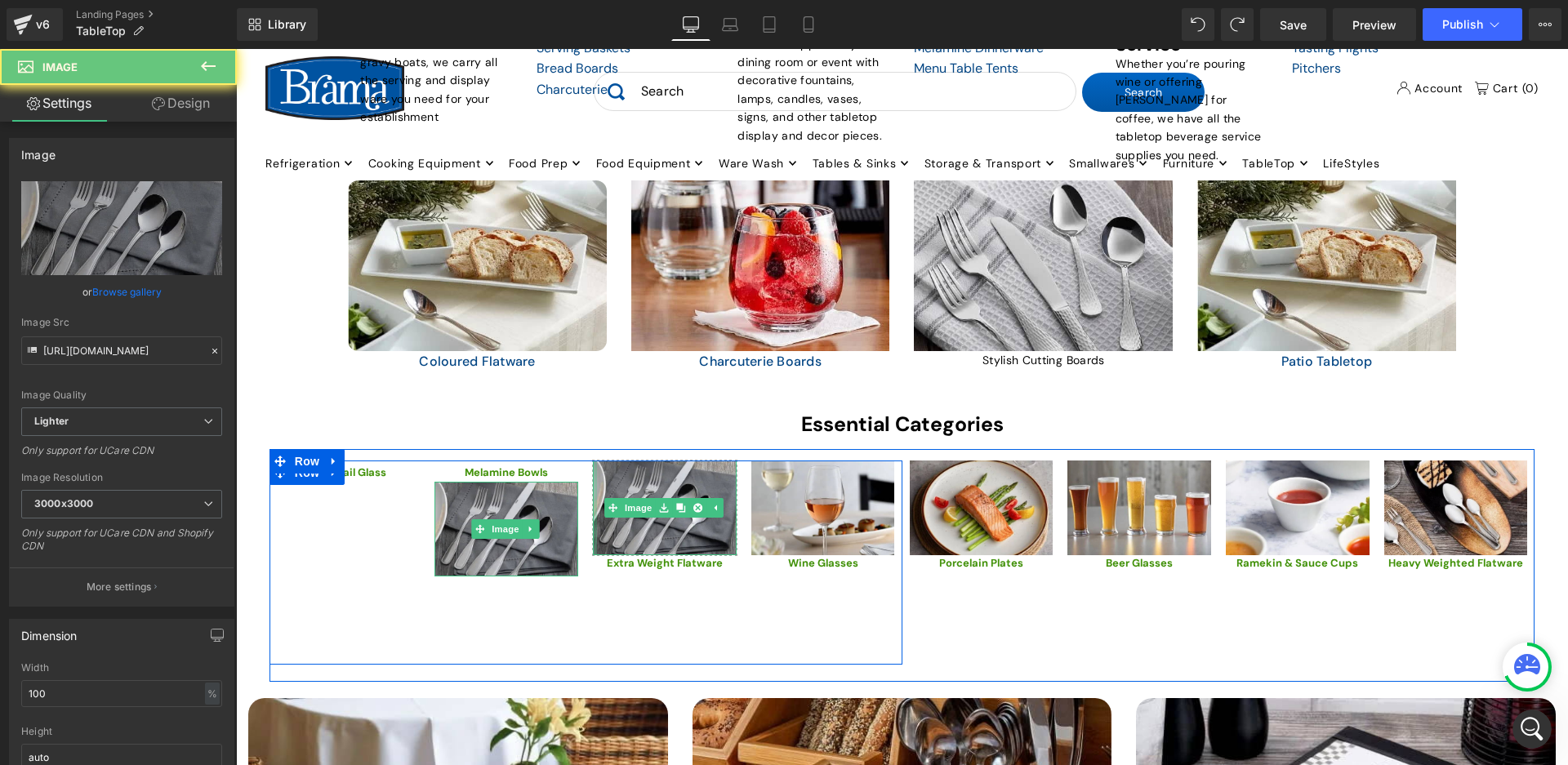
click at [588, 475] on div "Image Extra Weight Flatware Text Block" at bounding box center [664, 562] width 159 height 205
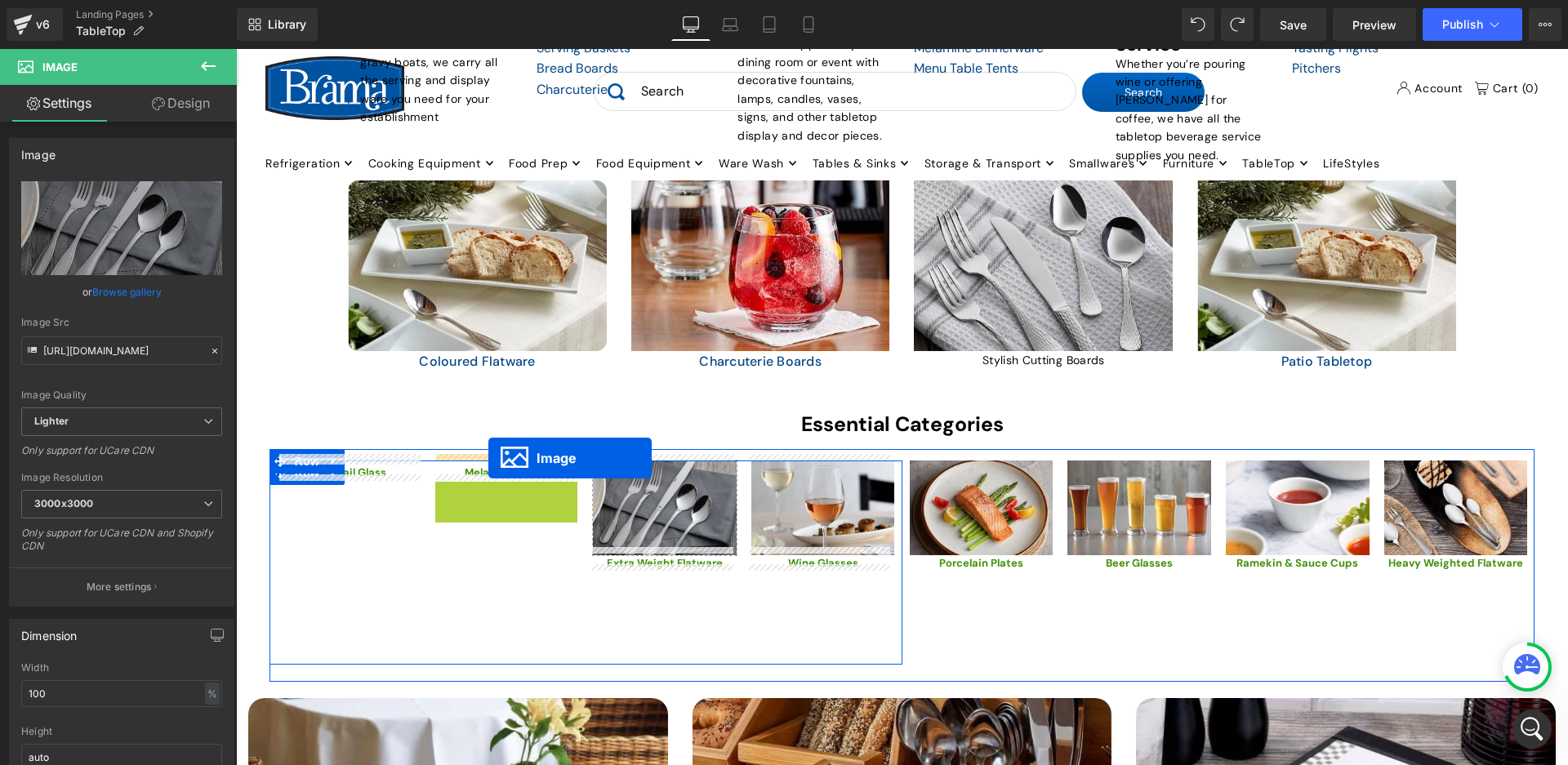
drag, startPoint x: 479, startPoint y: 518, endPoint x: 488, endPoint y: 458, distance: 60.7
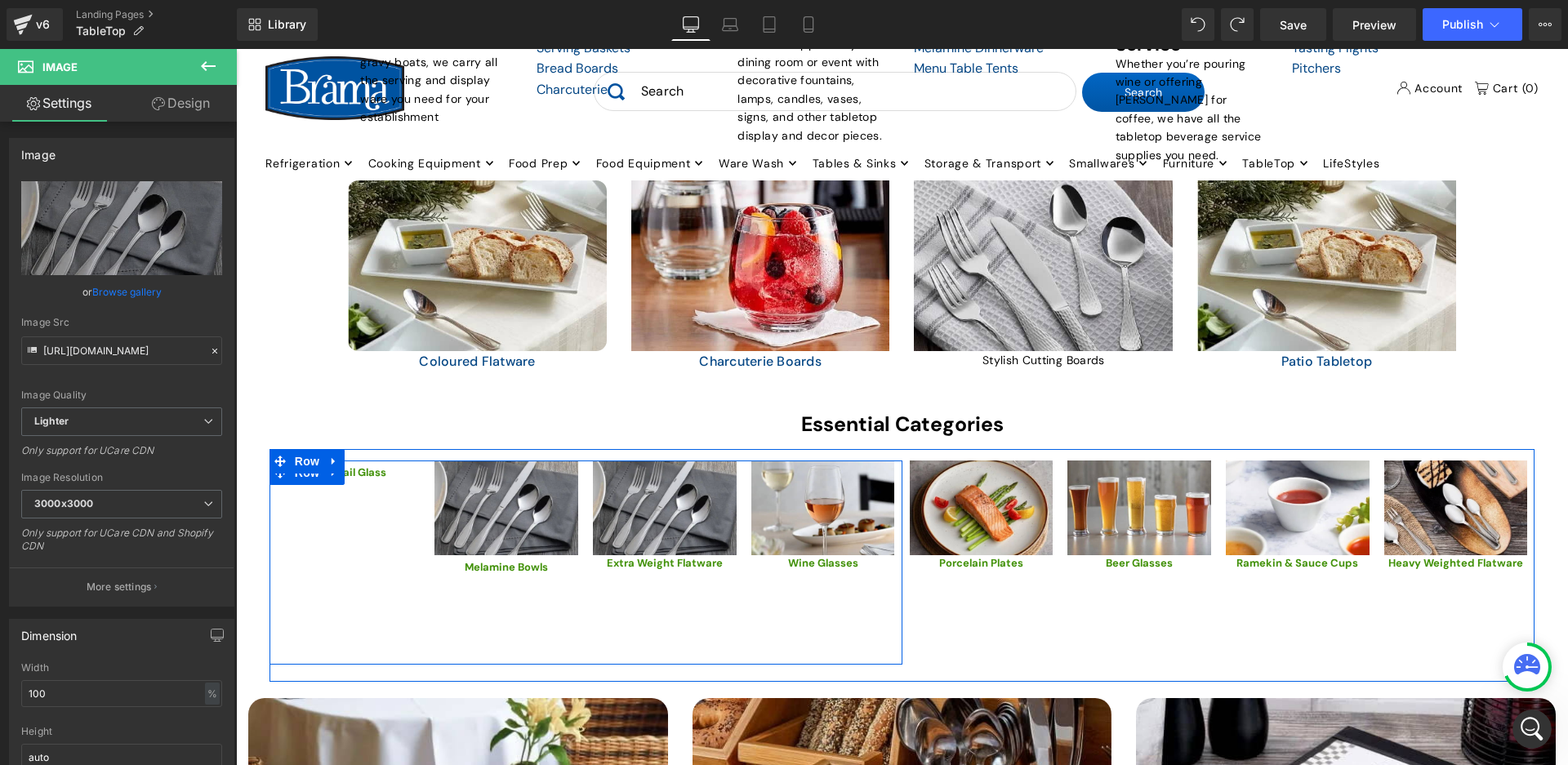
click at [637, 603] on div "Image Extra Weight Flatware Text Block" at bounding box center [664, 562] width 159 height 205
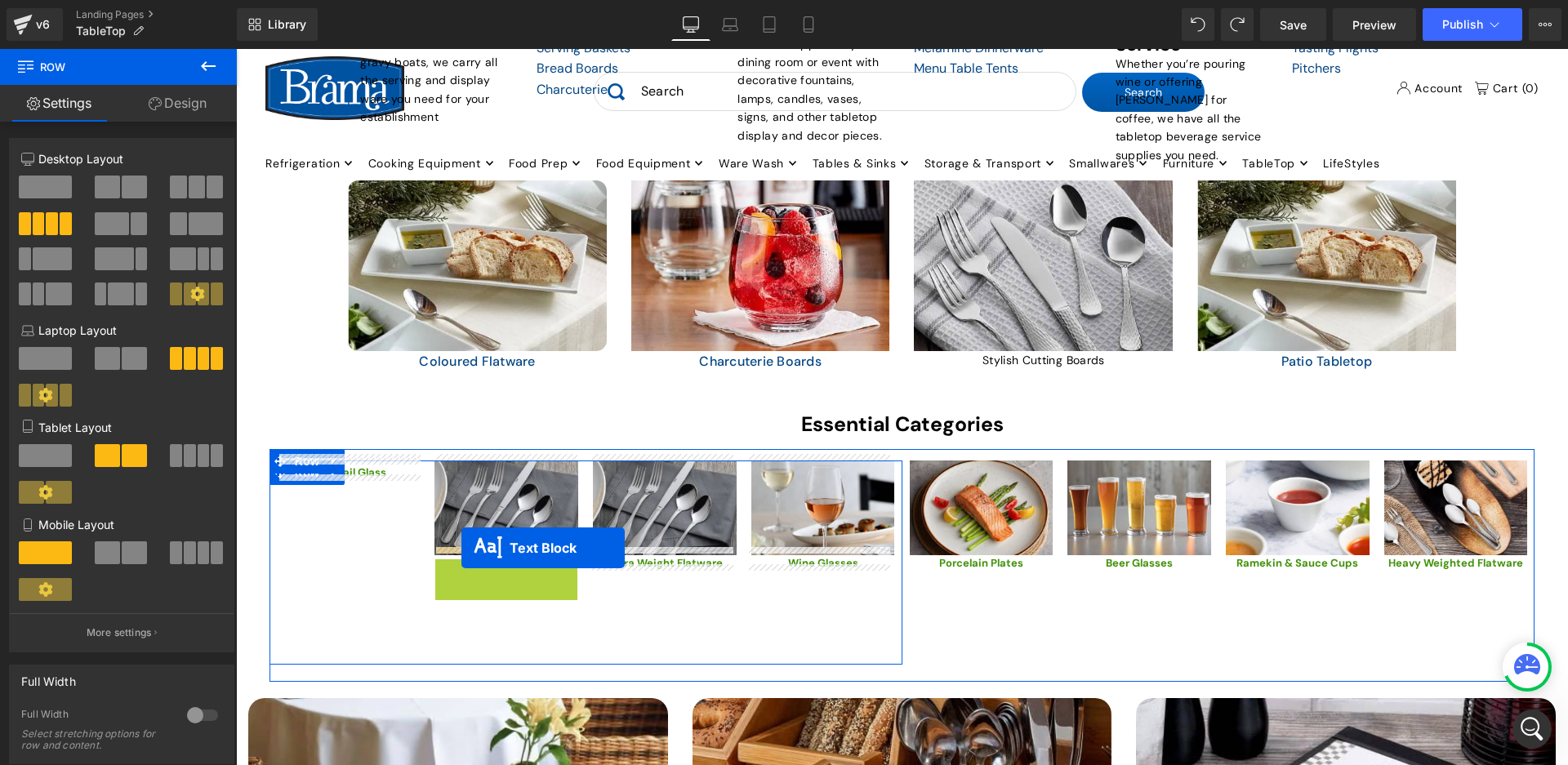
drag, startPoint x: 460, startPoint y: 561, endPoint x: 462, endPoint y: 548, distance: 13.2
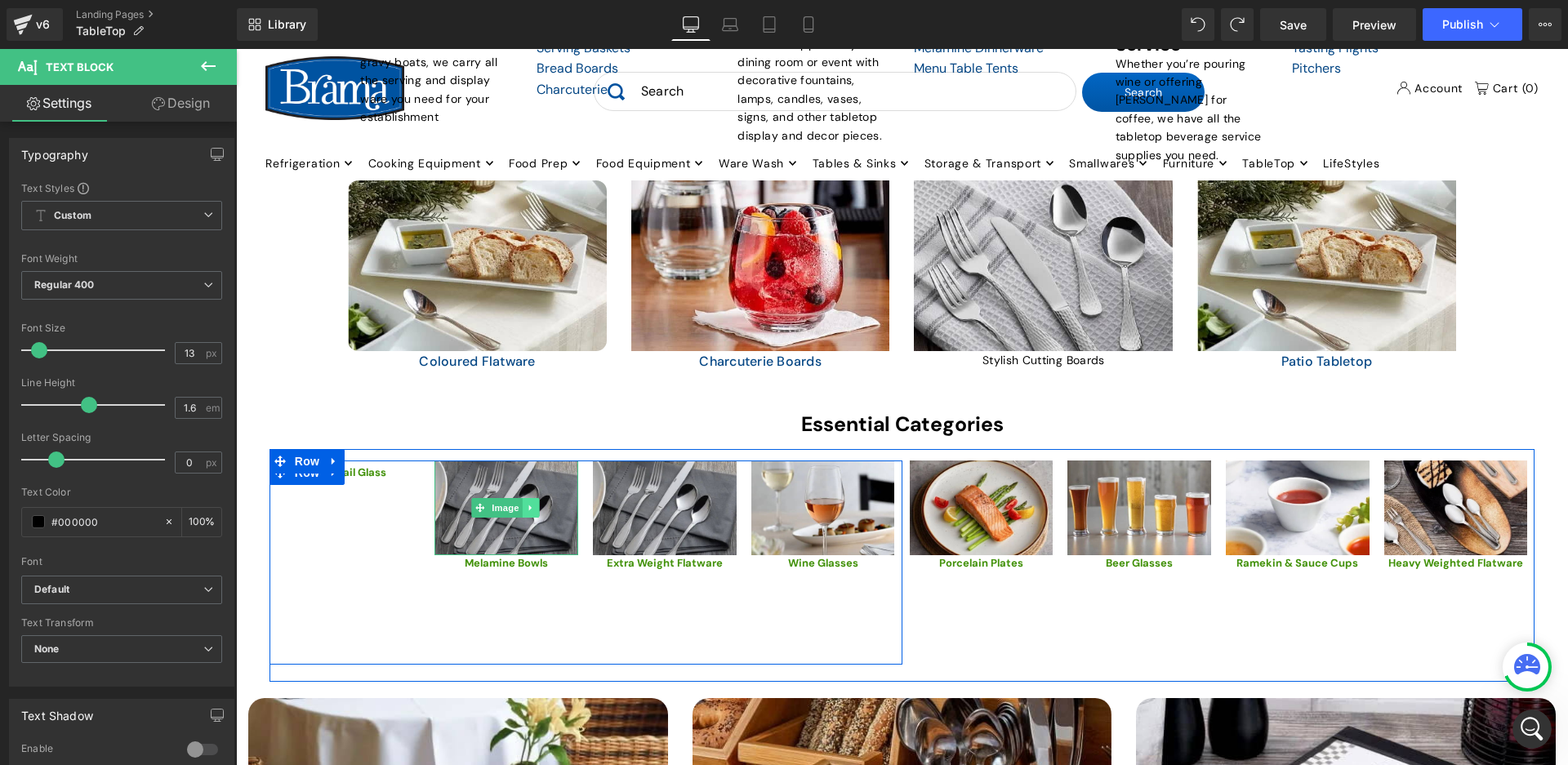
click at [531, 503] on icon at bounding box center [531, 507] width 9 height 10
click at [523, 504] on icon at bounding box center [522, 508] width 9 height 9
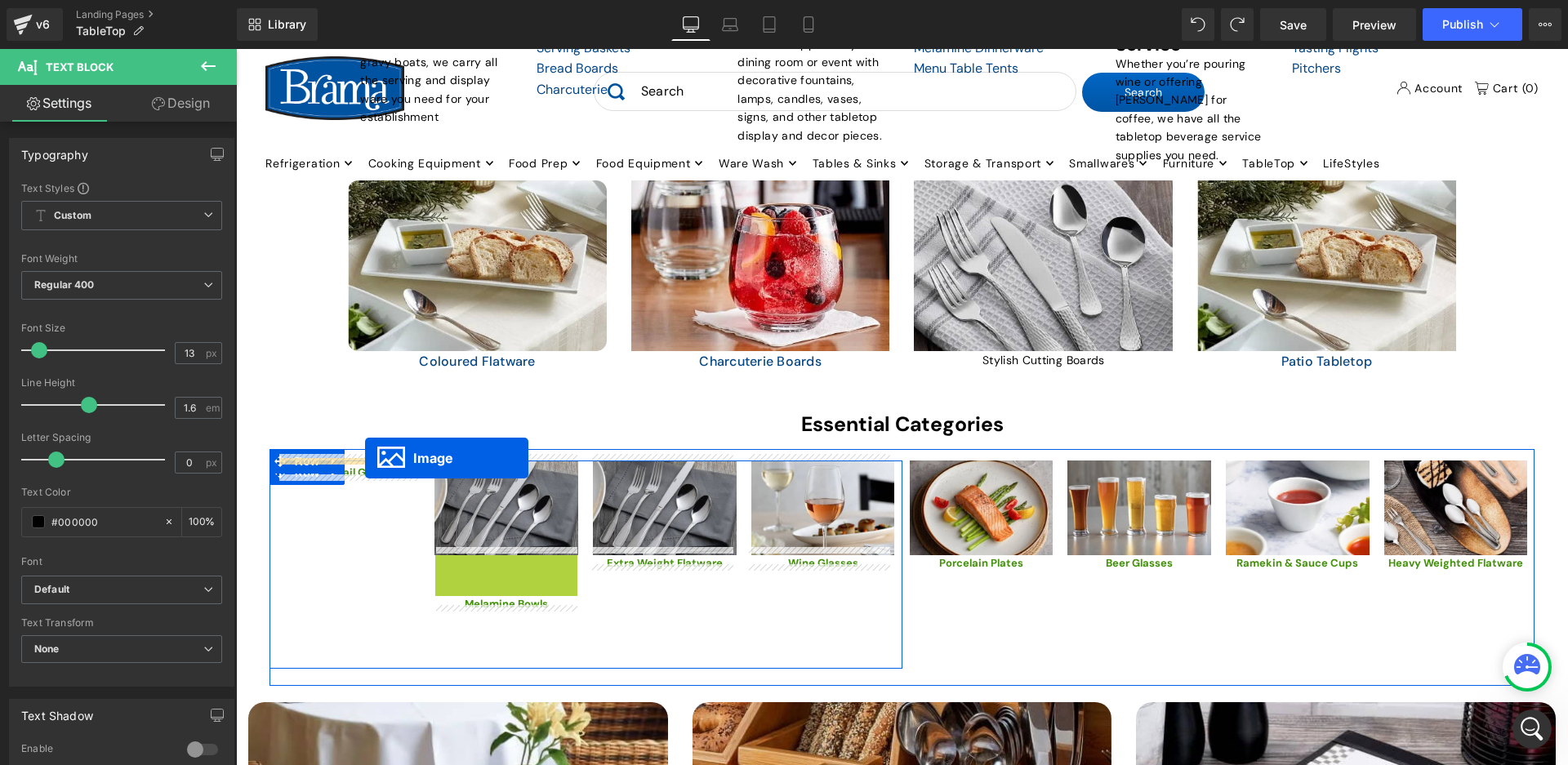
drag, startPoint x: 478, startPoint y: 597, endPoint x: 363, endPoint y: 460, distance: 178.9
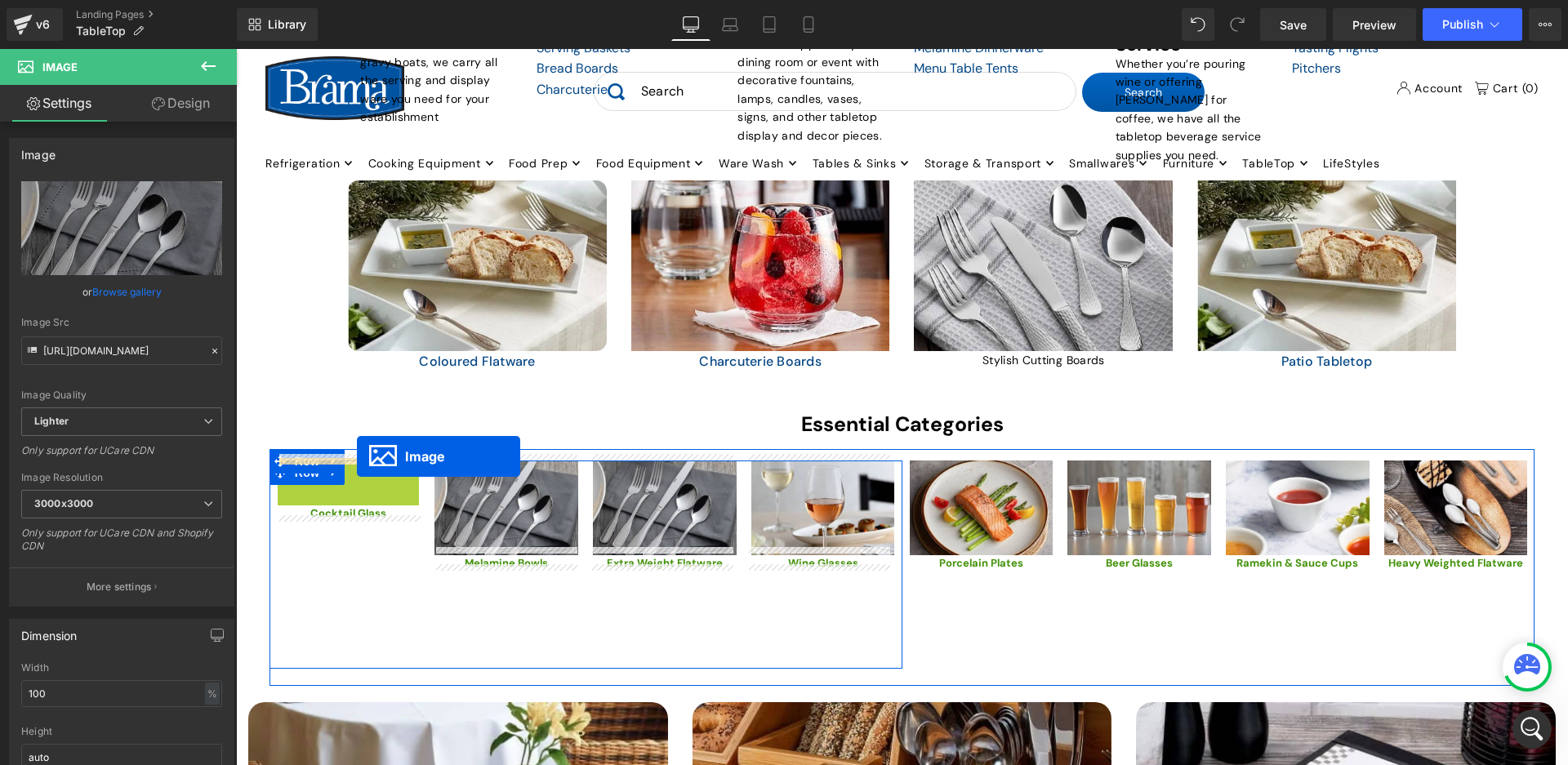
drag, startPoint x: 325, startPoint y: 502, endPoint x: 357, endPoint y: 457, distance: 55.2
drag, startPoint x: 324, startPoint y: 502, endPoint x: 343, endPoint y: 457, distance: 48.8
drag, startPoint x: 324, startPoint y: 501, endPoint x: 363, endPoint y: 455, distance: 60.3
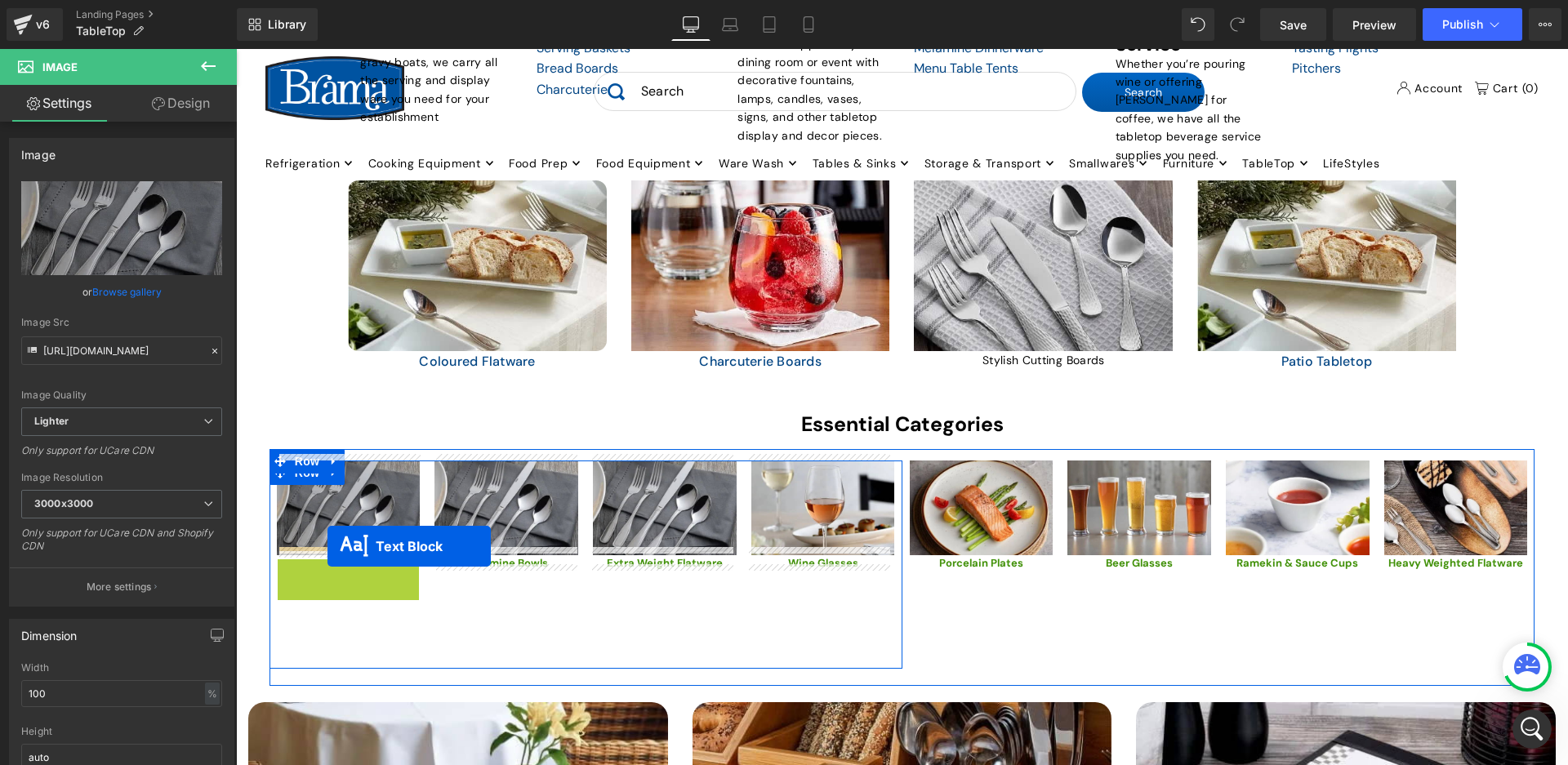
drag, startPoint x: 306, startPoint y: 560, endPoint x: 328, endPoint y: 546, distance: 26.1
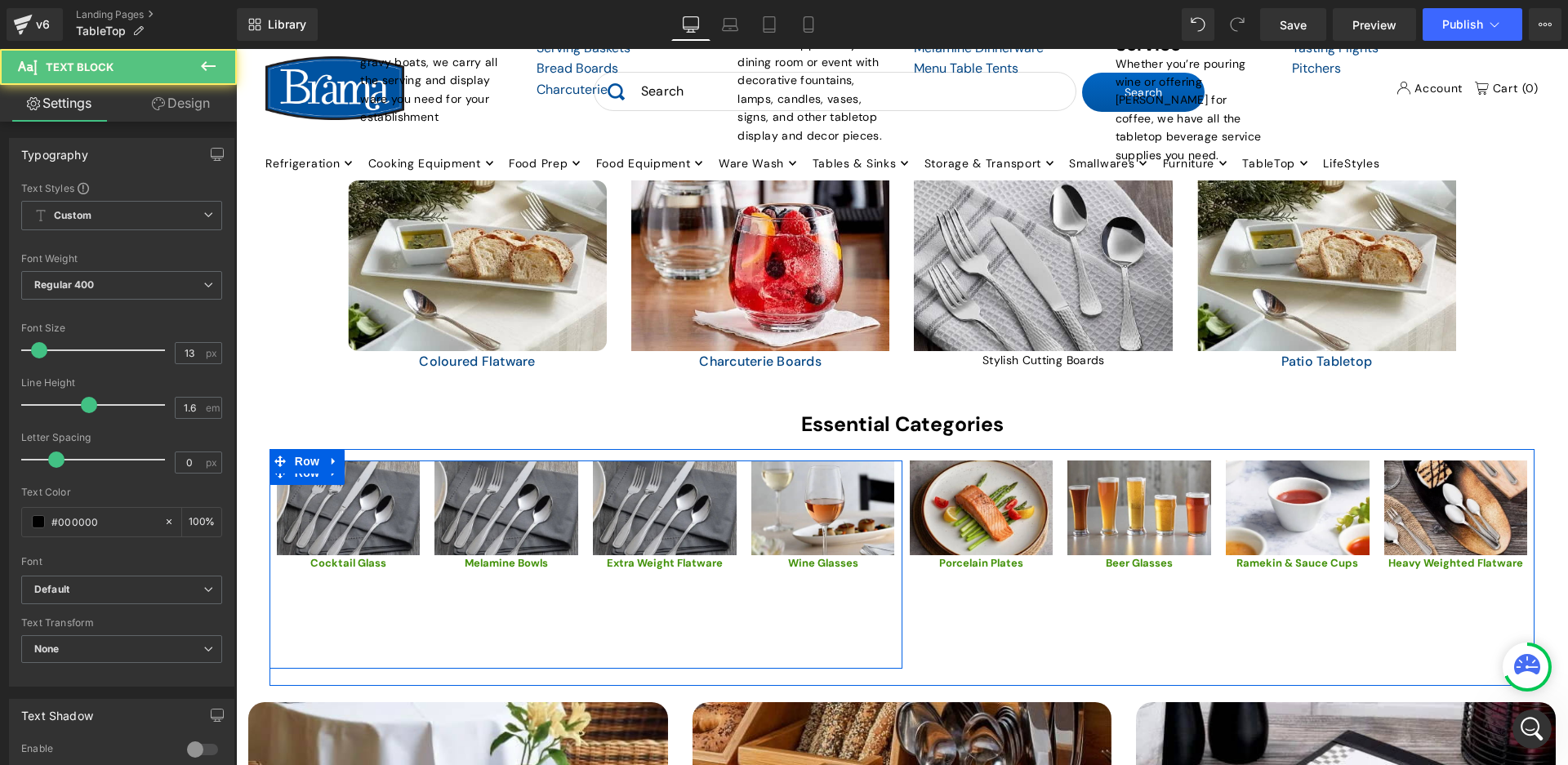
click at [570, 618] on div "Image Melamine Bowls Text Block Image" at bounding box center [506, 564] width 159 height 208
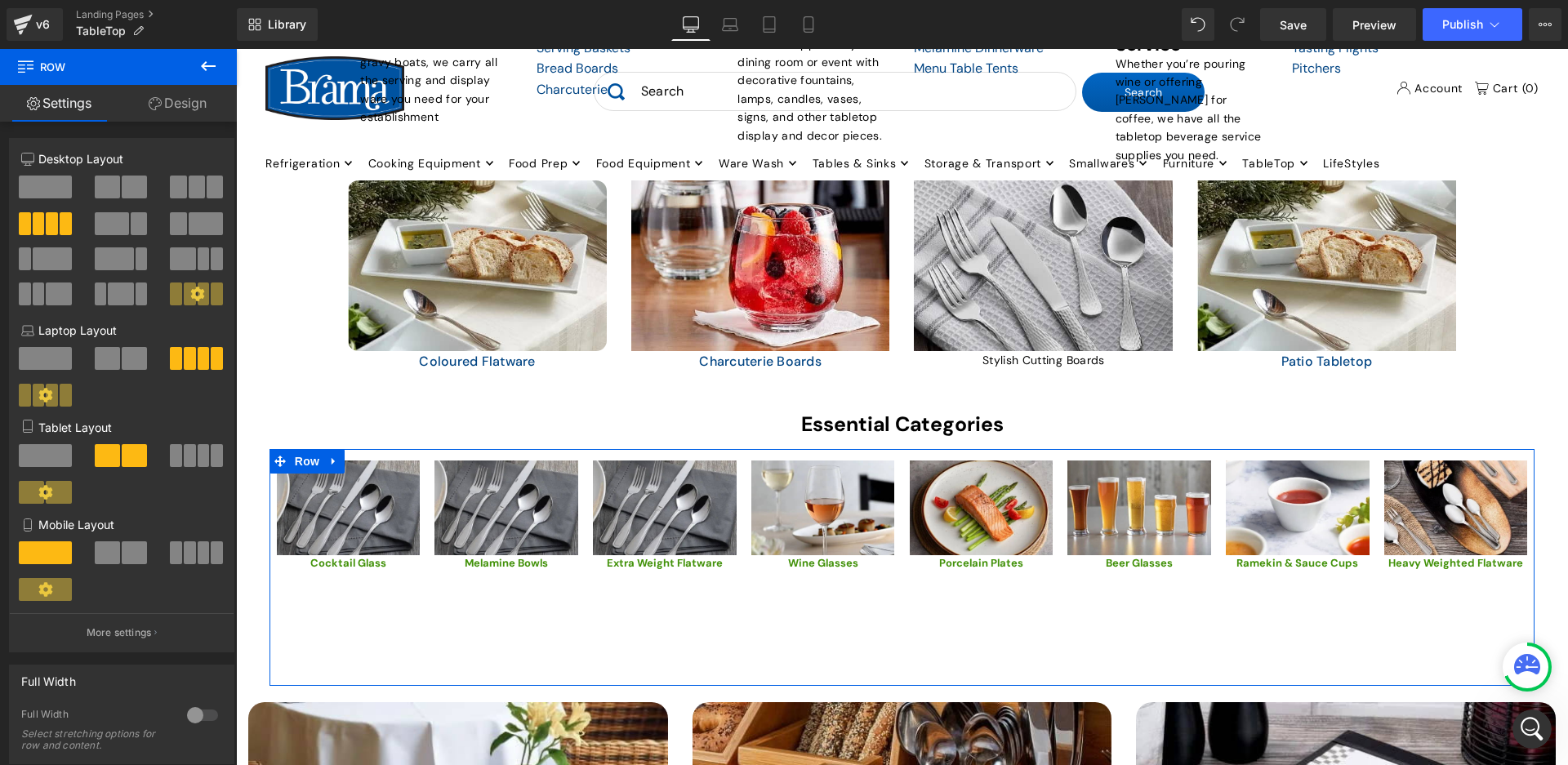
click at [1129, 619] on div "Image Cocktail Glass Text Block Image Image Melamine Bowls Text Block Image Ima…" at bounding box center [902, 568] width 1265 height 237
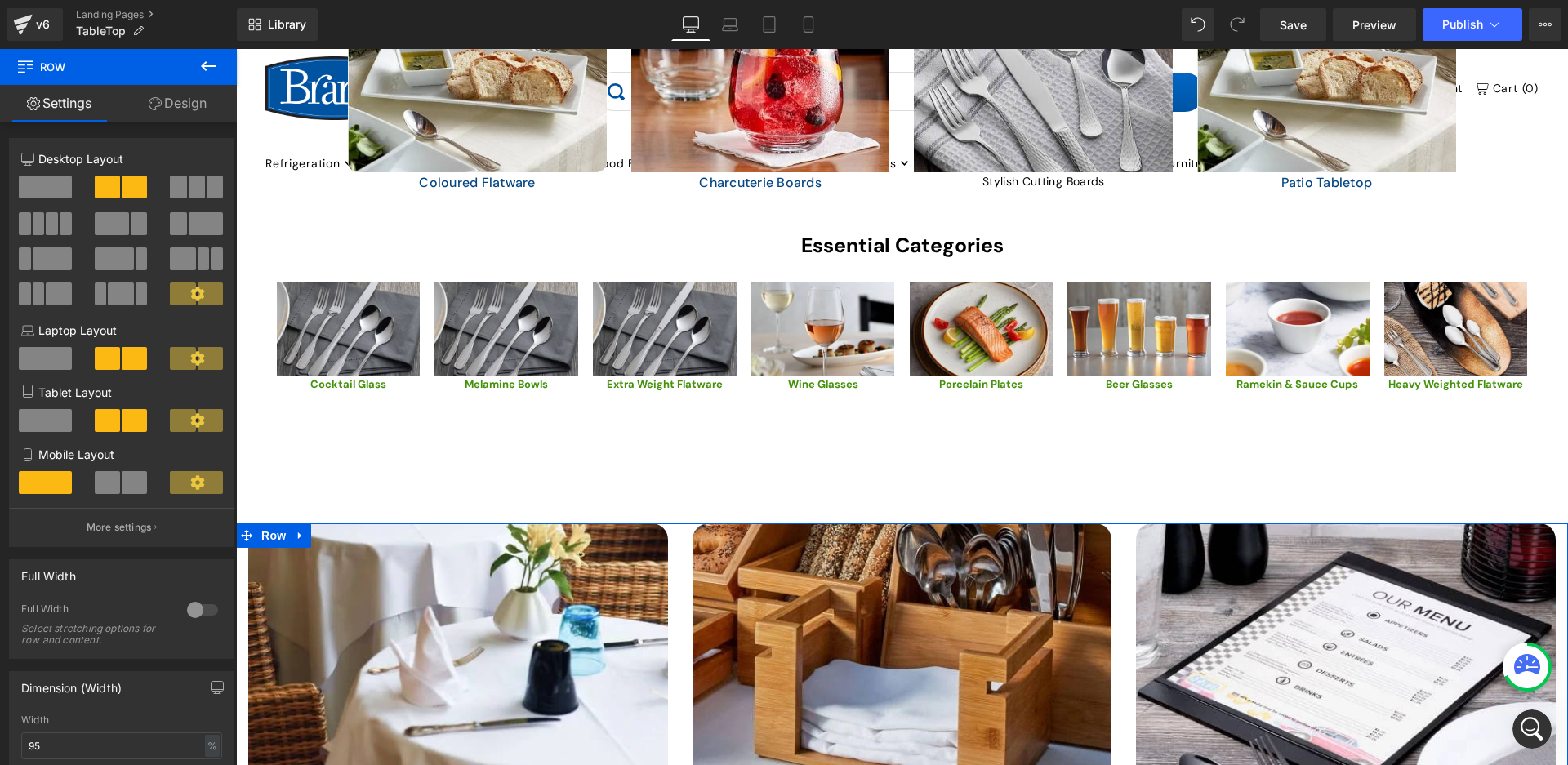
scroll to position [1731, 0]
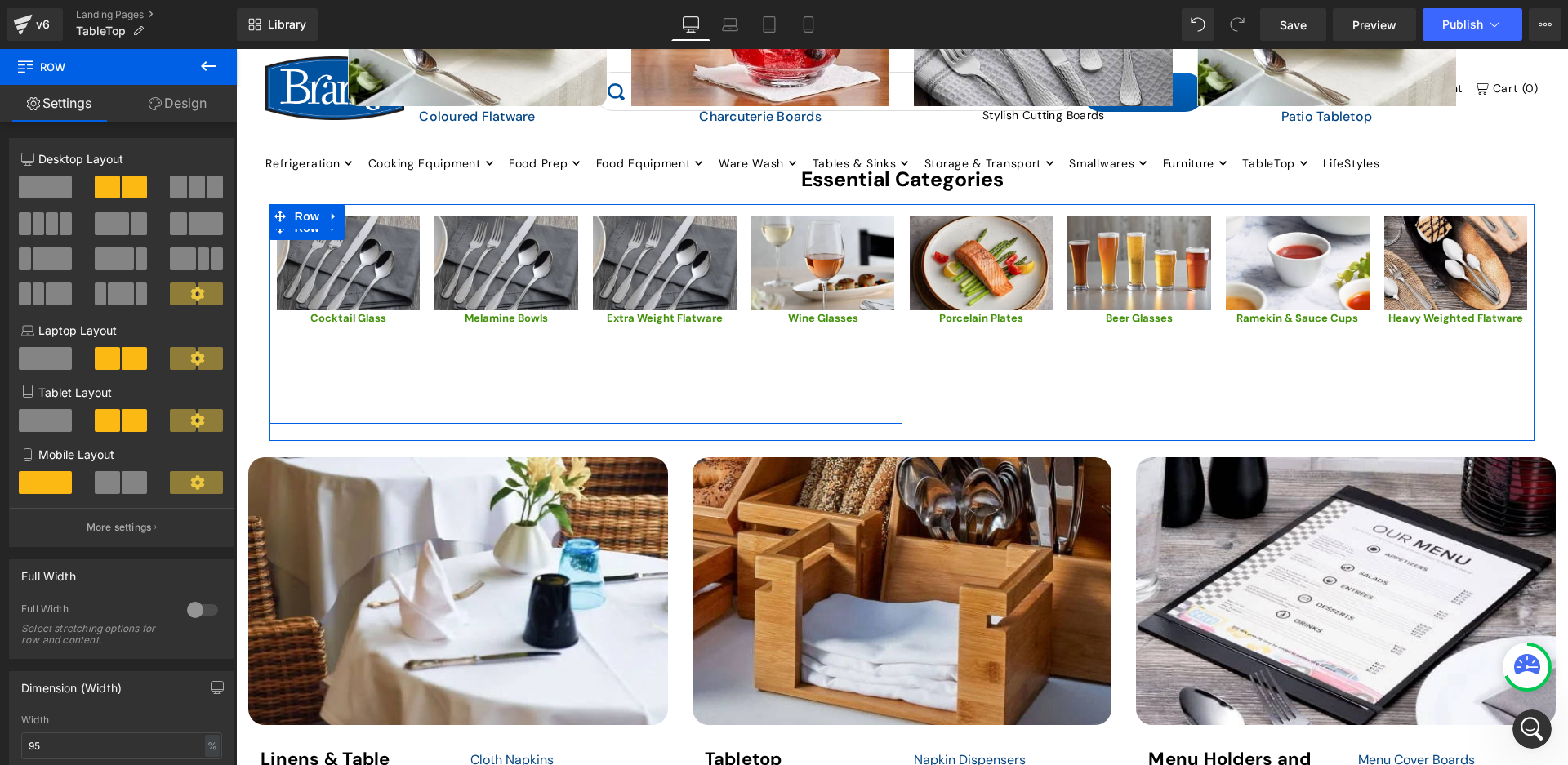
click at [752, 369] on div "Image Wine Glasses Text Block" at bounding box center [823, 319] width 159 height 208
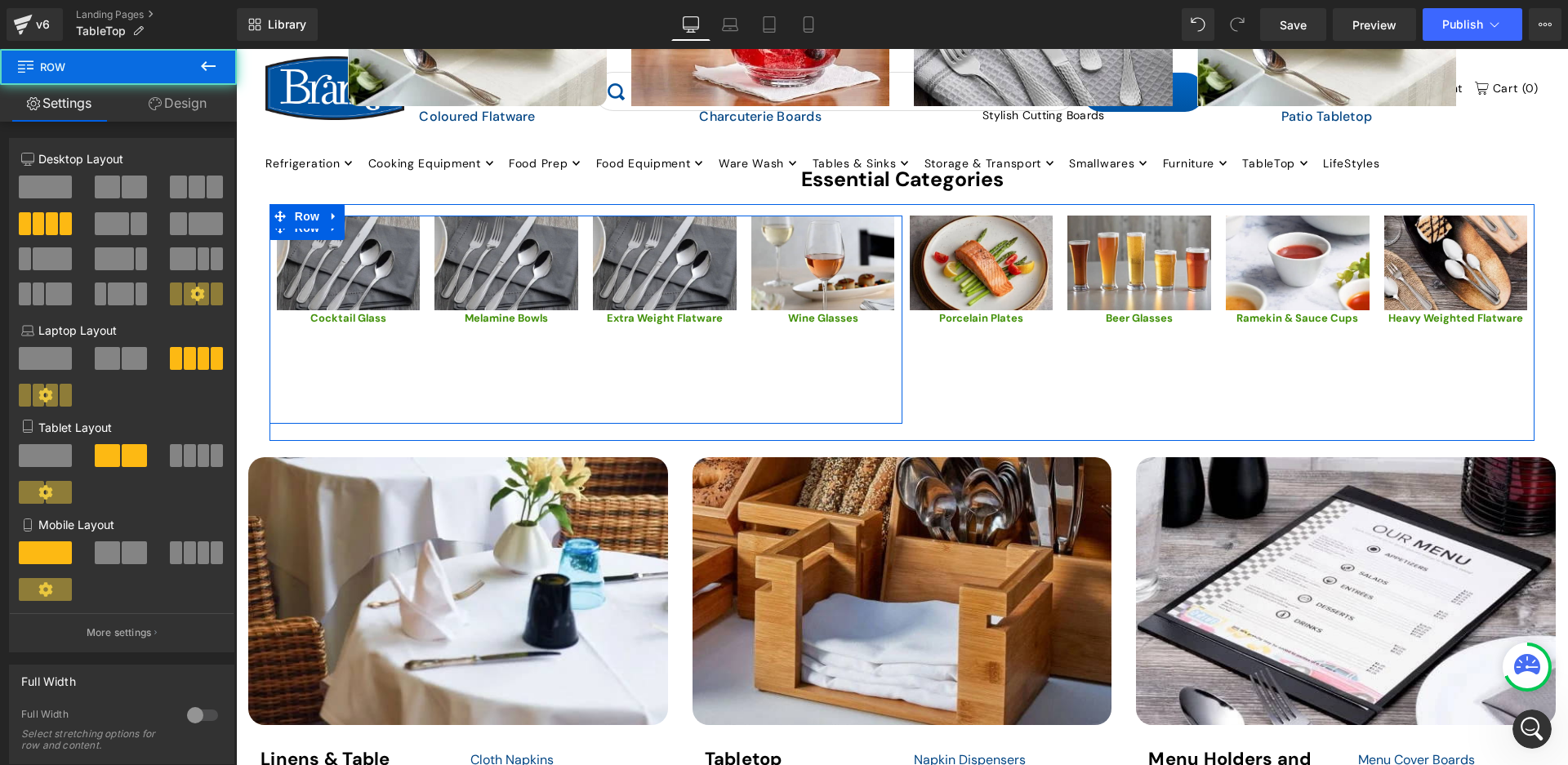
click at [693, 369] on div "Image Extra Weight Flatware Text Block" at bounding box center [664, 319] width 159 height 208
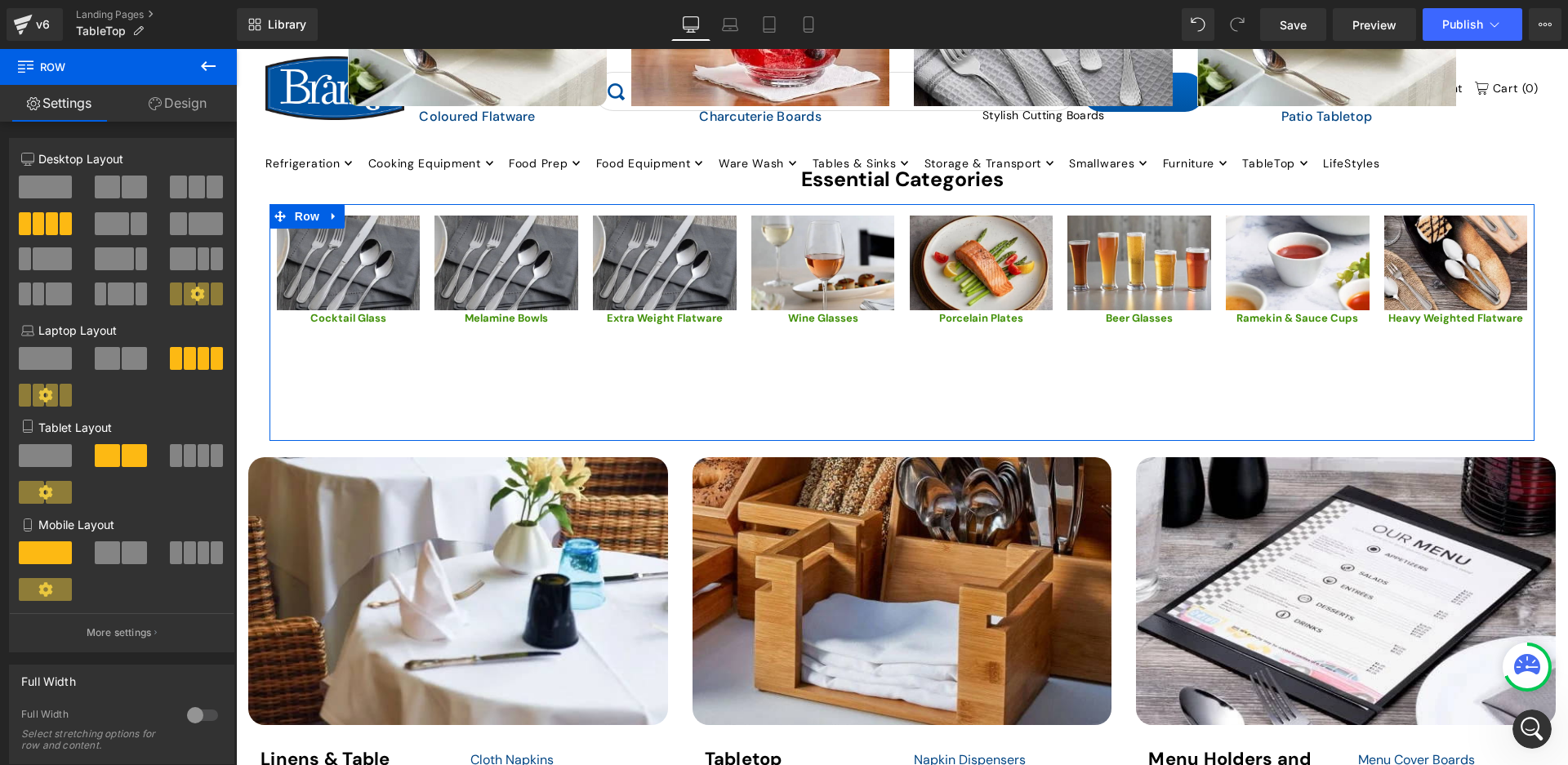
click at [1072, 382] on div "Image Cocktail Glass Text Block Image Image Melamine Bowls Text Block Image Ima…" at bounding box center [902, 323] width 1265 height 237
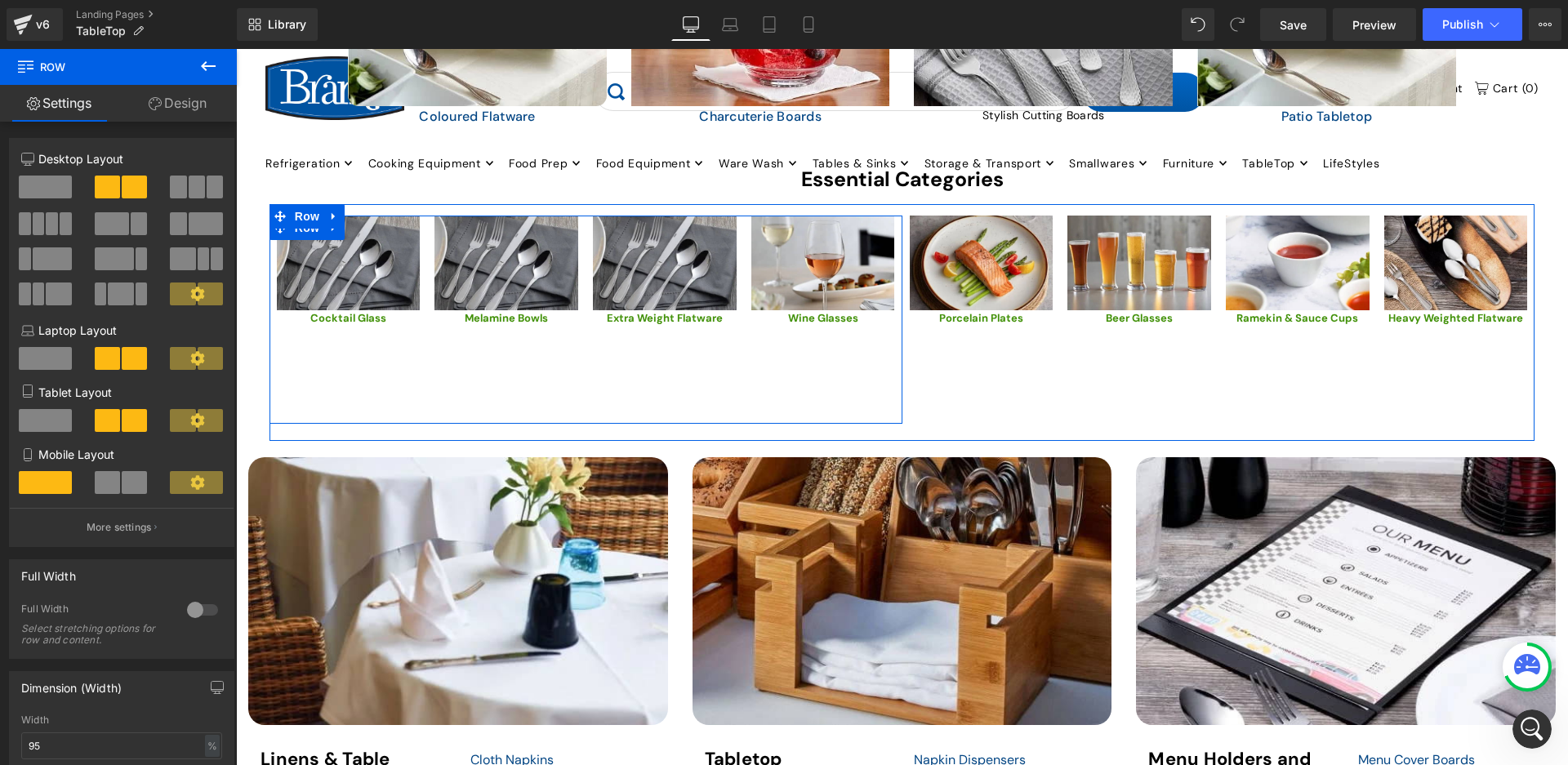
click at [731, 406] on div "Image Extra Weight Flatware Text Block" at bounding box center [664, 319] width 159 height 208
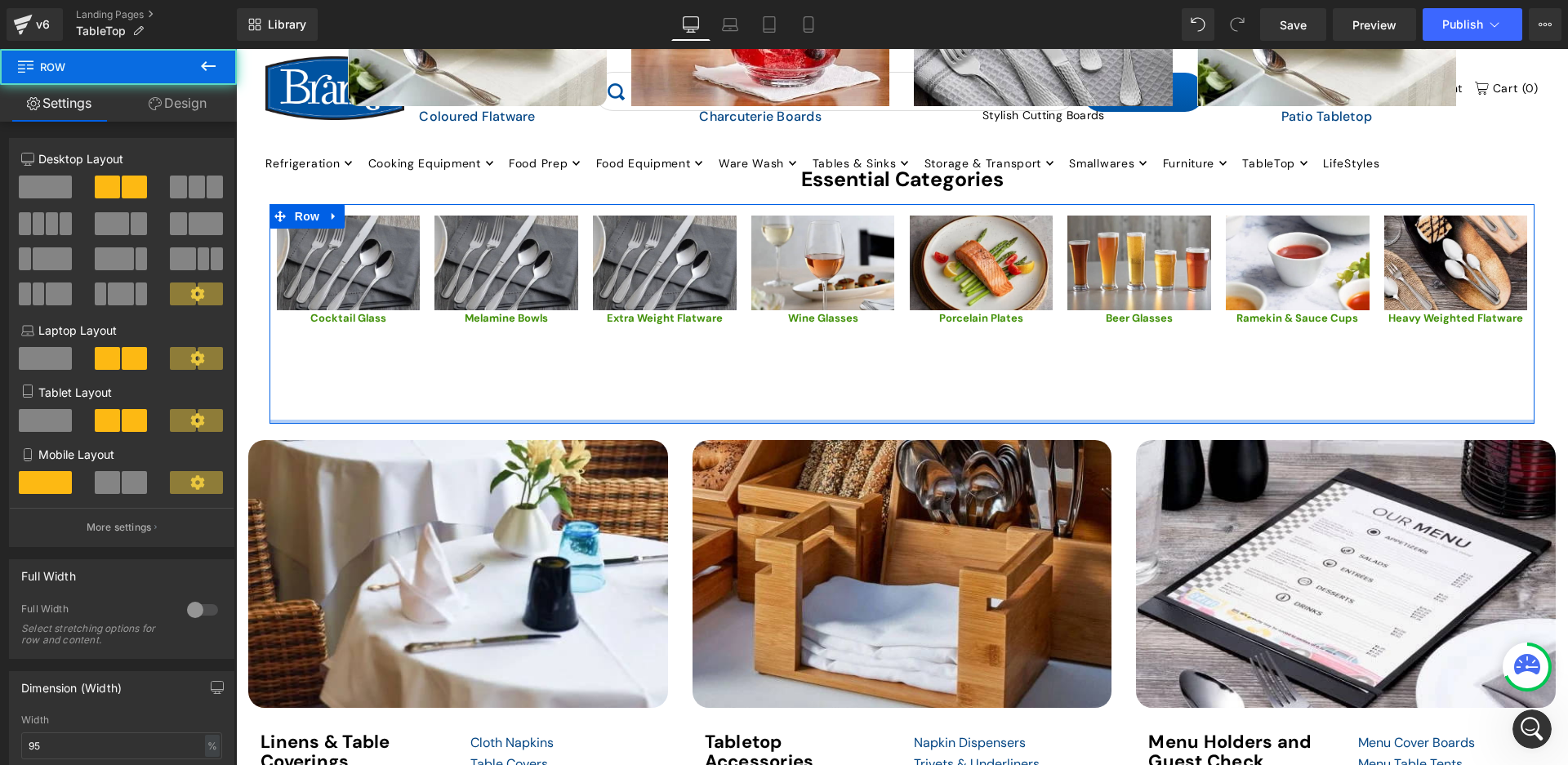
drag, startPoint x: 892, startPoint y: 429, endPoint x: 895, endPoint y: 371, distance: 58.1
click at [895, 371] on div "Image Cocktail Glass Text Block Image Image Melamine Bowls Text Block Image Ima…" at bounding box center [902, 314] width 1265 height 219
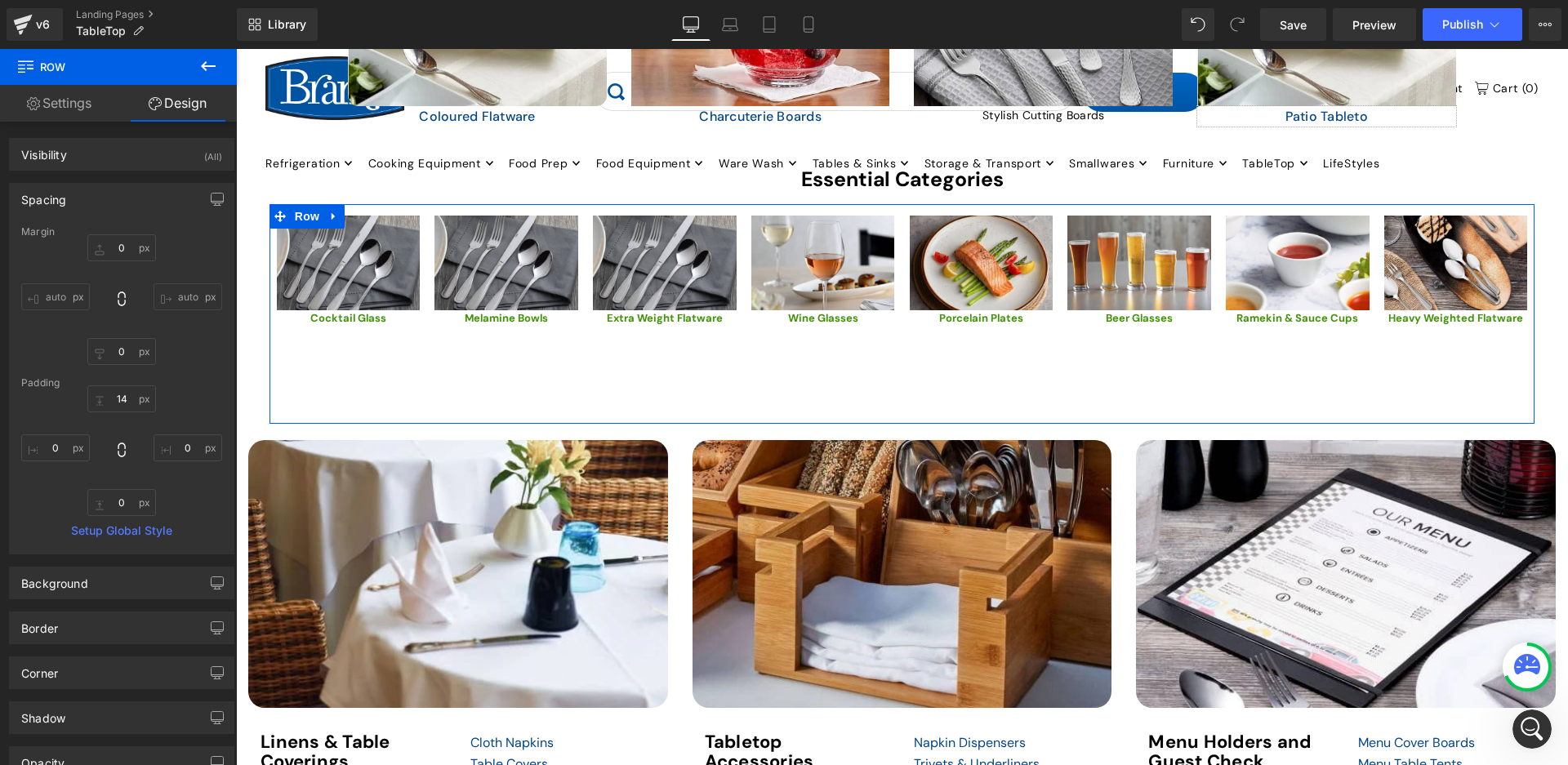
type input "0"
type input "14"
type input "0"
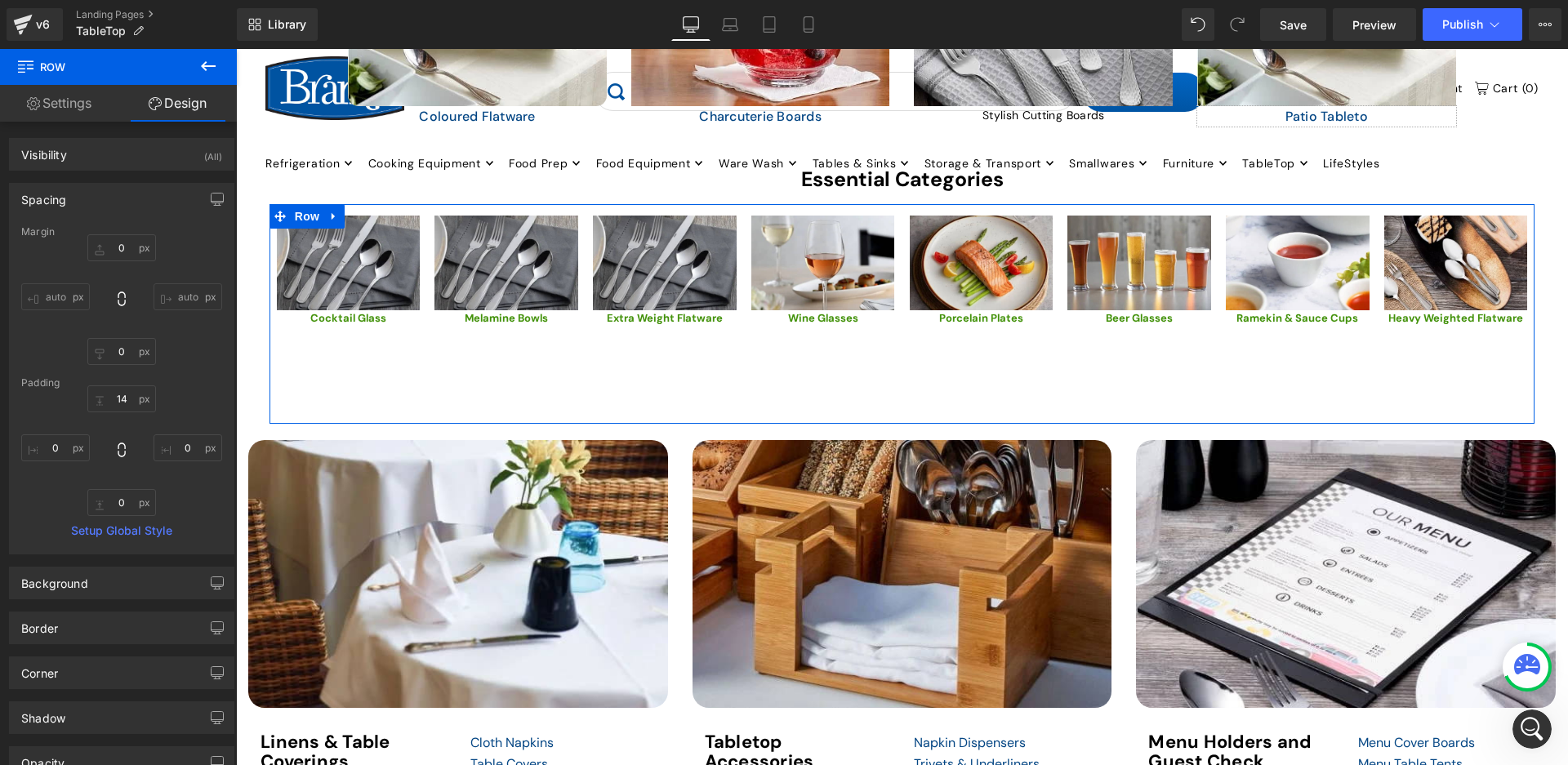
type input "0"
click at [910, 367] on div "Image Cocktail Glass Text Block Image Image Melamine Bowls Text Block Image Ima…" at bounding box center [902, 314] width 1265 height 219
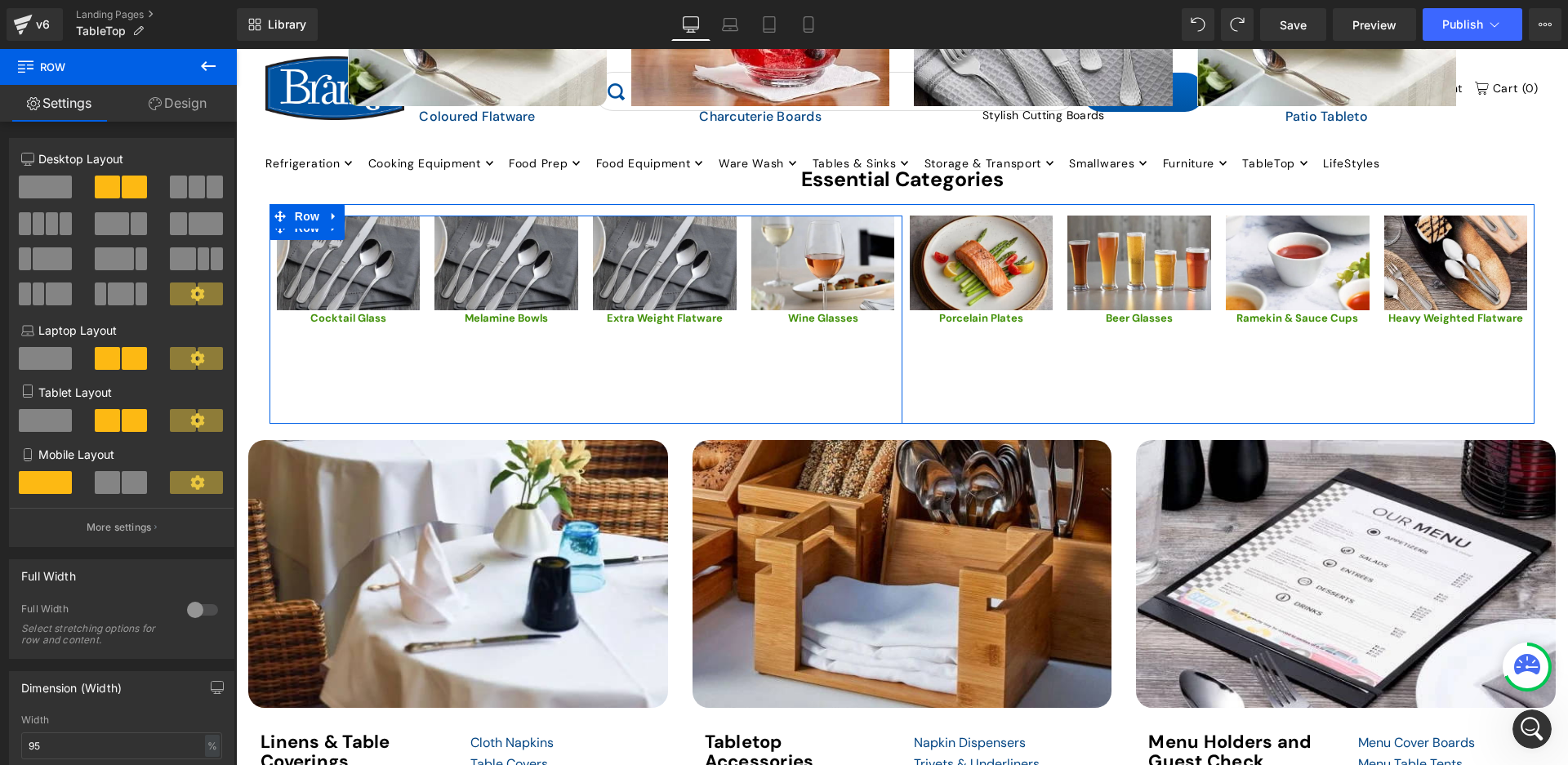
click at [781, 367] on div "Image Wine Glasses Text Block" at bounding box center [823, 319] width 159 height 208
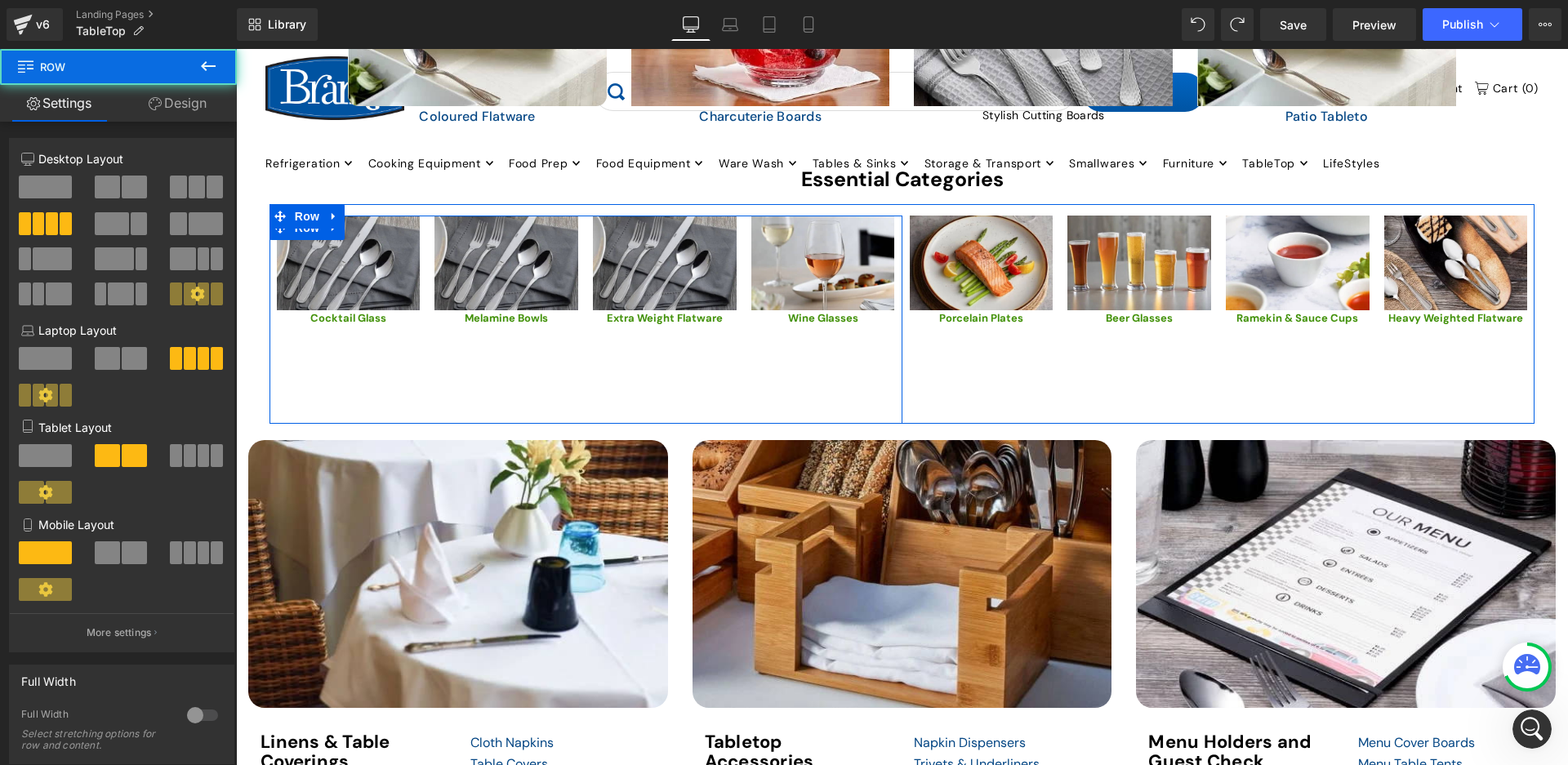
click at [1038, 371] on div "Image Cocktail Glass Text Block Image Image Melamine Bowls Text Block Image Ima…" at bounding box center [902, 314] width 1265 height 219
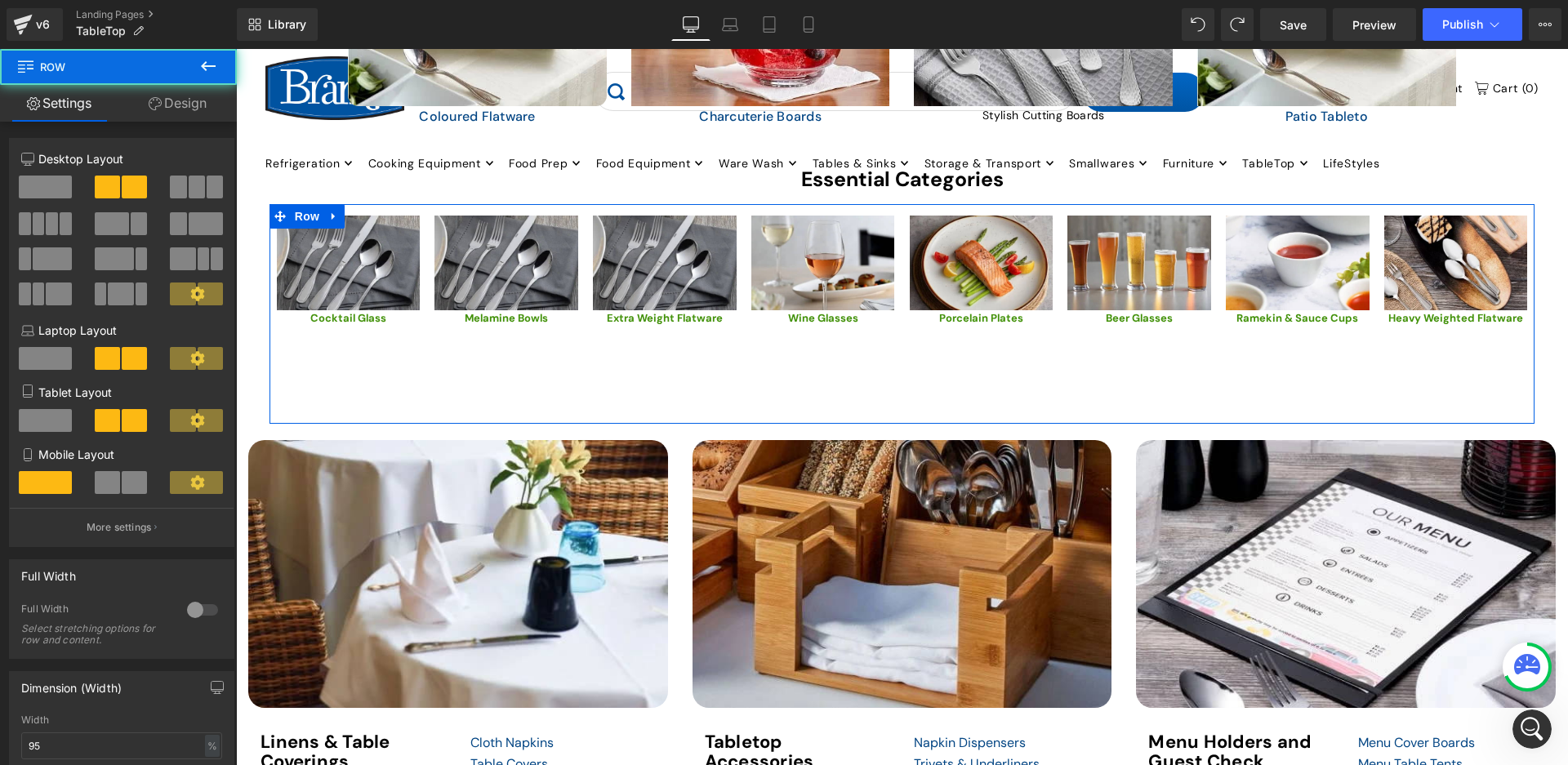
click at [815, 376] on div "Image Wine Glasses Text Block" at bounding box center [823, 319] width 159 height 208
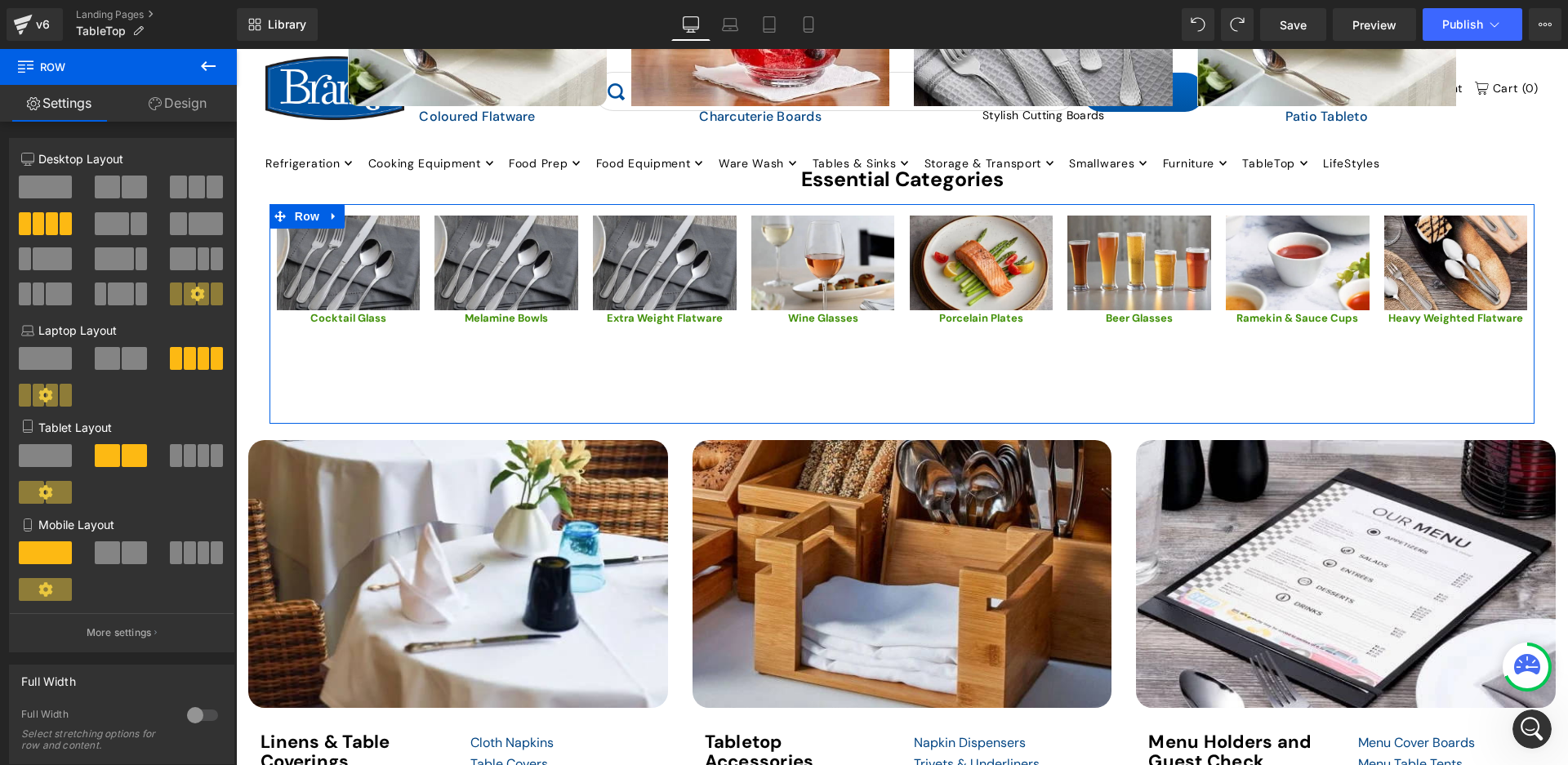
click at [1088, 362] on div "Image Cocktail Glass Text Block Image Image Melamine Bowls Text Block Image Ima…" at bounding box center [902, 314] width 1265 height 219
